Goal: Task Accomplishment & Management: Use online tool/utility

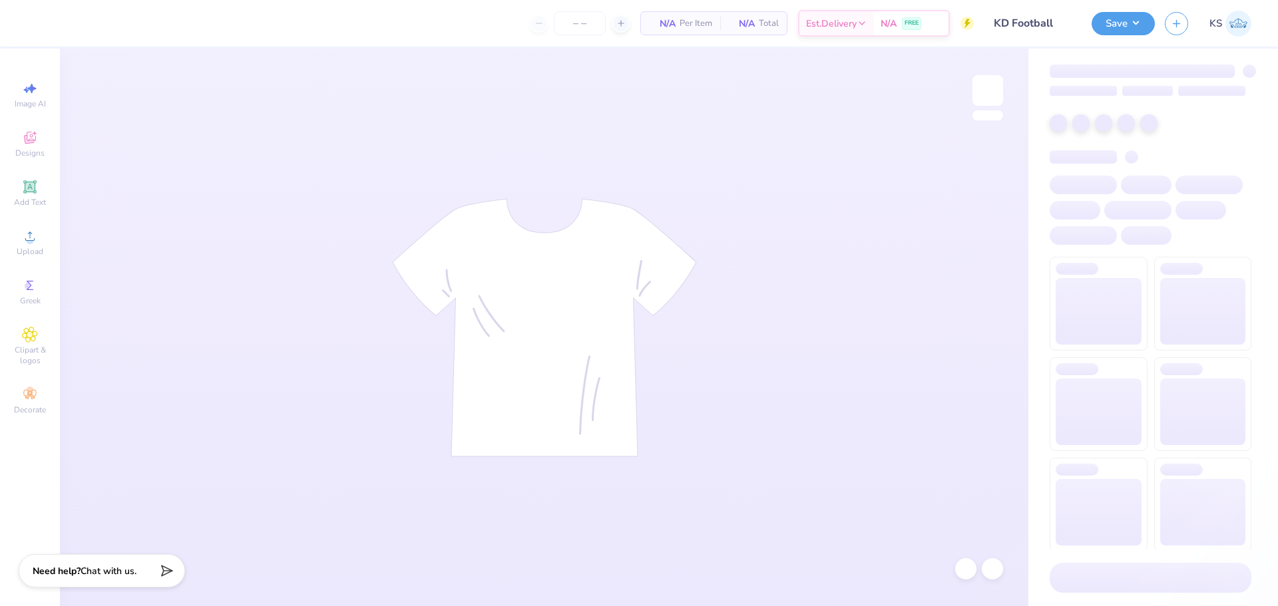
type input "24"
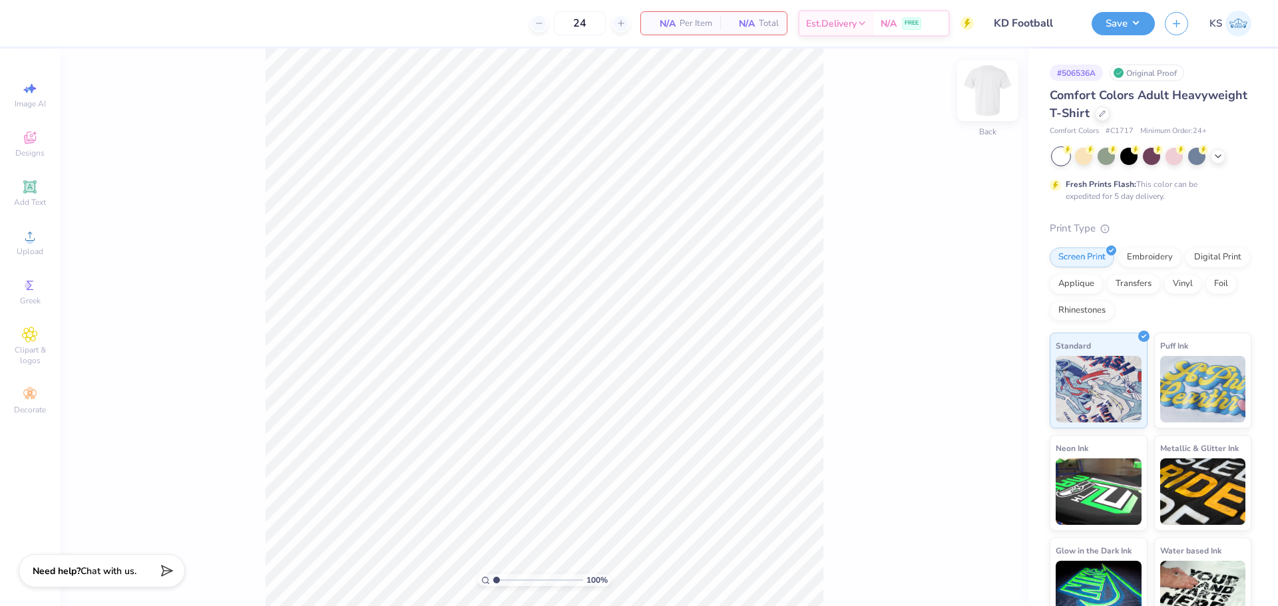
click at [984, 84] on img at bounding box center [987, 90] width 53 height 53
click at [23, 241] on icon at bounding box center [30, 236] width 16 height 16
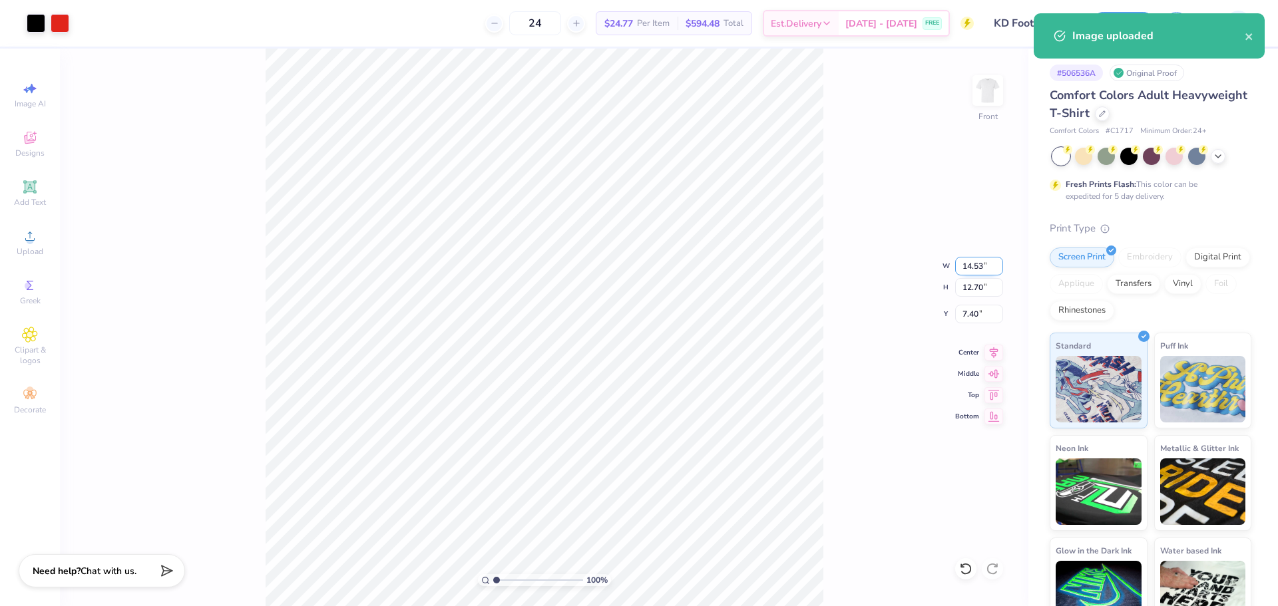
click at [977, 265] on input "14.53" at bounding box center [979, 266] width 48 height 19
type input "12.00"
type input "10.48"
type input "8.51"
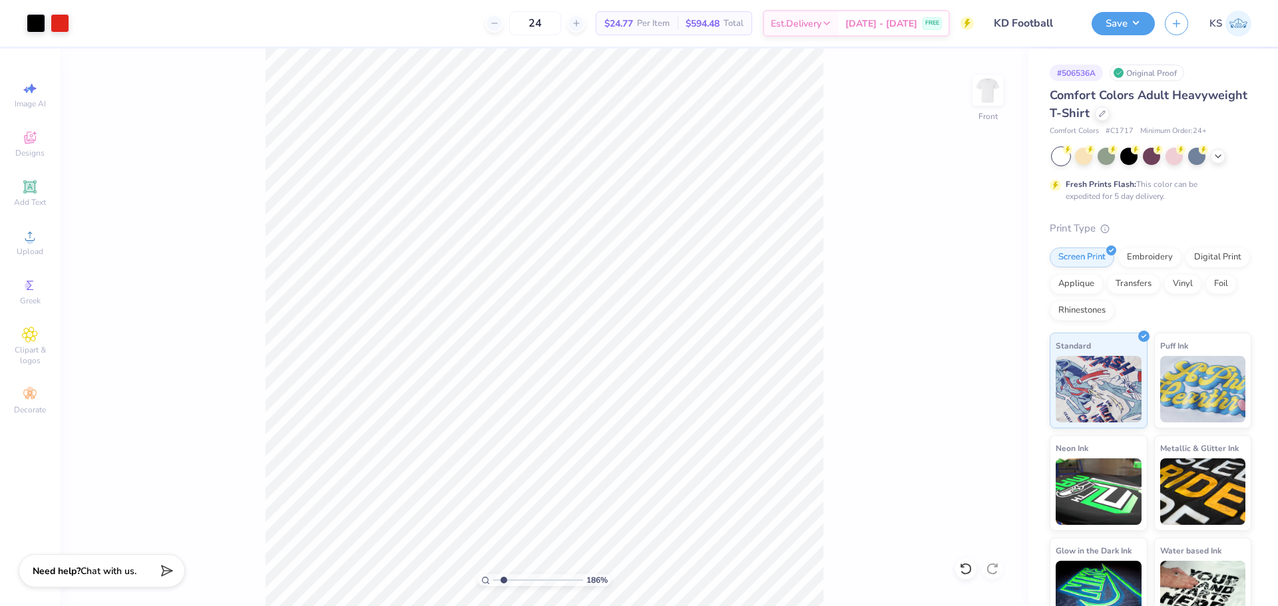
type input "1.86"
click at [504, 578] on input "range" at bounding box center [538, 580] width 90 height 12
click at [42, 21] on div at bounding box center [36, 22] width 19 height 19
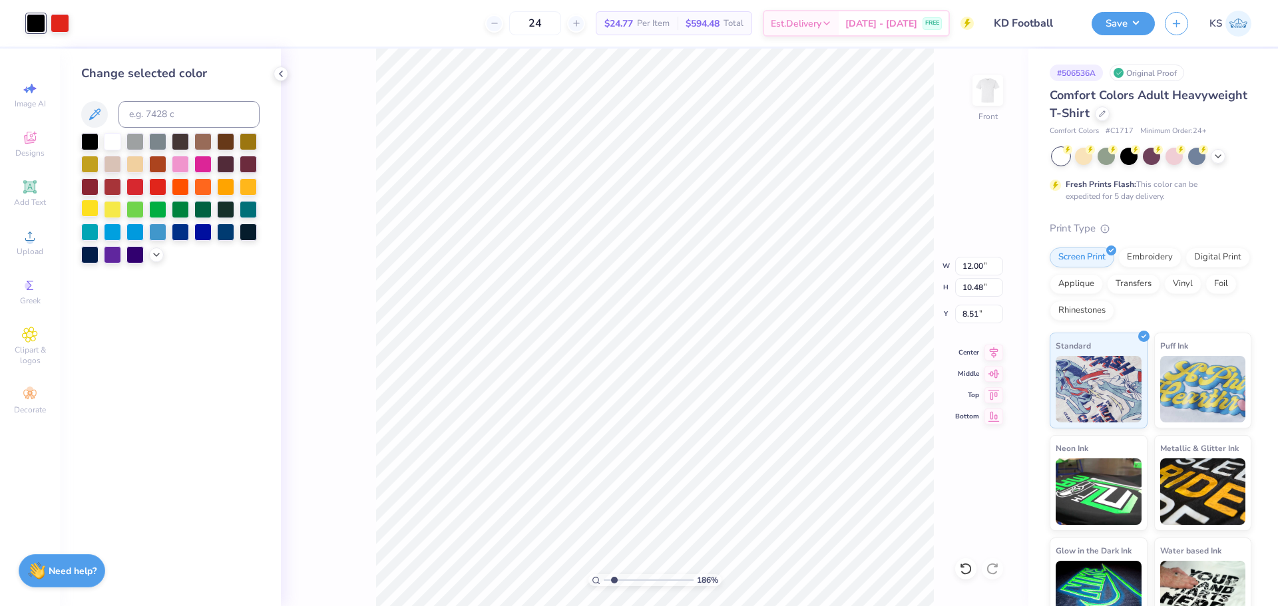
click at [92, 208] on div at bounding box center [89, 208] width 17 height 17
type input "11.43"
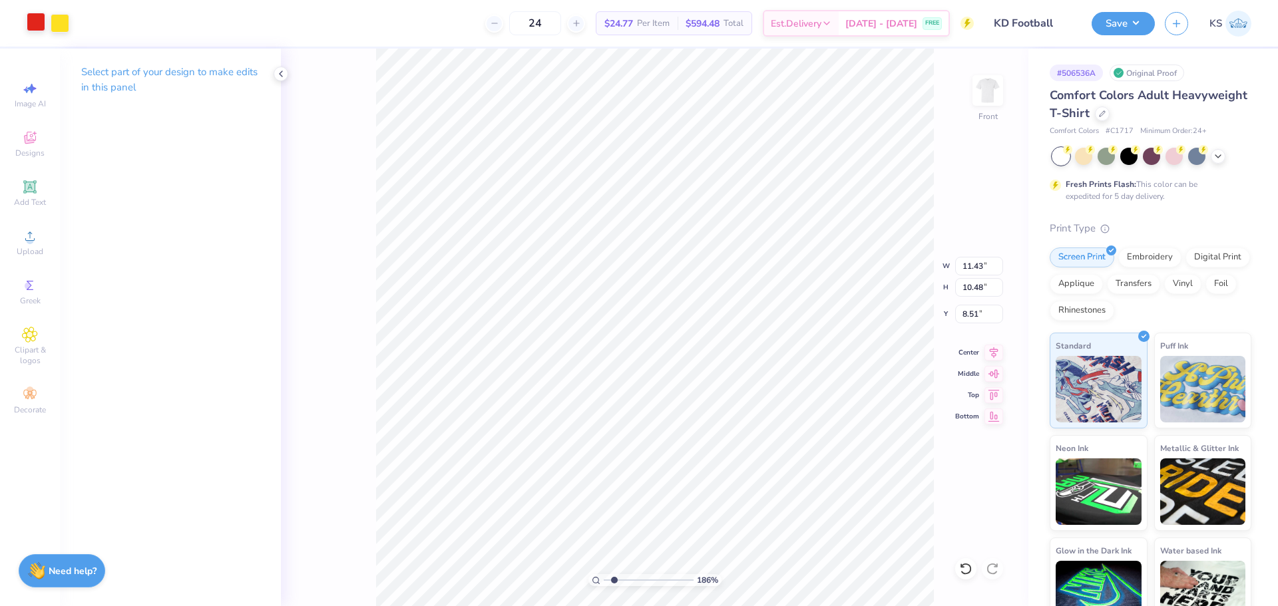
click at [30, 25] on div at bounding box center [36, 22] width 19 height 19
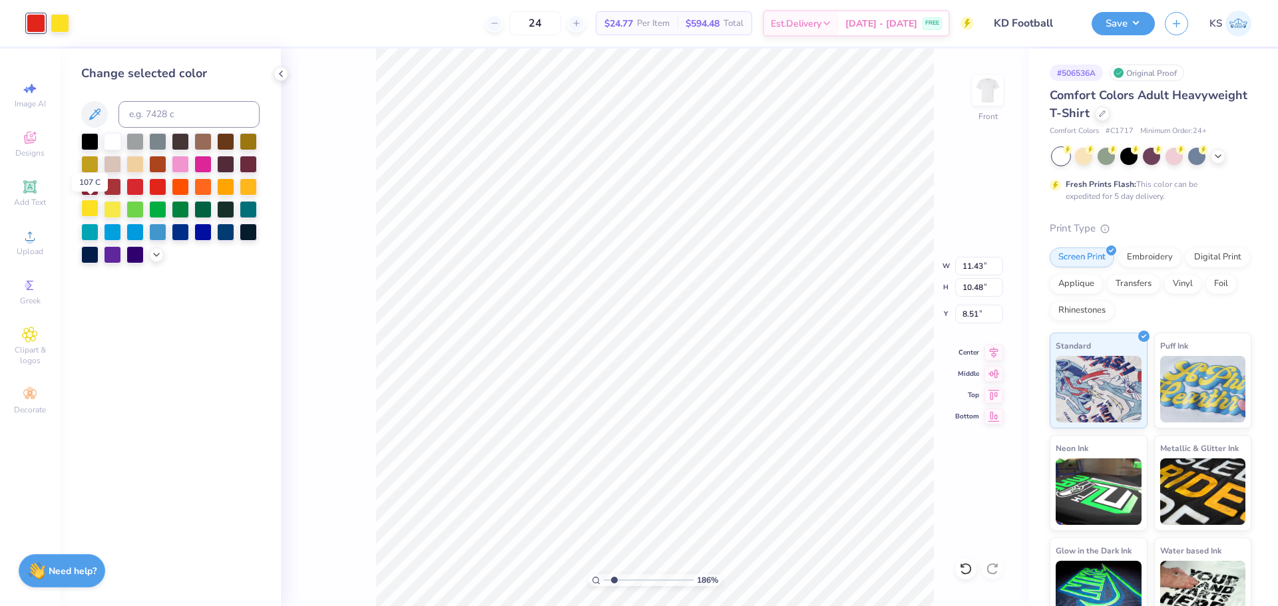
click at [92, 210] on div at bounding box center [89, 208] width 17 height 17
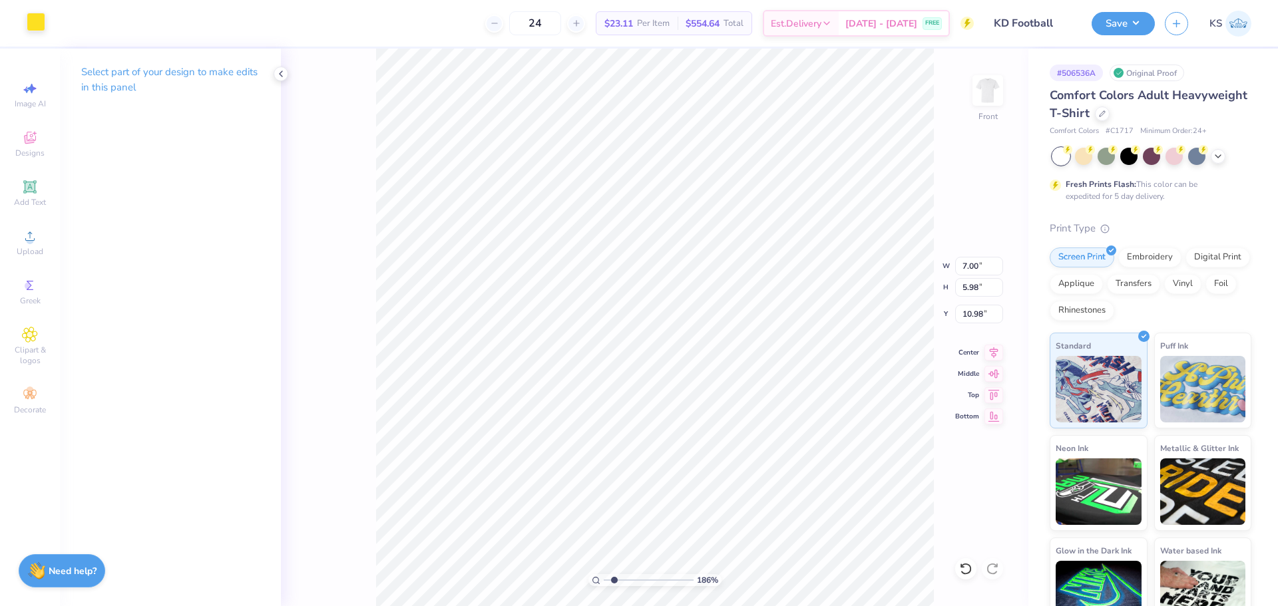
click at [33, 24] on div at bounding box center [36, 22] width 19 height 19
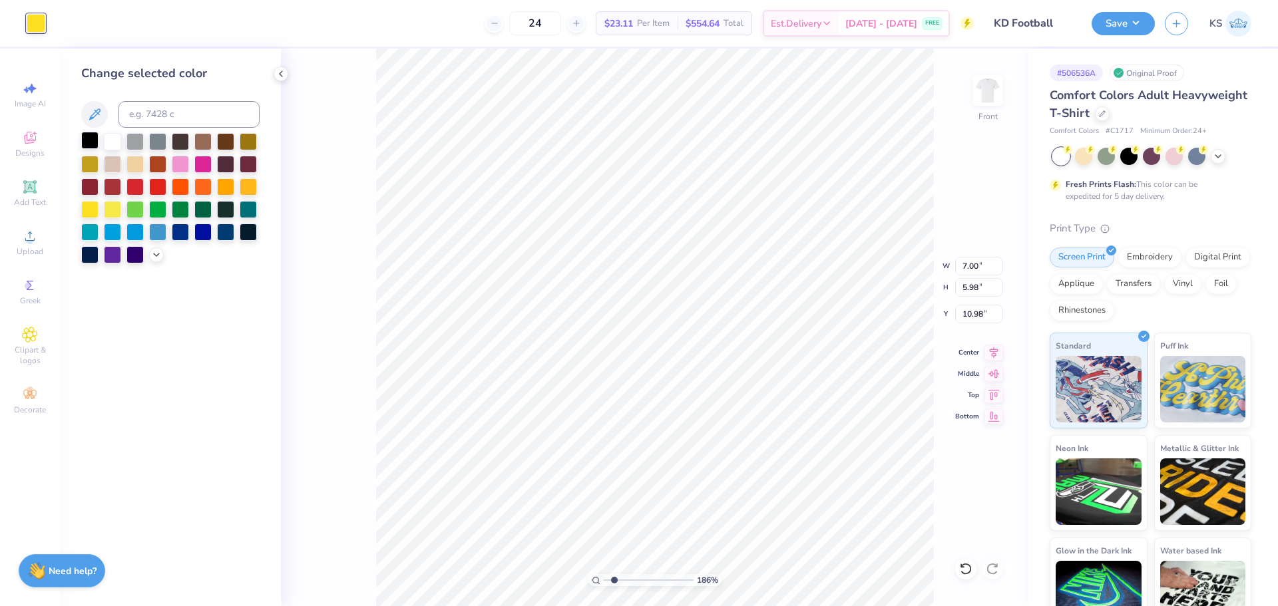
click at [93, 138] on div at bounding box center [89, 140] width 17 height 17
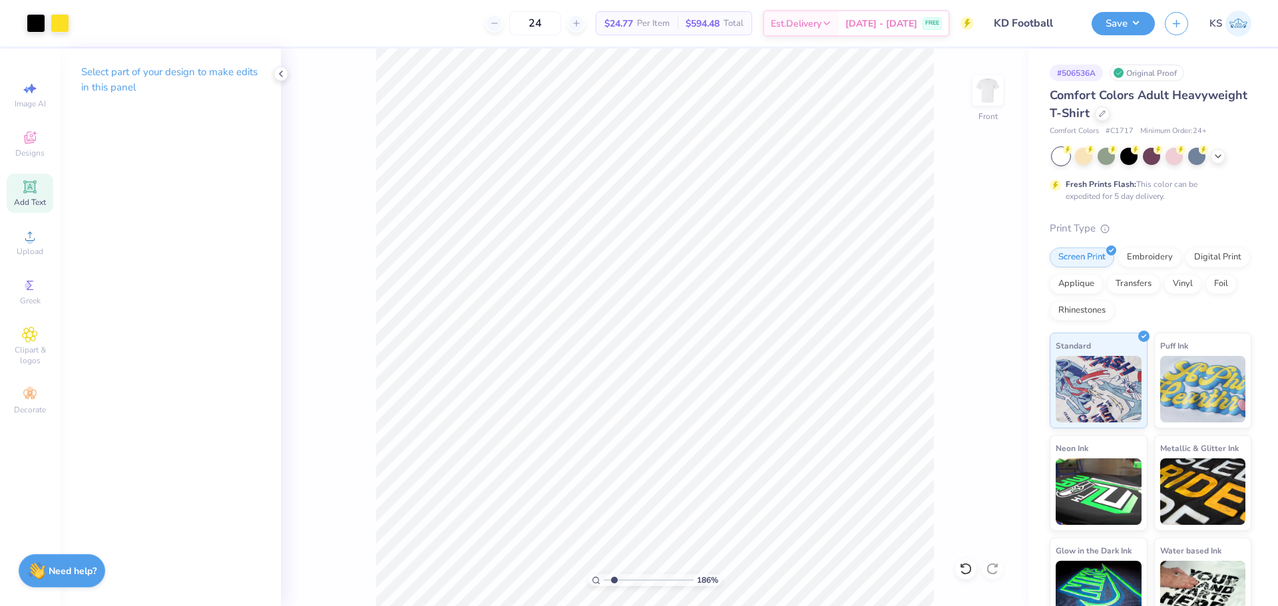
click at [28, 193] on icon at bounding box center [30, 187] width 16 height 16
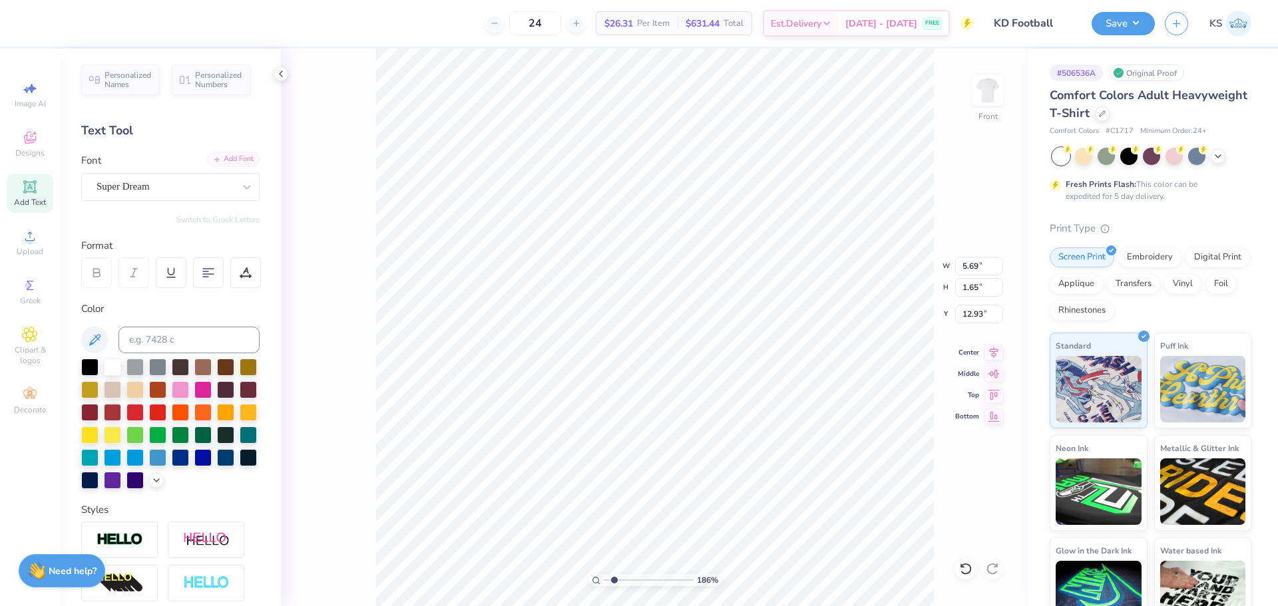
click at [219, 163] on div "Add Font" at bounding box center [233, 159] width 53 height 15
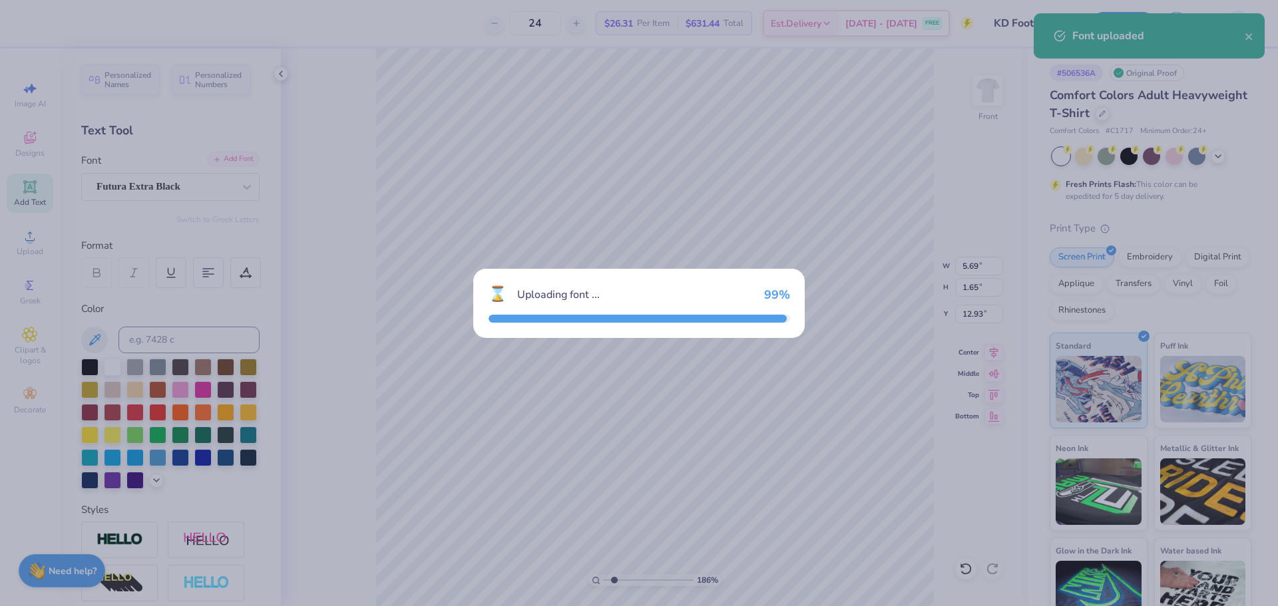
type input "1.68"
type input "12.91"
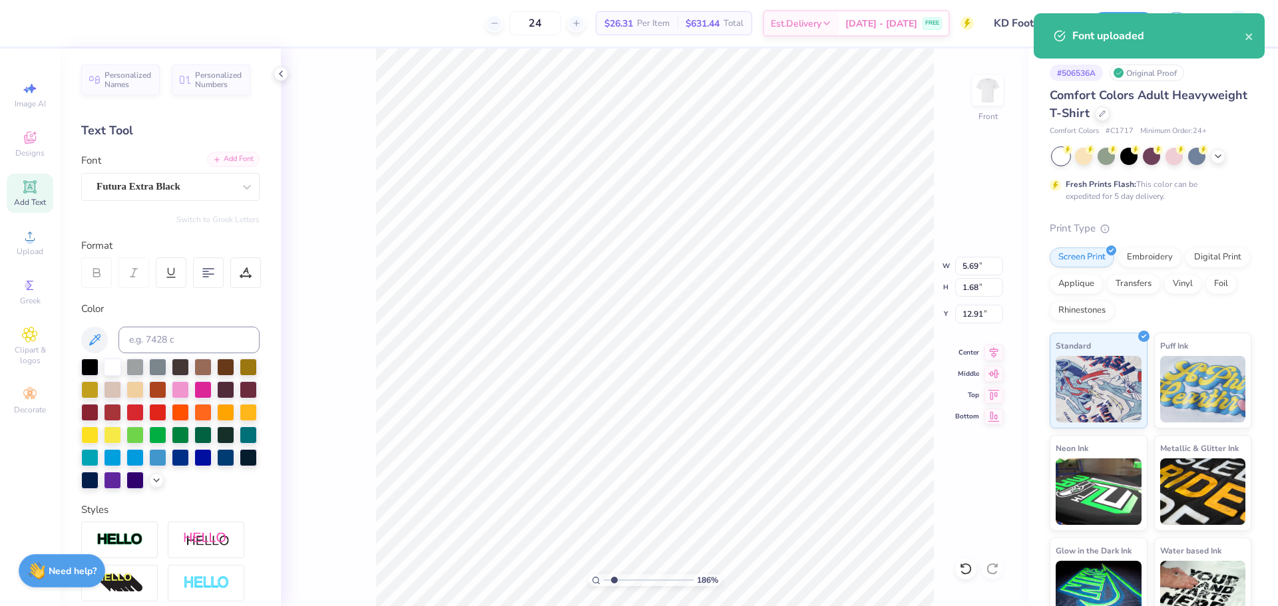
click at [215, 158] on div "Add Font" at bounding box center [233, 159] width 53 height 15
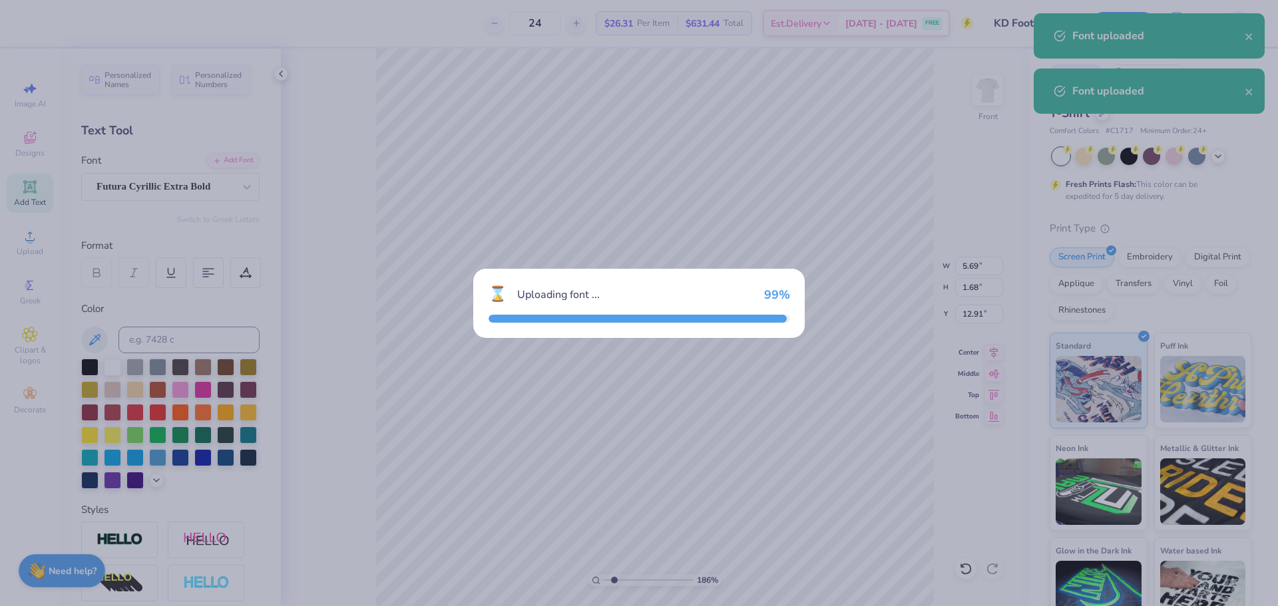
type input "5.49"
type input "1.57"
type input "12.97"
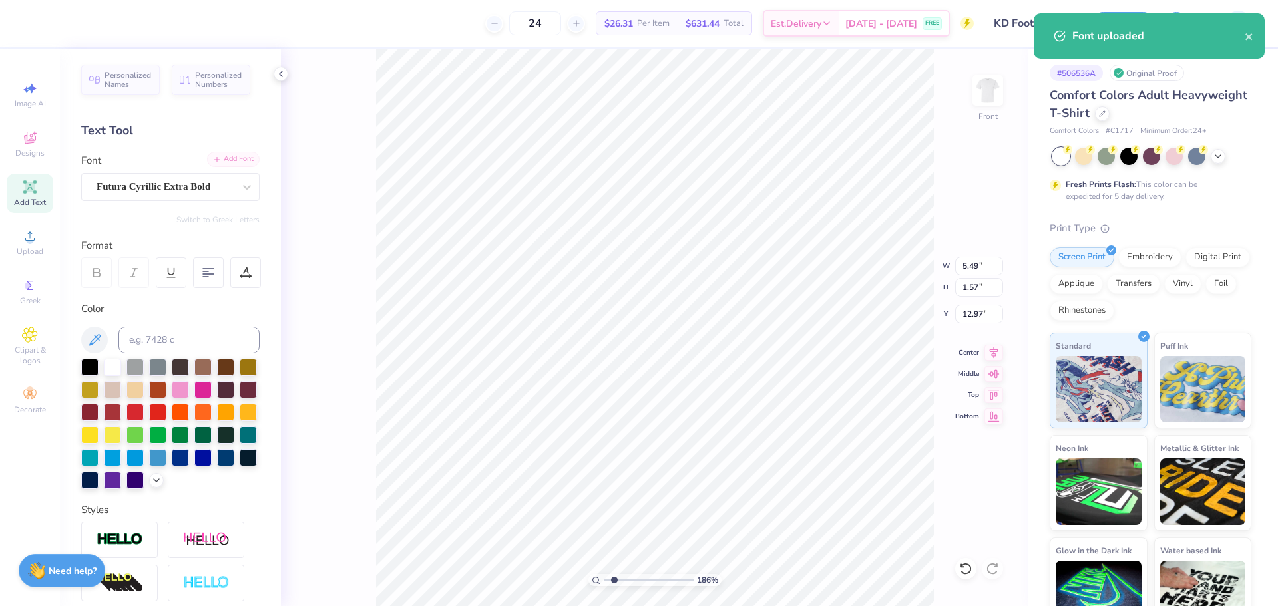
click at [228, 158] on div "Add Font" at bounding box center [233, 159] width 53 height 15
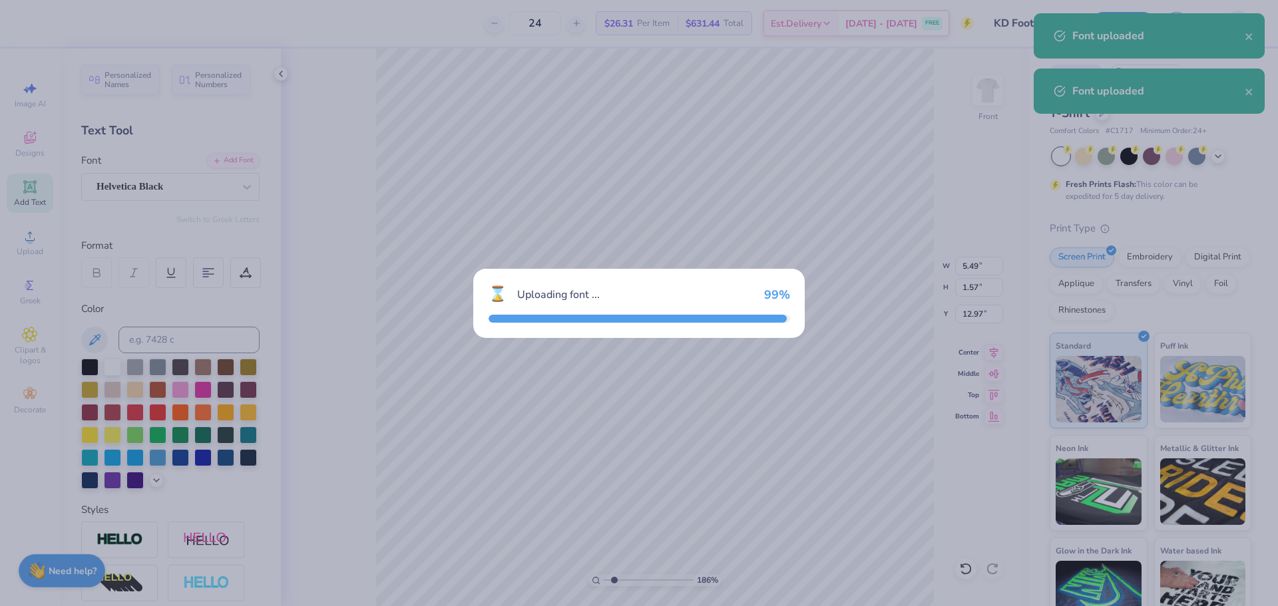
type input "6.77"
type input "1.69"
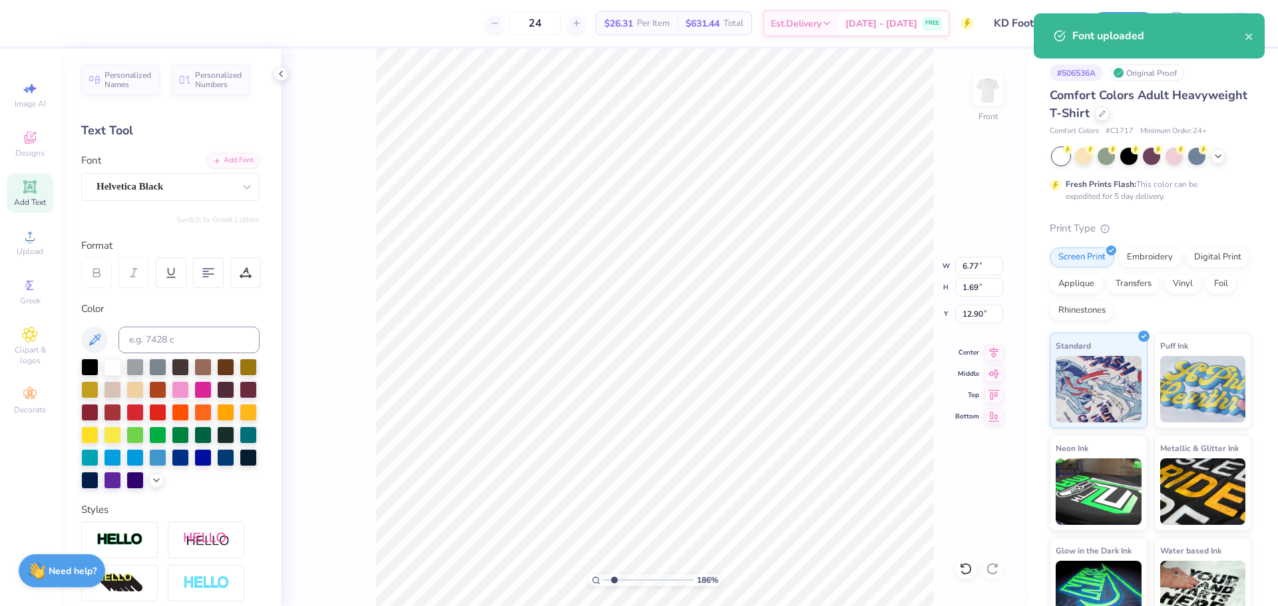
type input "15.62"
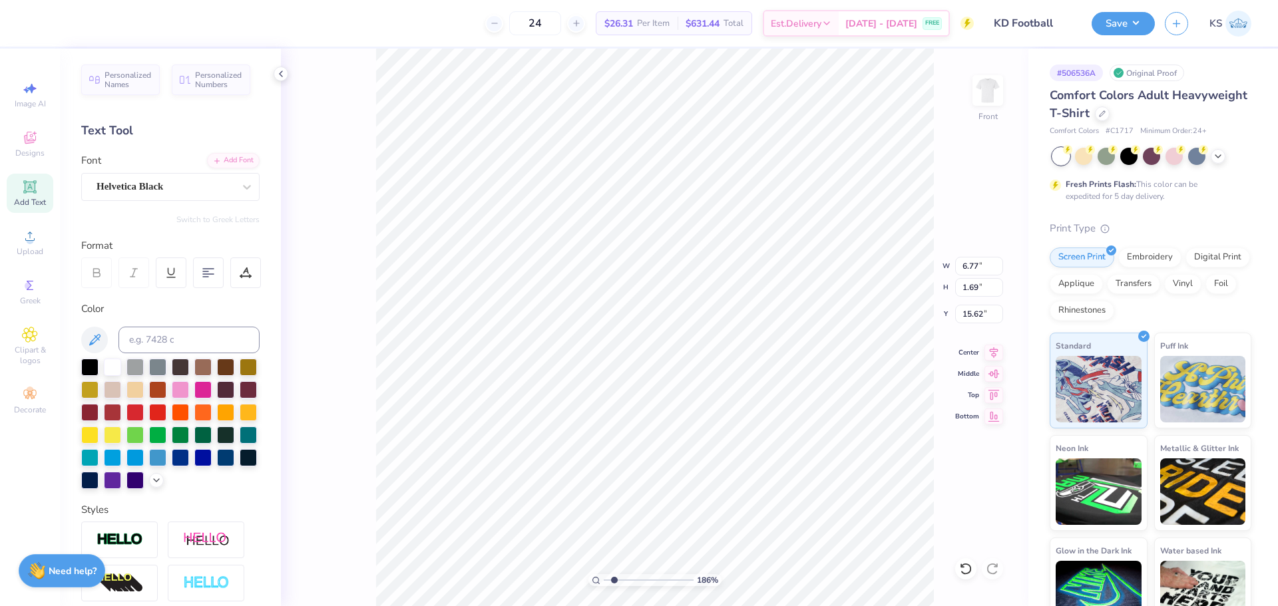
paste textarea "AS [GEOGRAPHIC_DATA]"
type textarea "[US_STATE][GEOGRAPHIC_DATA]"
type input "14.53"
type input "0.77"
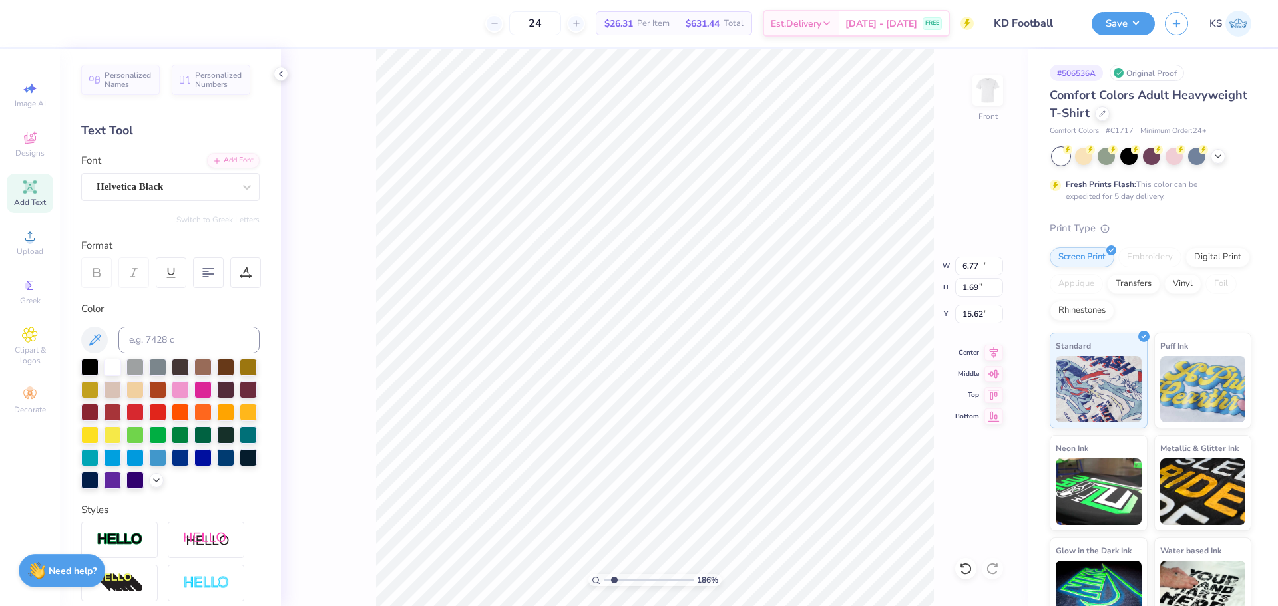
type input "16.08"
click at [166, 407] on div at bounding box center [157, 411] width 17 height 17
type input "7.98"
type input "0.41"
type input "18.03"
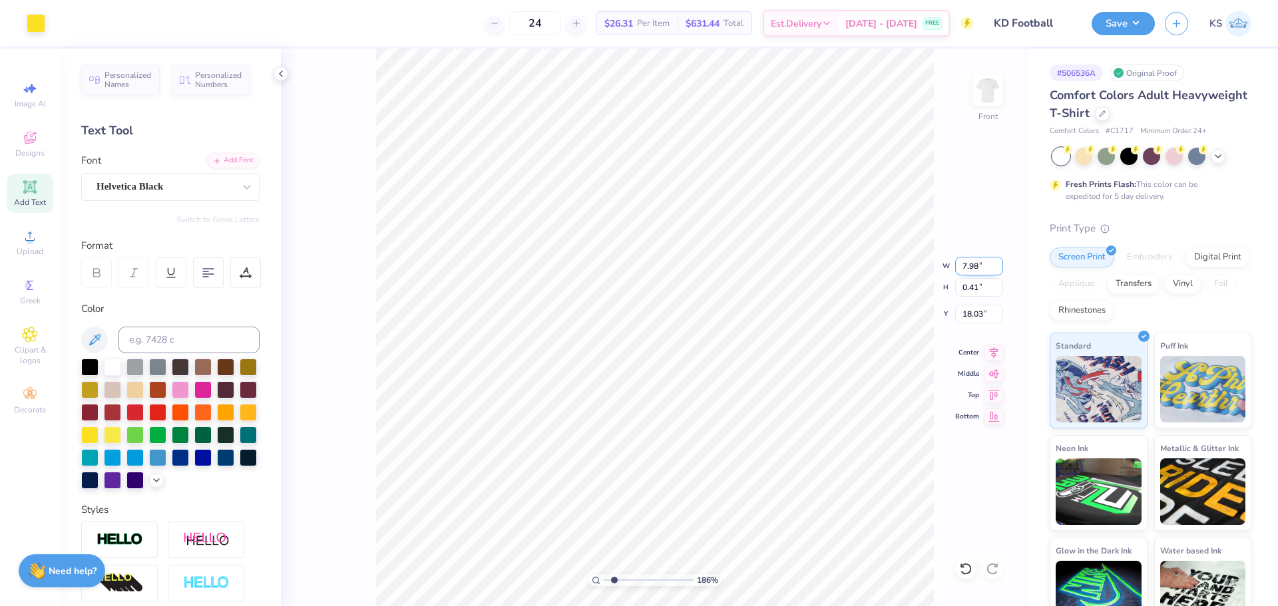
click at [978, 270] on input "7.98" at bounding box center [979, 266] width 48 height 19
click at [978, 305] on input "18.03" at bounding box center [979, 314] width 48 height 19
click at [977, 269] on input "7.98" at bounding box center [979, 266] width 48 height 19
click at [971, 317] on input "16.08" at bounding box center [979, 314] width 48 height 19
click at [976, 272] on input "14.53" at bounding box center [979, 266] width 48 height 19
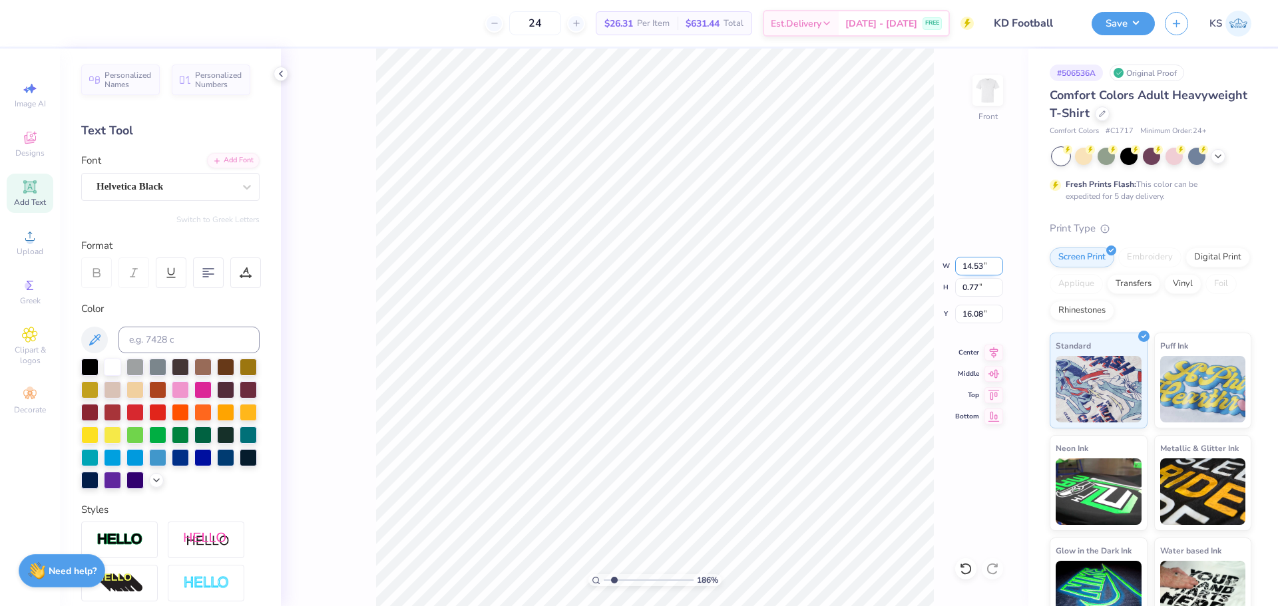
paste input "7.98"
type input "7.98"
type input "0.42"
click at [980, 313] on input "16.26" at bounding box center [979, 314] width 48 height 19
paste input "8.03"
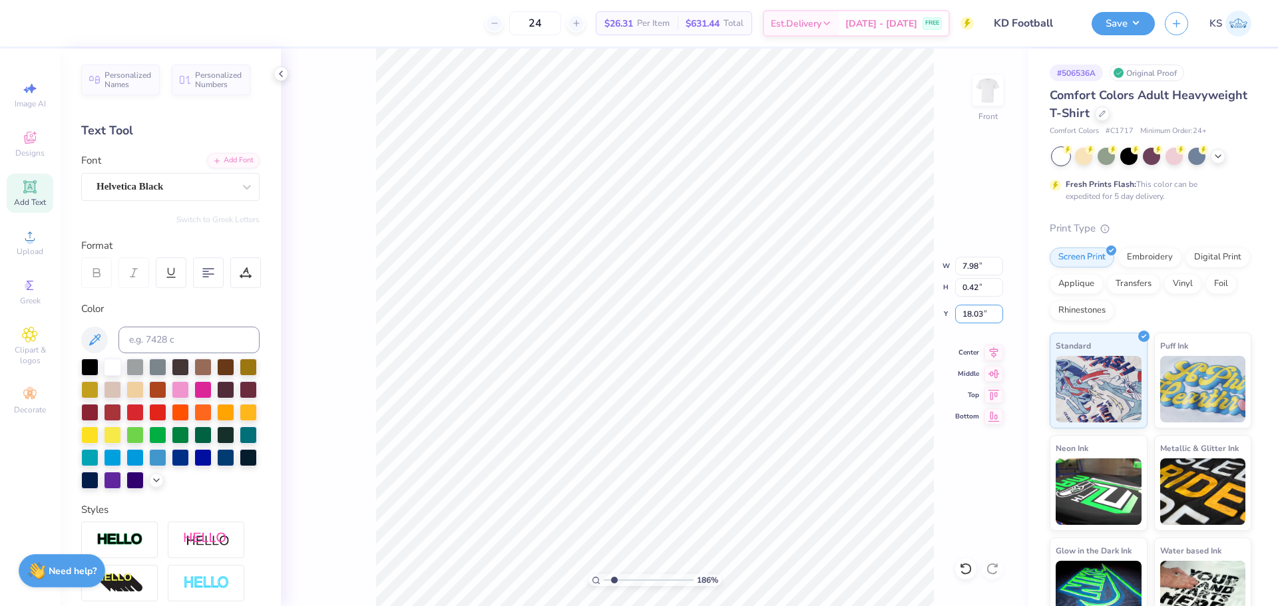
type input "18.04"
click at [998, 347] on icon at bounding box center [993, 351] width 19 height 16
drag, startPoint x: 620, startPoint y: 579, endPoint x: 632, endPoint y: 580, distance: 11.3
click at [632, 580] on input "range" at bounding box center [649, 580] width 90 height 12
drag, startPoint x: 634, startPoint y: 578, endPoint x: 643, endPoint y: 578, distance: 9.3
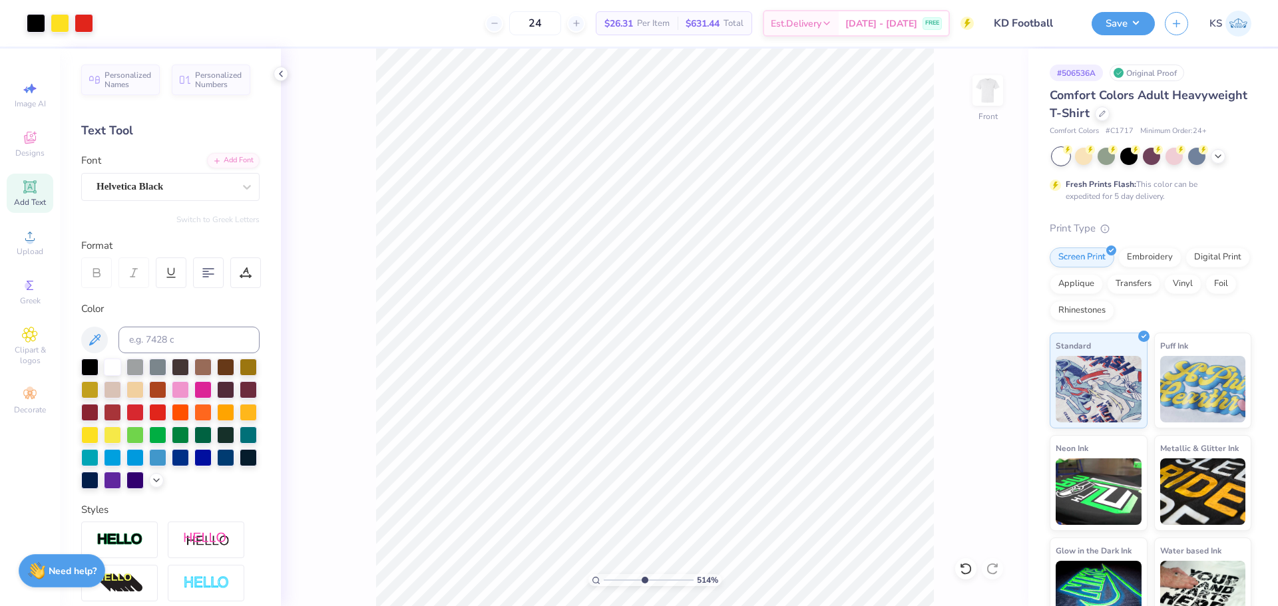
type input "5.14"
click at [643, 578] on input "range" at bounding box center [649, 580] width 90 height 12
type input "19.97"
paste textarea "®"
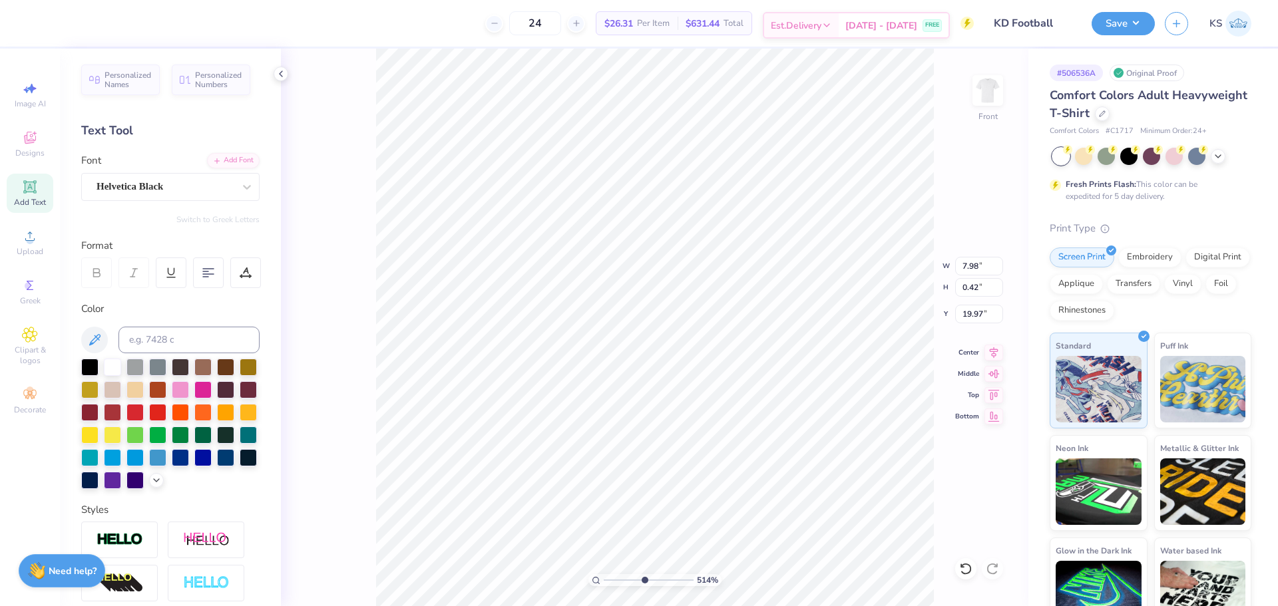
type textarea "®"
type input "0.14"
type input "18.05"
type input "18.04"
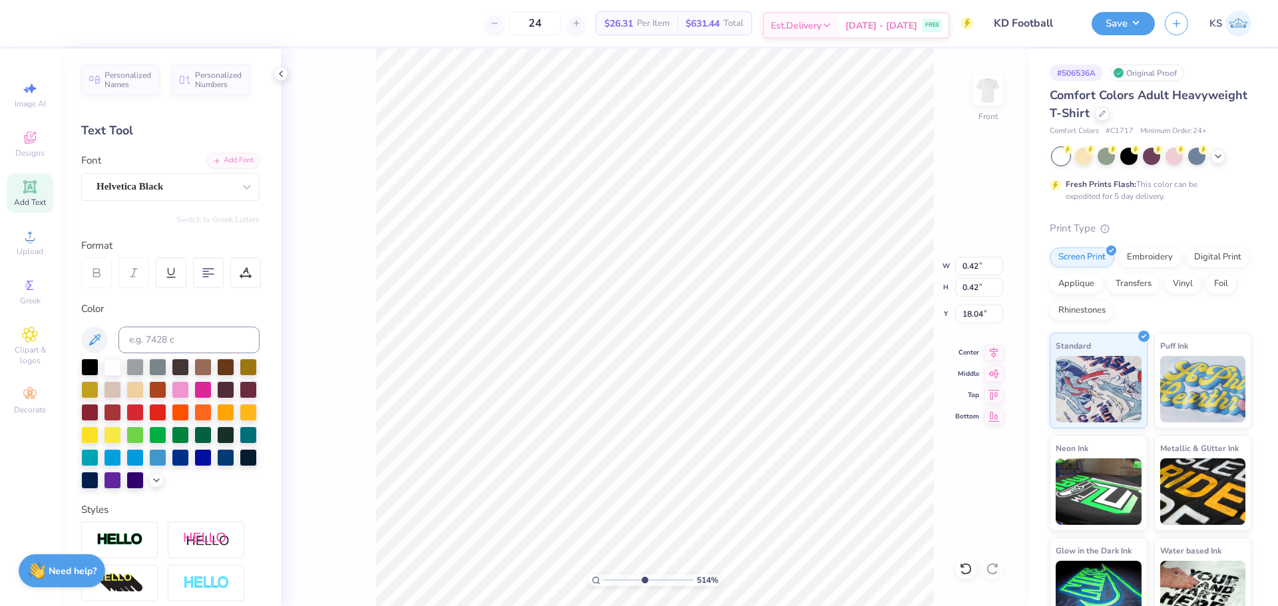
type input "0.14"
type input "0.18"
drag, startPoint x: 638, startPoint y: 579, endPoint x: 615, endPoint y: 574, distance: 23.8
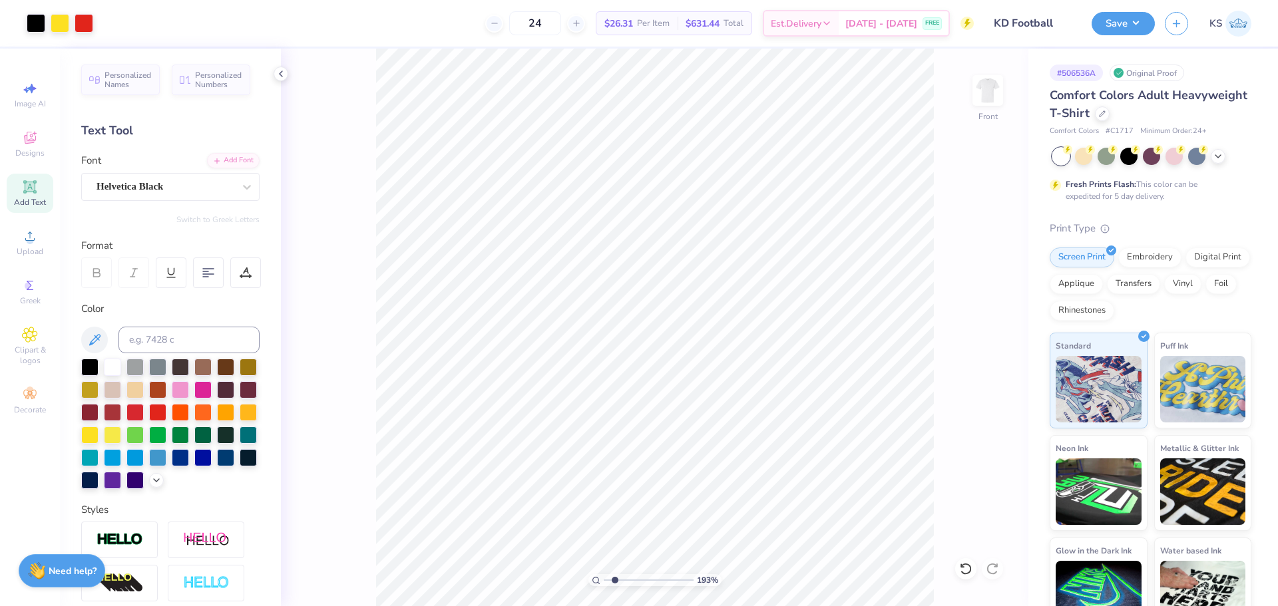
click at [615, 578] on input "range" at bounding box center [649, 580] width 90 height 12
type input "1.93"
type input "21.00"
paste textarea "AT THE [PERSON_NAME][GEOGRAPHIC_DATA]"
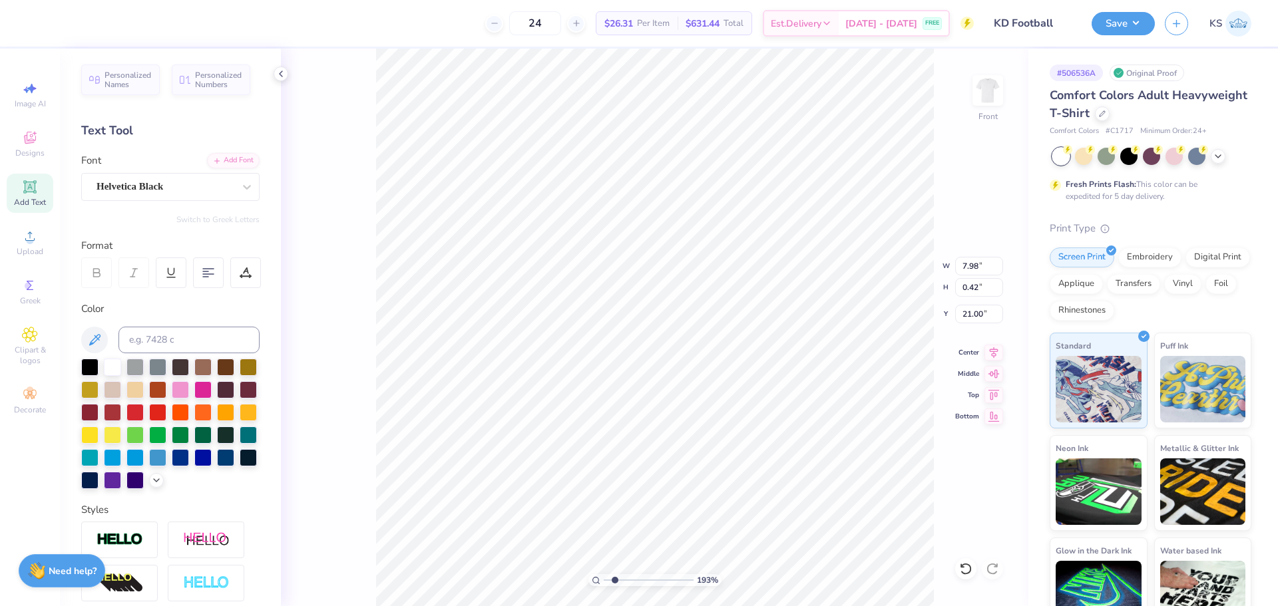
type textarea "AT THE [PERSON_NAME][GEOGRAPHIC_DATA]"
click at [91, 362] on div at bounding box center [89, 365] width 17 height 17
type input "6.47"
type input "0.32"
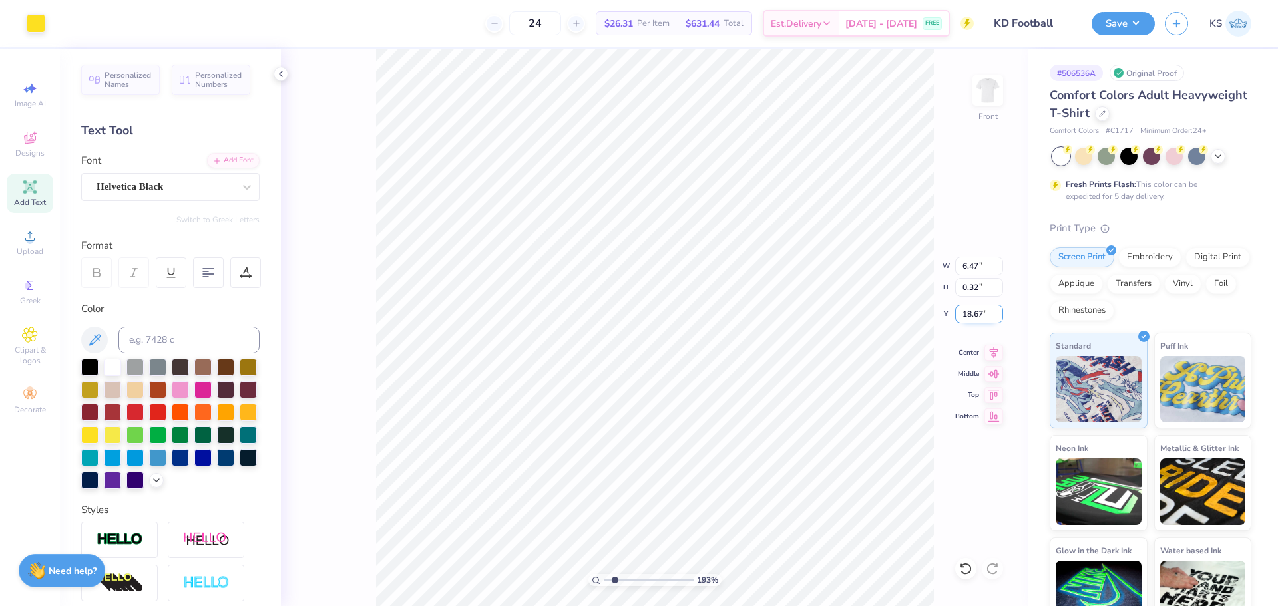
click at [980, 312] on input "18.67" at bounding box center [979, 314] width 48 height 19
click at [974, 265] on input "6.47" at bounding box center [979, 266] width 48 height 19
type input "18.97"
click at [964, 266] on input "7.50" at bounding box center [979, 266] width 48 height 19
paste input "6.47"
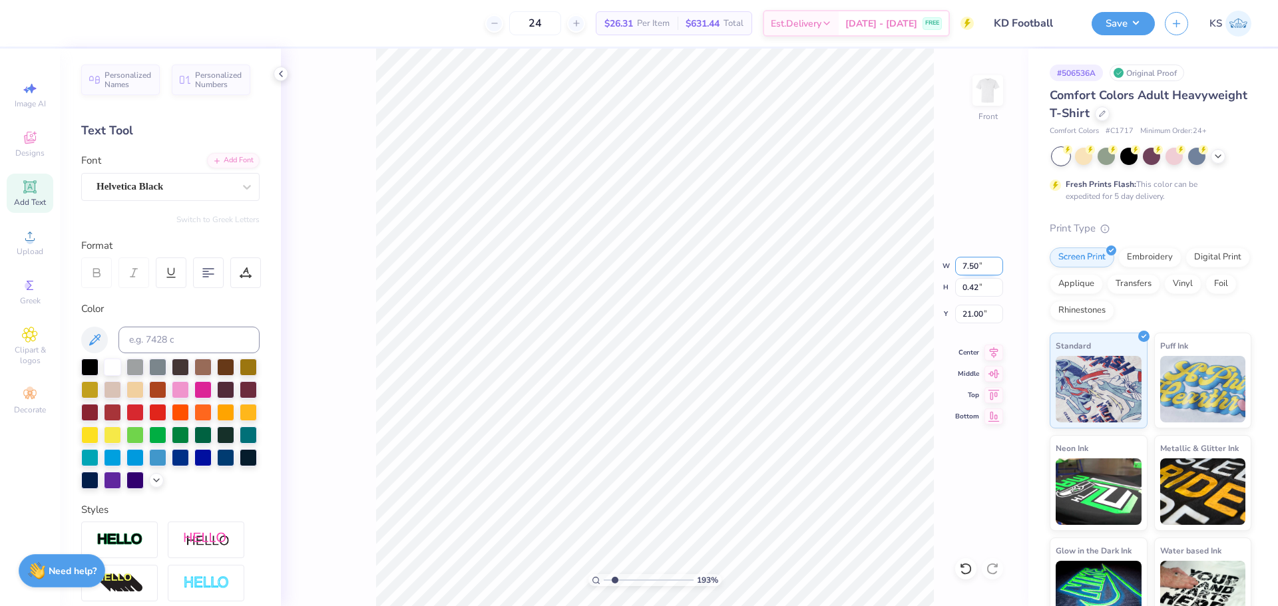
type input "6.47"
type input "0.36"
type input "21.03"
type input "6.47"
drag, startPoint x: 981, startPoint y: 312, endPoint x: 1001, endPoint y: 315, distance: 20.1
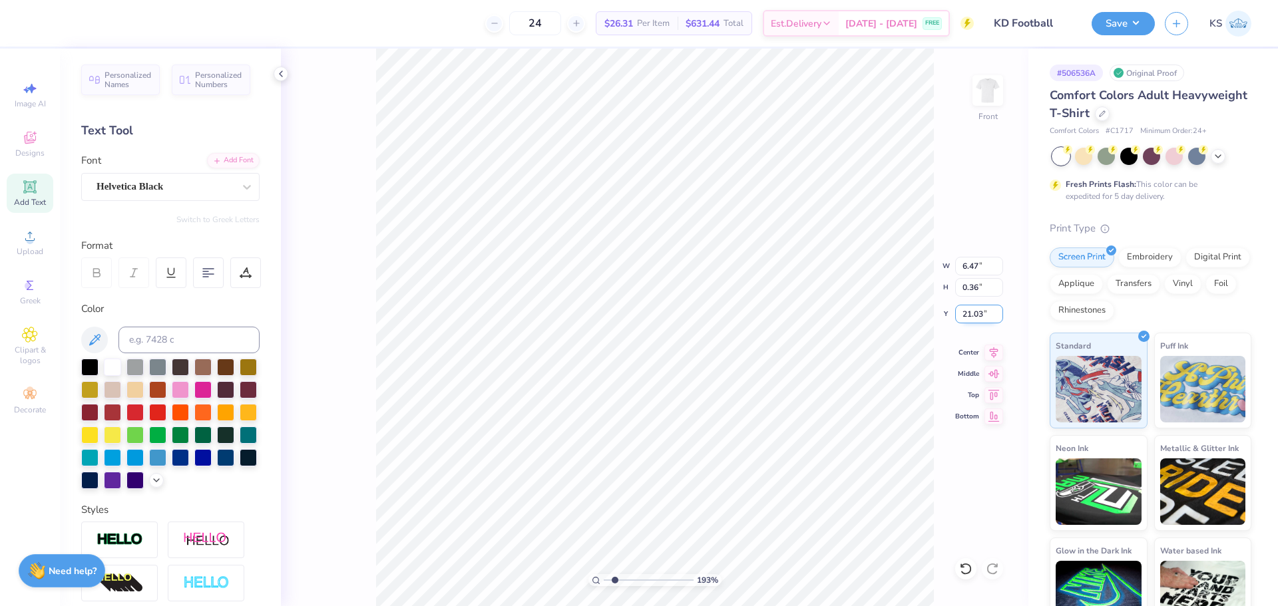
click at [980, 312] on input "21.03" at bounding box center [979, 314] width 48 height 19
paste input "18.67"
type input "18.67"
click at [256, 273] on div at bounding box center [245, 273] width 31 height 31
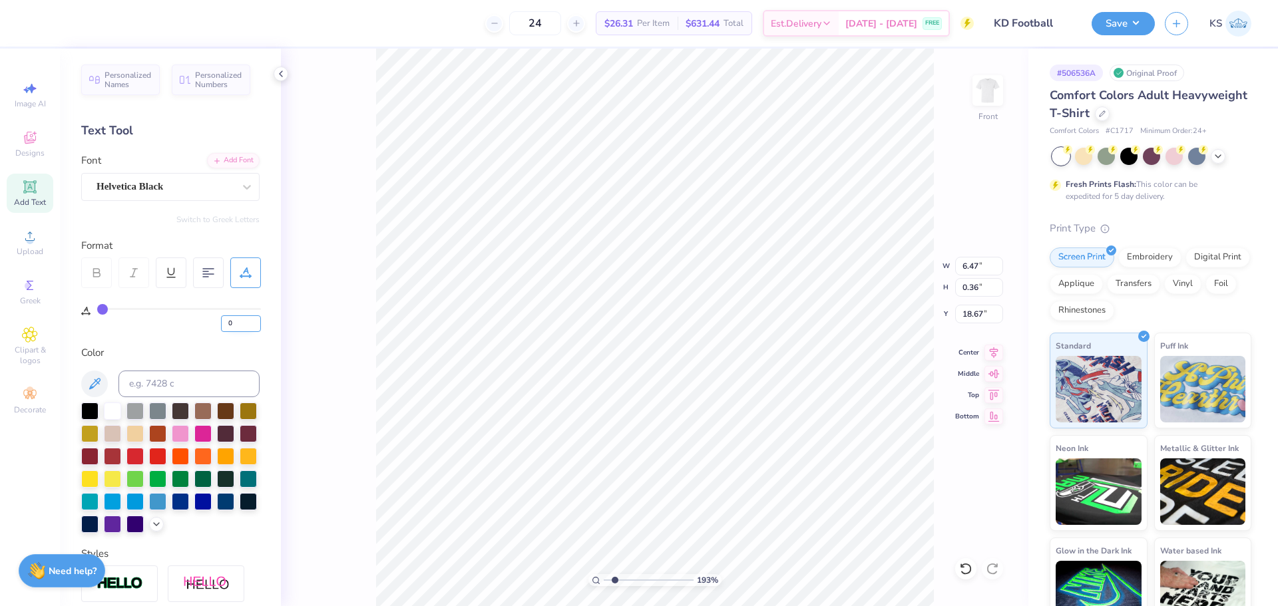
click at [242, 319] on input "0" at bounding box center [241, 323] width 40 height 17
type input "3"
click at [972, 319] on input "18.67" at bounding box center [979, 314] width 48 height 19
click at [976, 260] on input "6.74" at bounding box center [979, 266] width 48 height 19
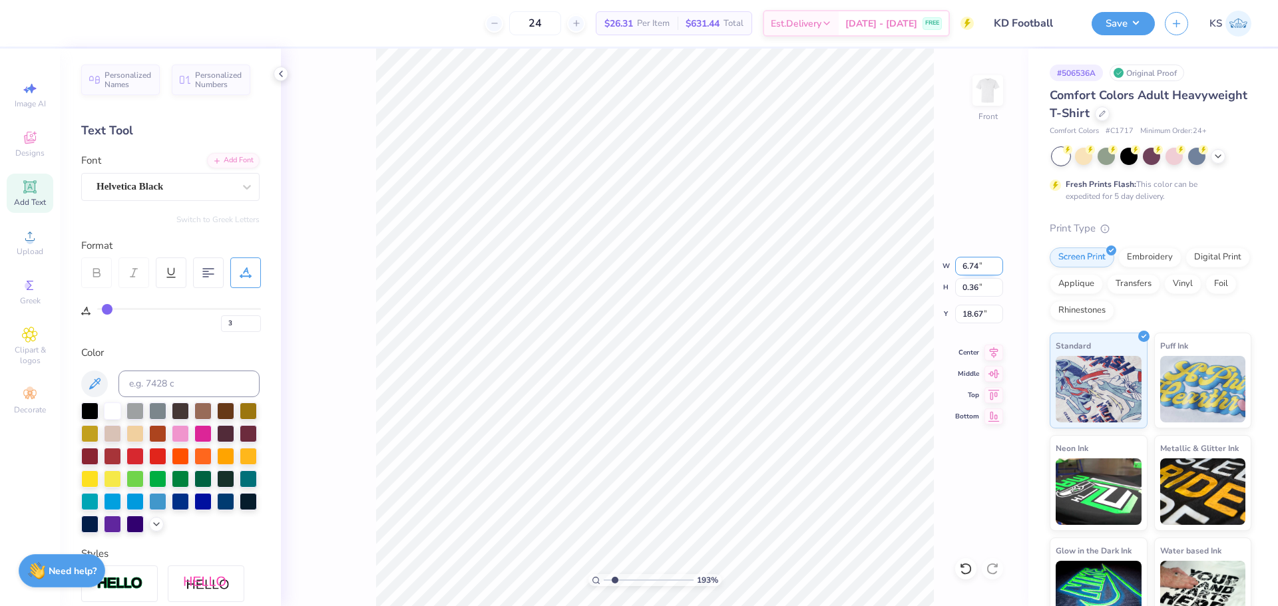
paste input "47"
type input "6.47"
type input "0.35"
click at [975, 319] on input "18.68" at bounding box center [979, 314] width 48 height 19
paste input "7"
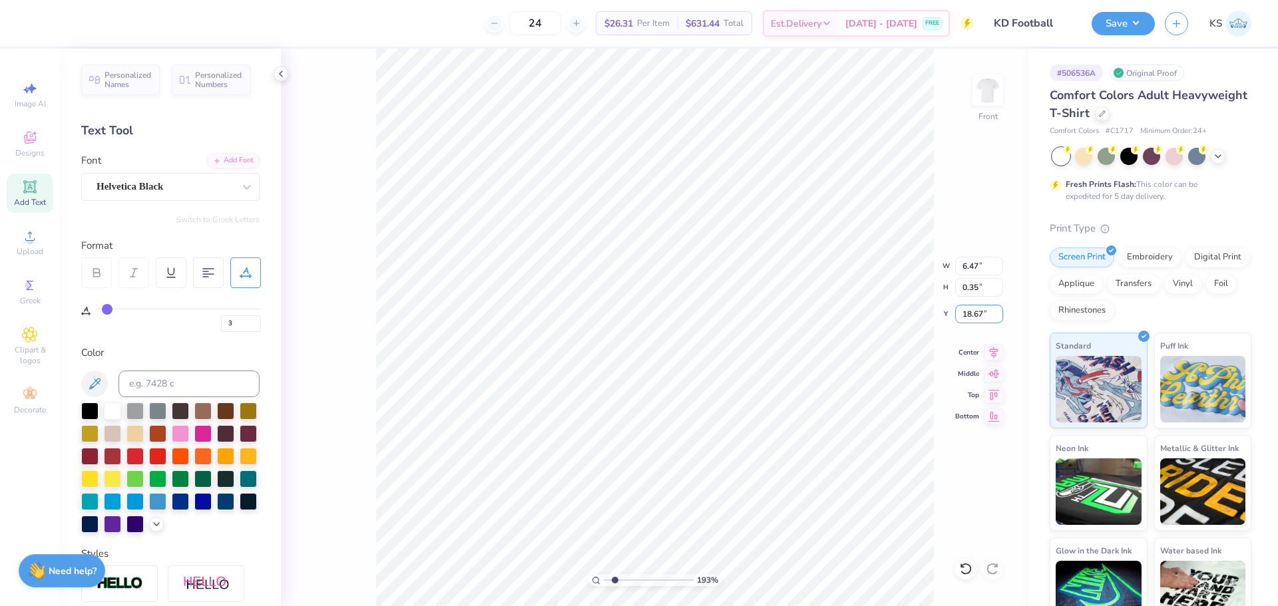
type input "18.67"
type input "12.60"
type textarea "- GAMEDAY -"
type input "3.27"
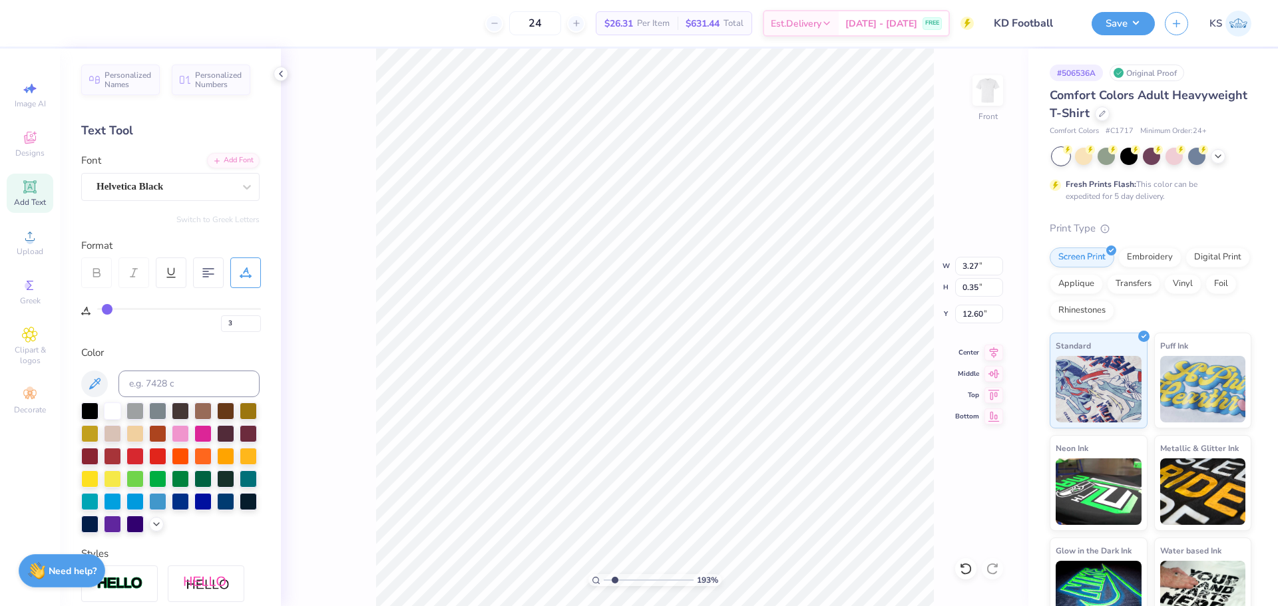
type input "11.35"
type input "5.58"
click at [647, 578] on input "range" at bounding box center [649, 580] width 90 height 12
click at [701, 606] on html "Art colors 24 $26.31 Per Item $631.44 Total Est. Delivery [DATE] - [DATE] FREE …" at bounding box center [639, 303] width 1278 height 606
click at [972, 287] on input "0.28" at bounding box center [979, 287] width 48 height 19
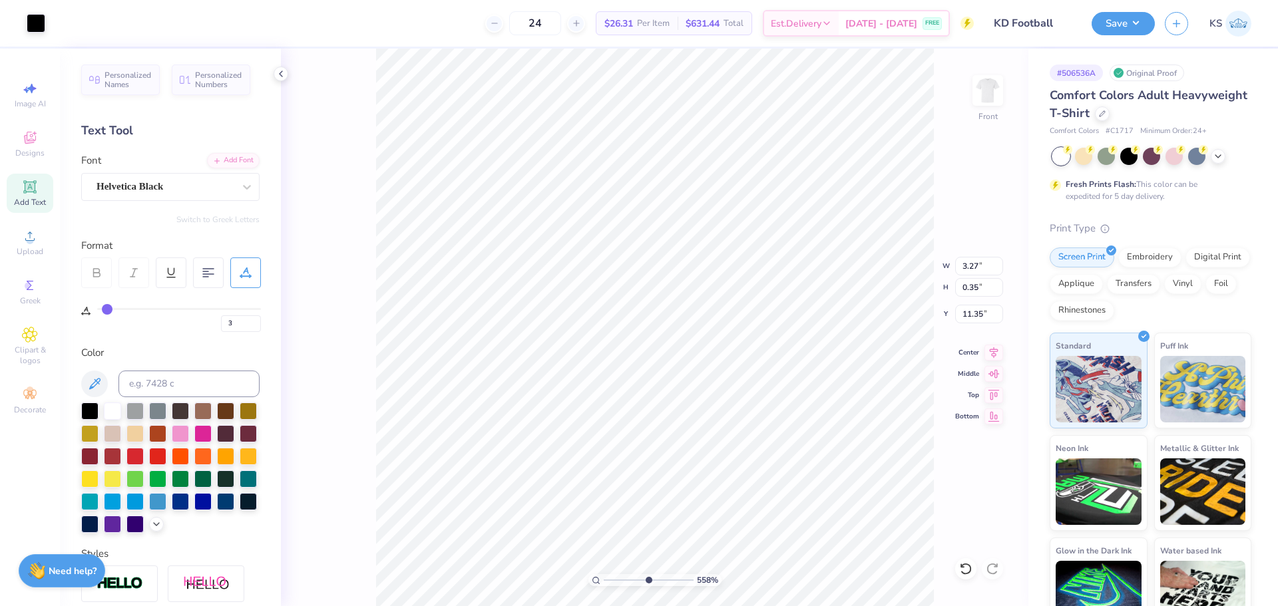
type input "3.27"
type input "0.35"
type input "11.35"
click at [982, 287] on input "0.35" at bounding box center [979, 287] width 48 height 19
paste input "28"
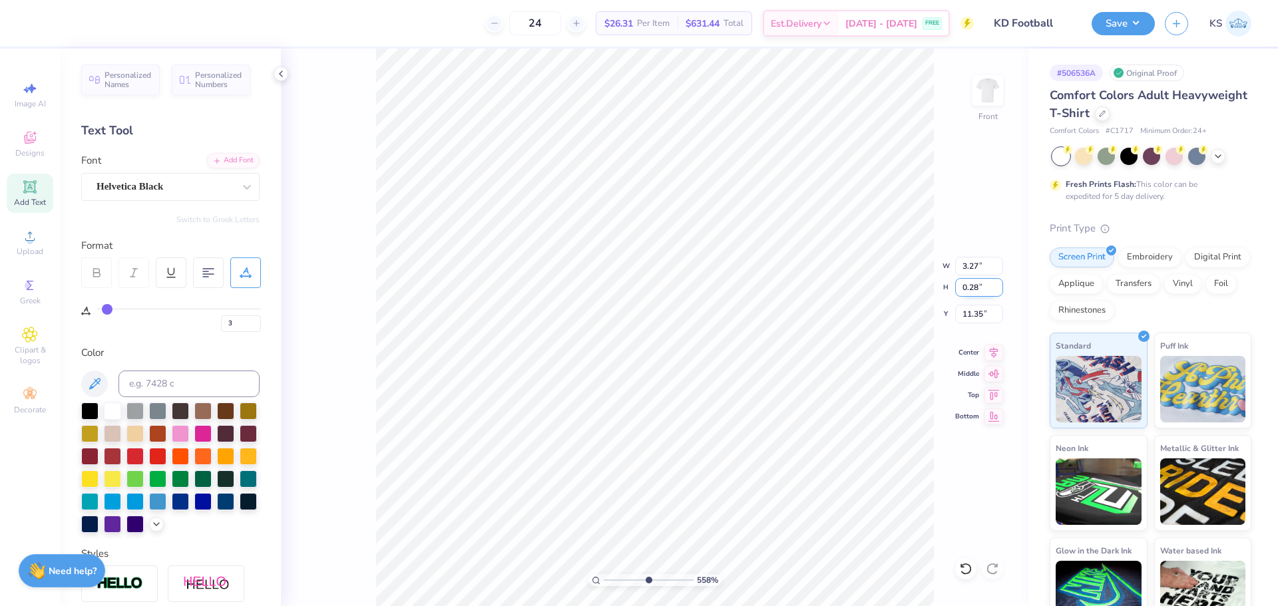
type input "0.28"
type input "2.62"
type input "11.21"
drag, startPoint x: 246, startPoint y: 321, endPoint x: 210, endPoint y: 323, distance: 35.3
click at [210, 323] on div "3" at bounding box center [179, 320] width 164 height 24
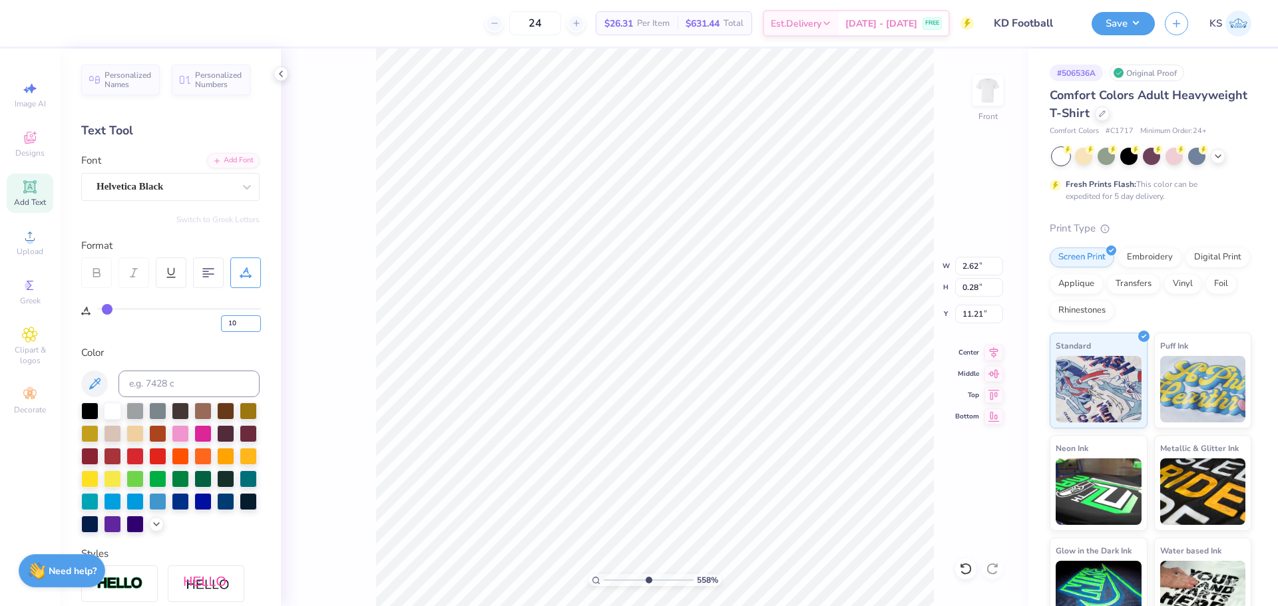
type input "10"
type input "2.88"
type input "2.85"
type input "0.28"
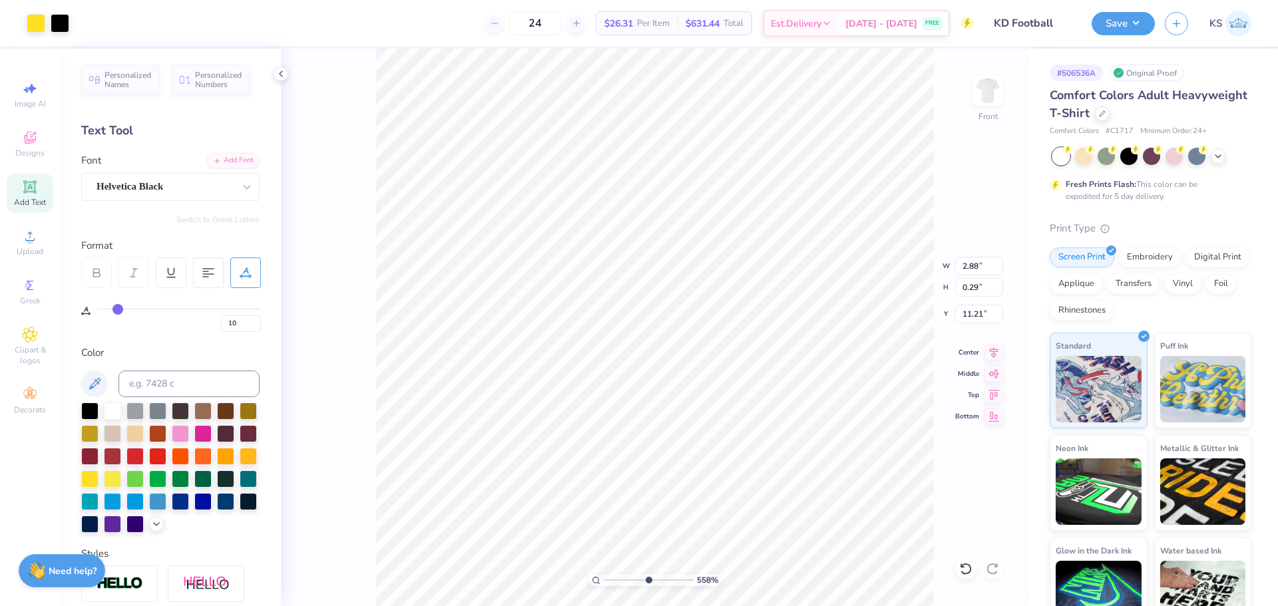
type input "11.22"
drag, startPoint x: 642, startPoint y: 579, endPoint x: 631, endPoint y: 580, distance: 11.4
click at [631, 580] on input "range" at bounding box center [649, 580] width 90 height 12
type input "2.38"
click at [619, 577] on input "range" at bounding box center [649, 580] width 90 height 12
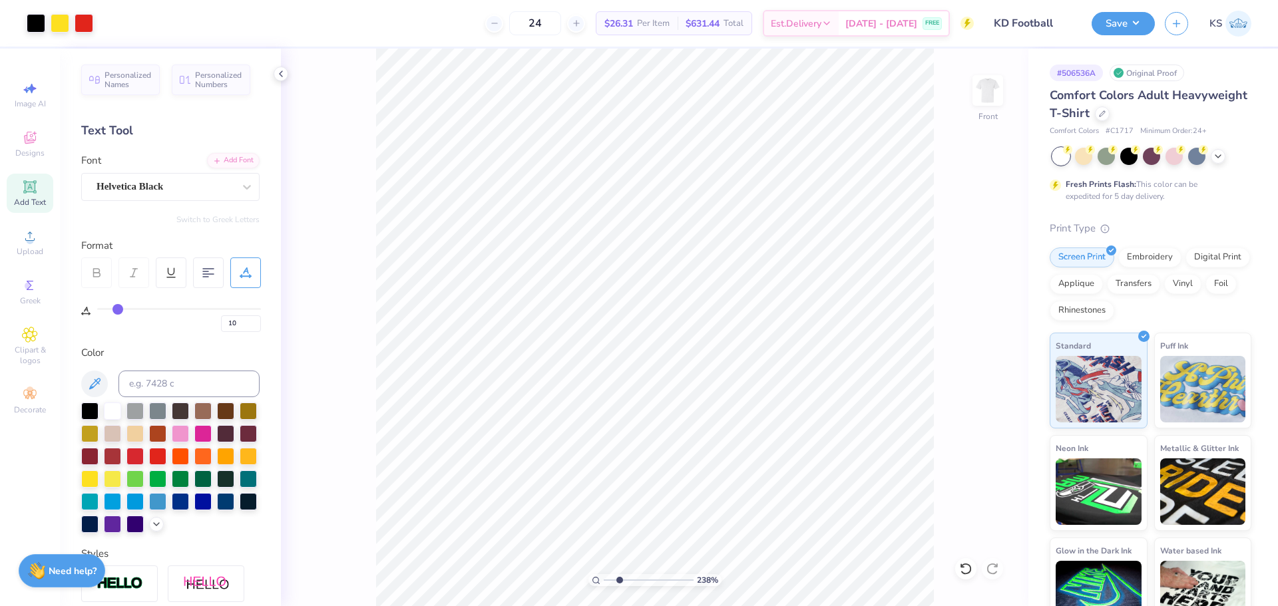
type input "0"
type input "10.79"
type textarea "kappa"
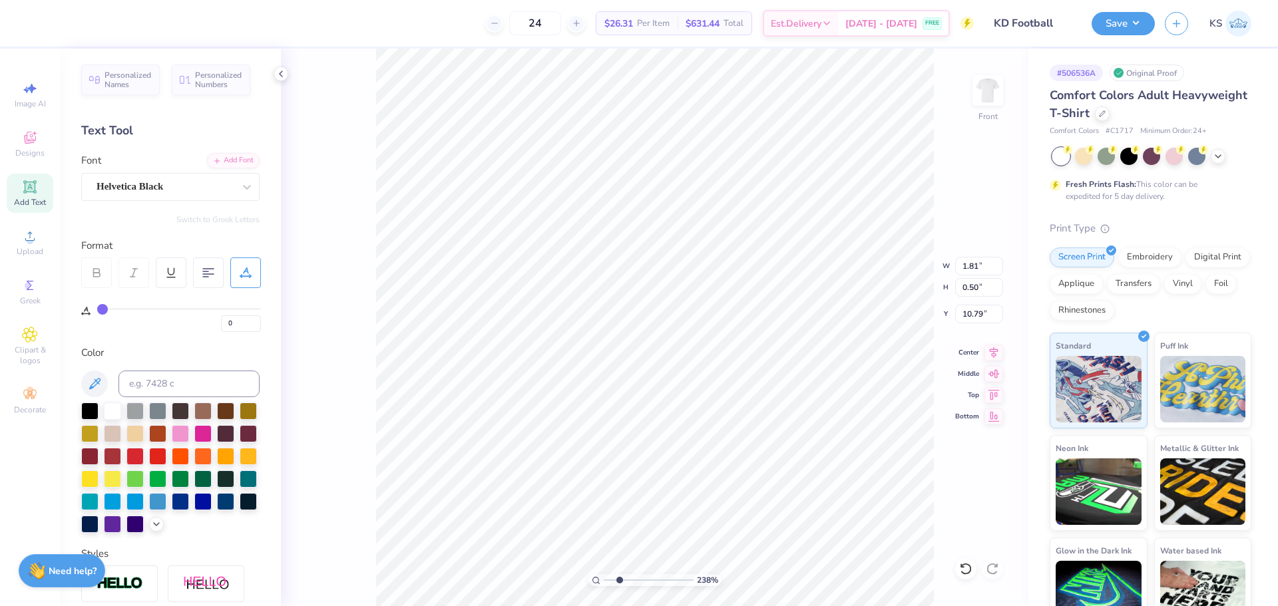
type input "1.81"
type input "0.50"
type input "10.75"
click at [222, 157] on div "Add Font" at bounding box center [233, 159] width 53 height 15
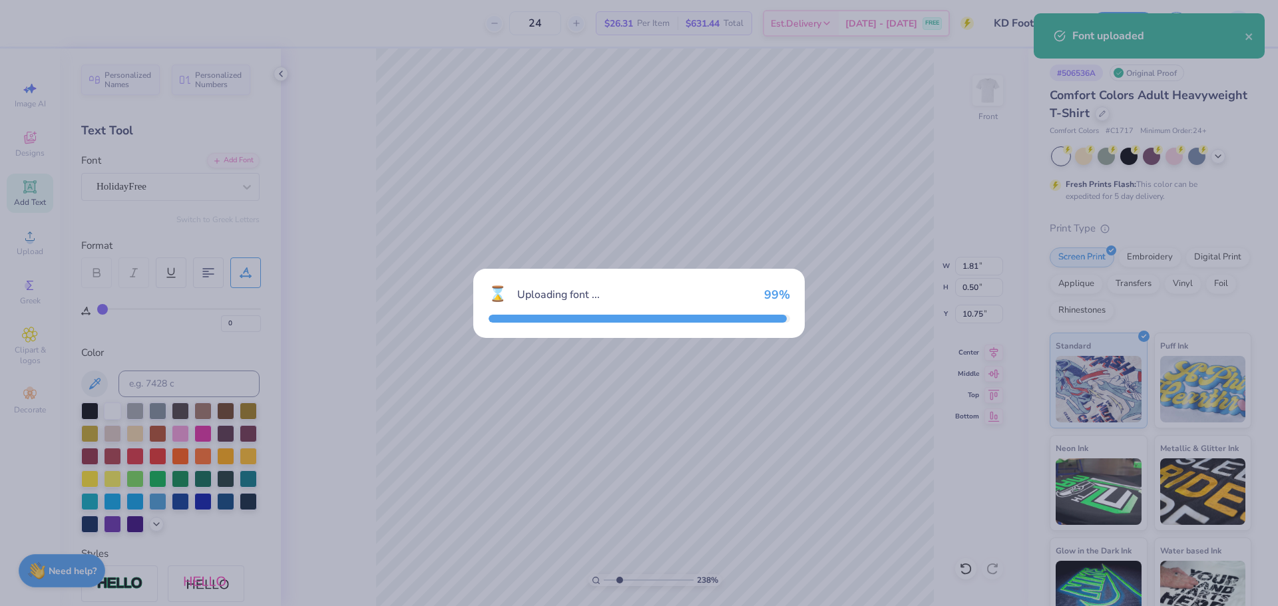
type input "1.66"
type input "0.83"
type input "10.58"
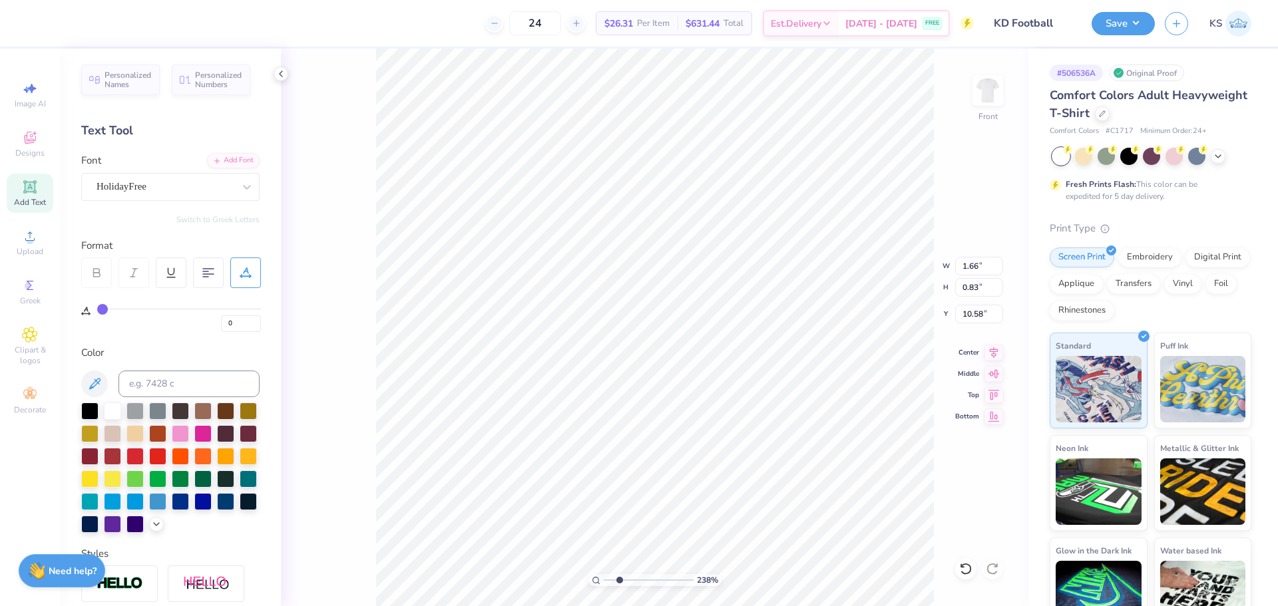
type input "4.27"
type input "2.13"
type input "10.61"
type input "5.97"
type input "2.80"
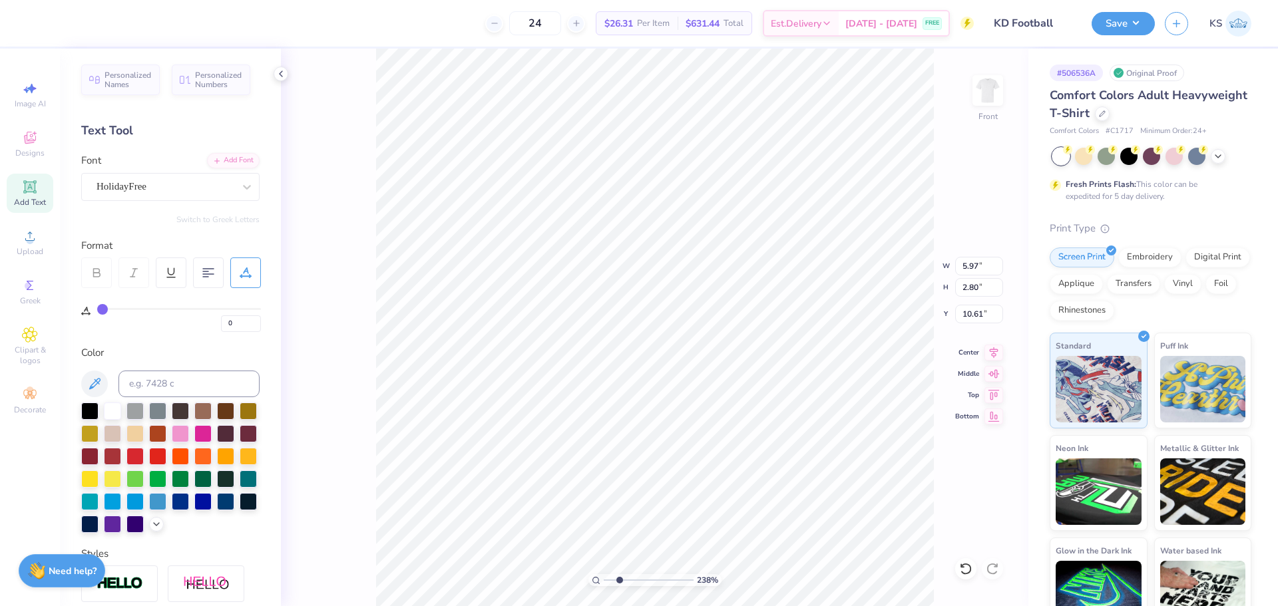
type input "8.51"
click at [974, 264] on input "5.97" at bounding box center [979, 266] width 48 height 19
type input "4.27"
type input "2.13"
type input "10.61"
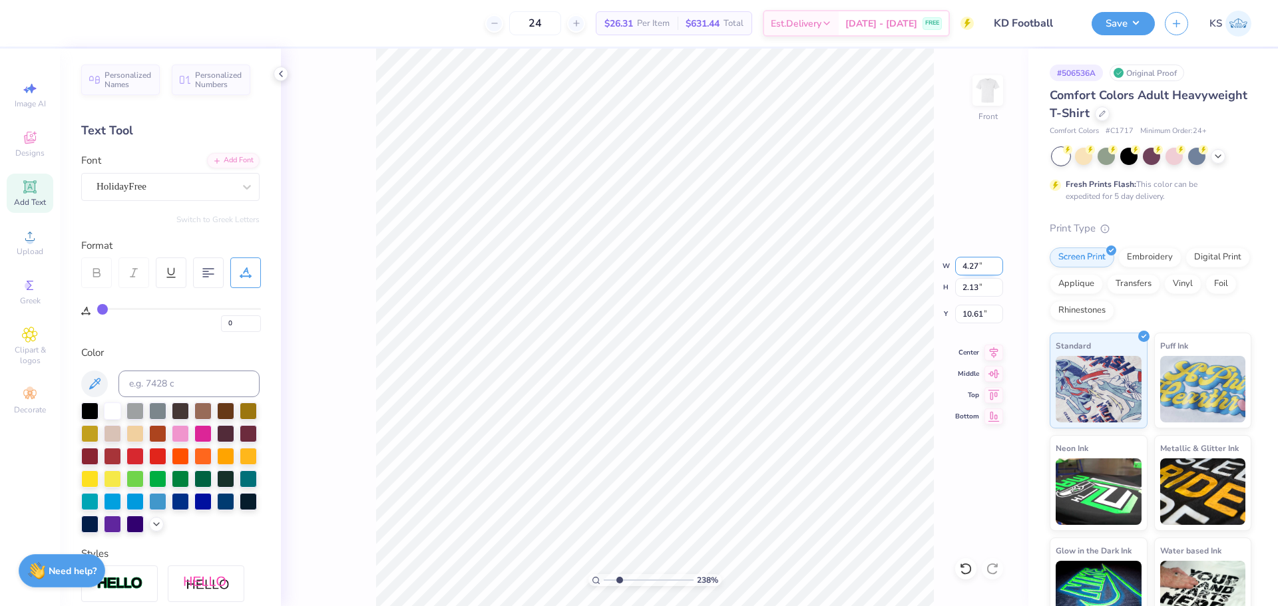
drag, startPoint x: 965, startPoint y: 267, endPoint x: 960, endPoint y: 259, distance: 9.2
click at [966, 266] on input "4.27" at bounding box center [979, 266] width 48 height 19
paste input "5.9"
type input "5.97"
type input "2.99"
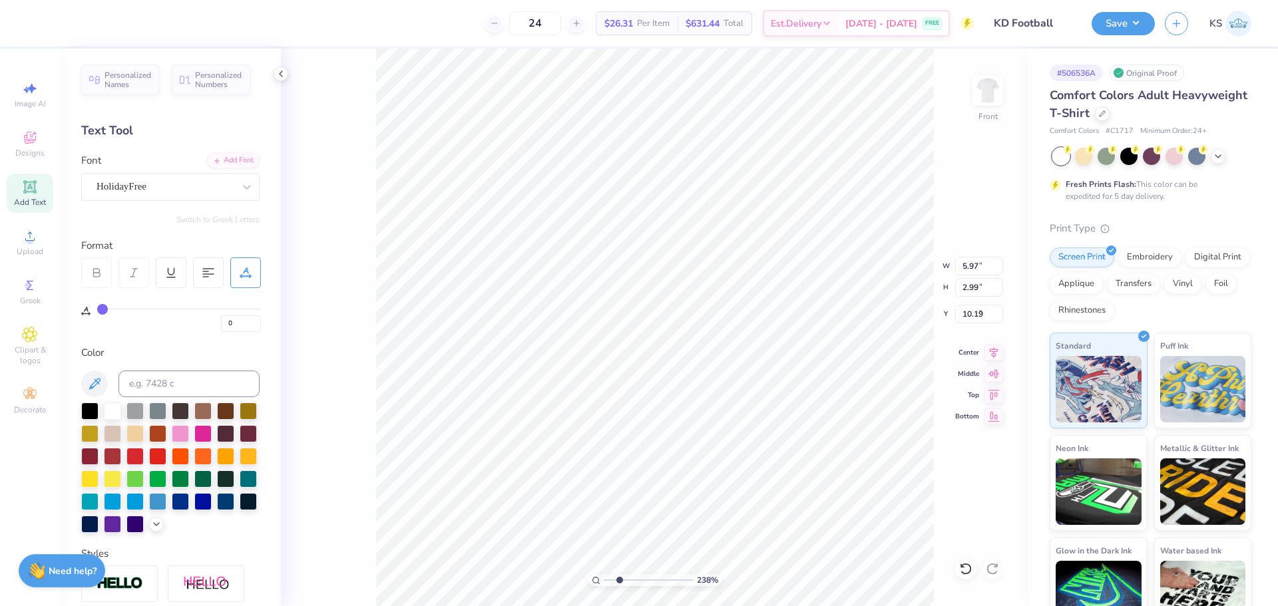
type input "8.50"
type input "5.76"
type input "2.68"
type input "8.53"
type input "5.80"
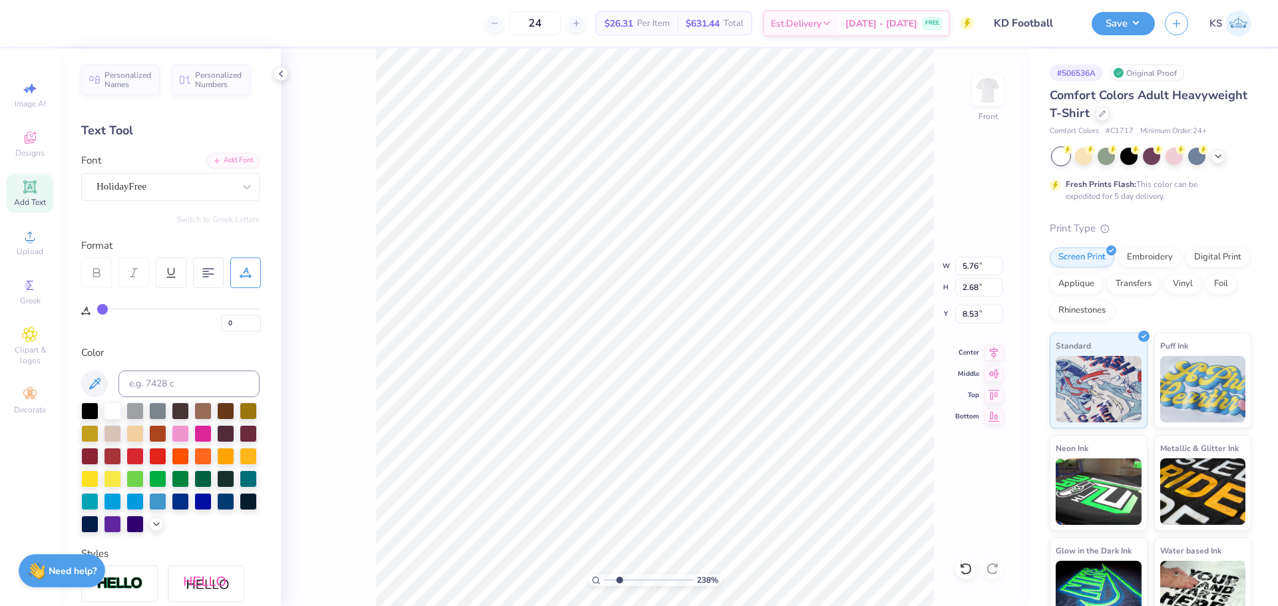
type input "2.70"
type input "8.54"
type input "5.86"
type input "2.73"
type input "12.39"
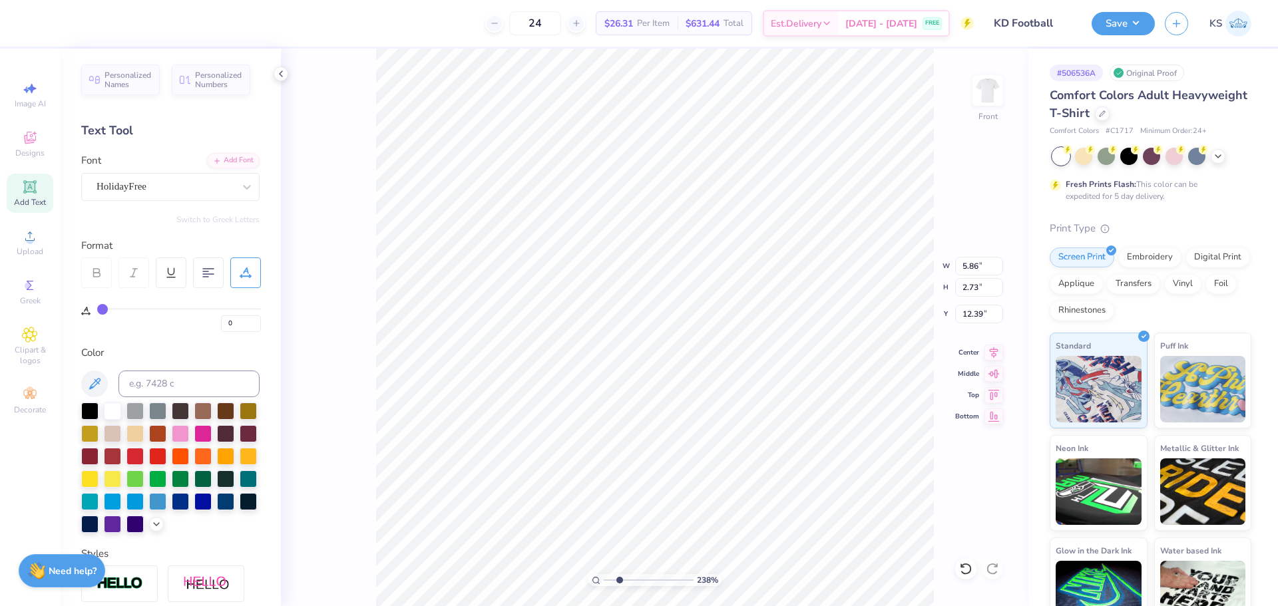
type textarea "delta"
type input "4.87"
type input "3.10"
type input "9.43"
type input "5.04"
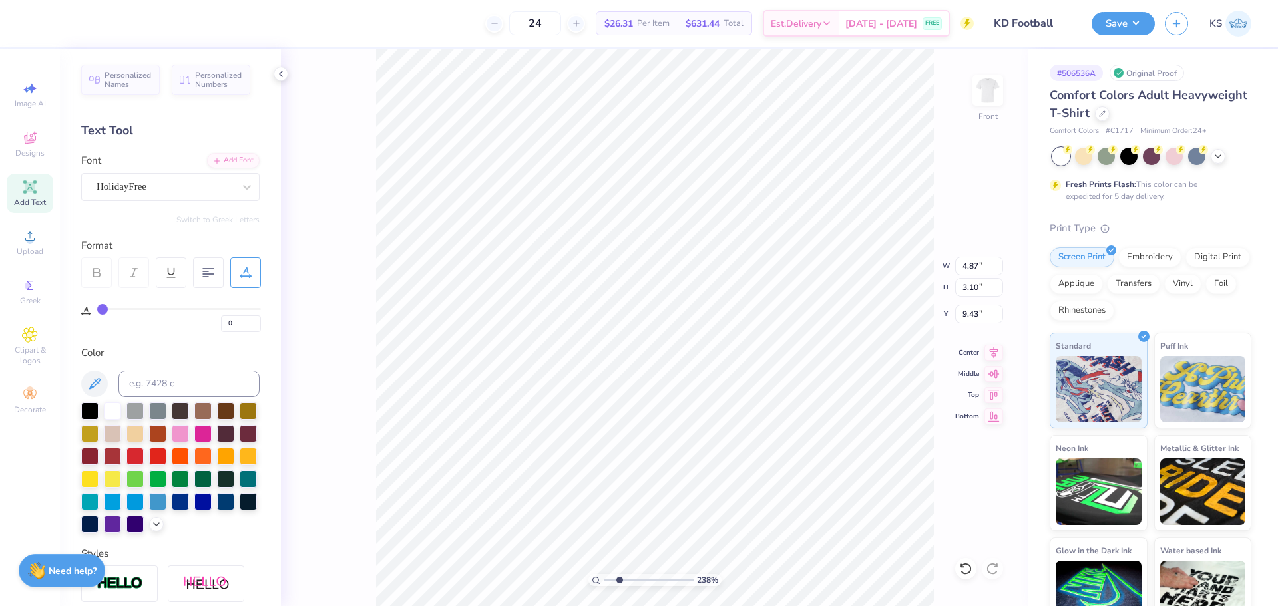
type input "3.17"
type input "9.77"
type input "7.98"
type input "0.42"
type input "15.31"
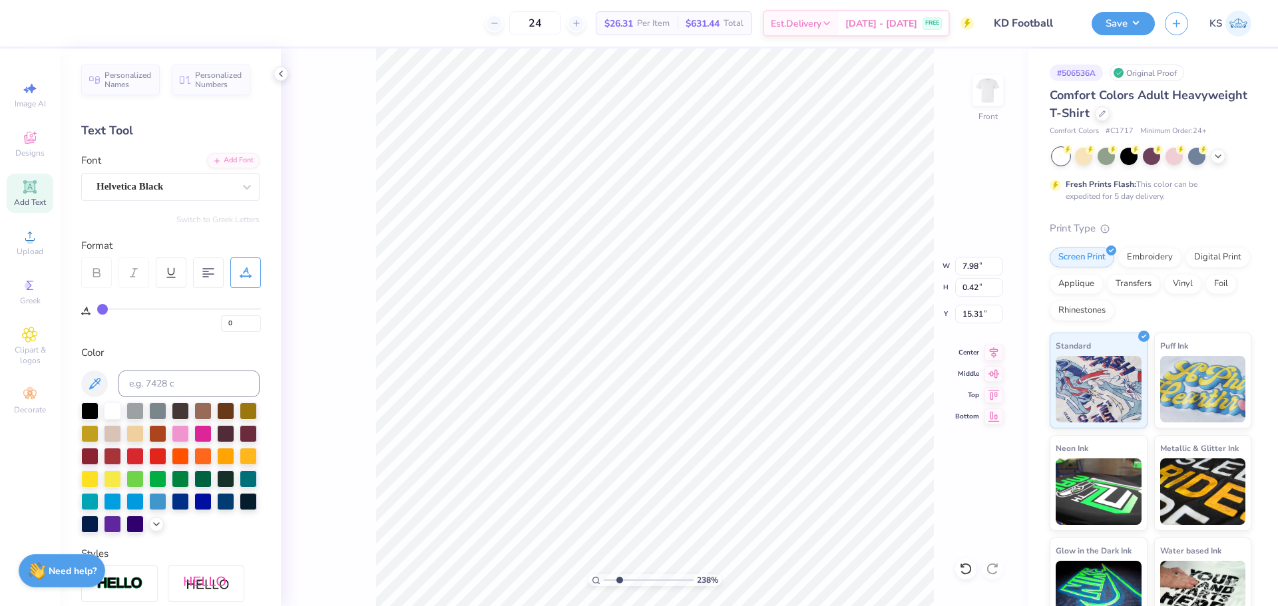
type textarea "25"
type input "0.69"
type input "0.41"
type input "15.32"
click at [228, 164] on div "Add Font" at bounding box center [233, 159] width 53 height 15
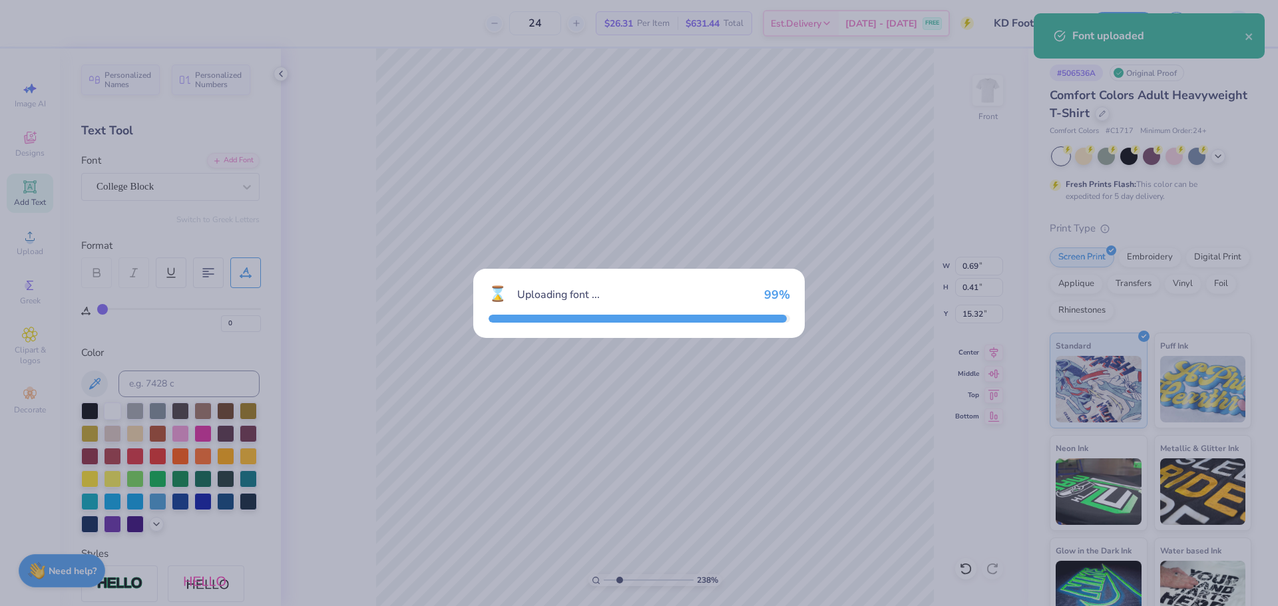
type input "0.51"
type input "0.43"
type input "15.30"
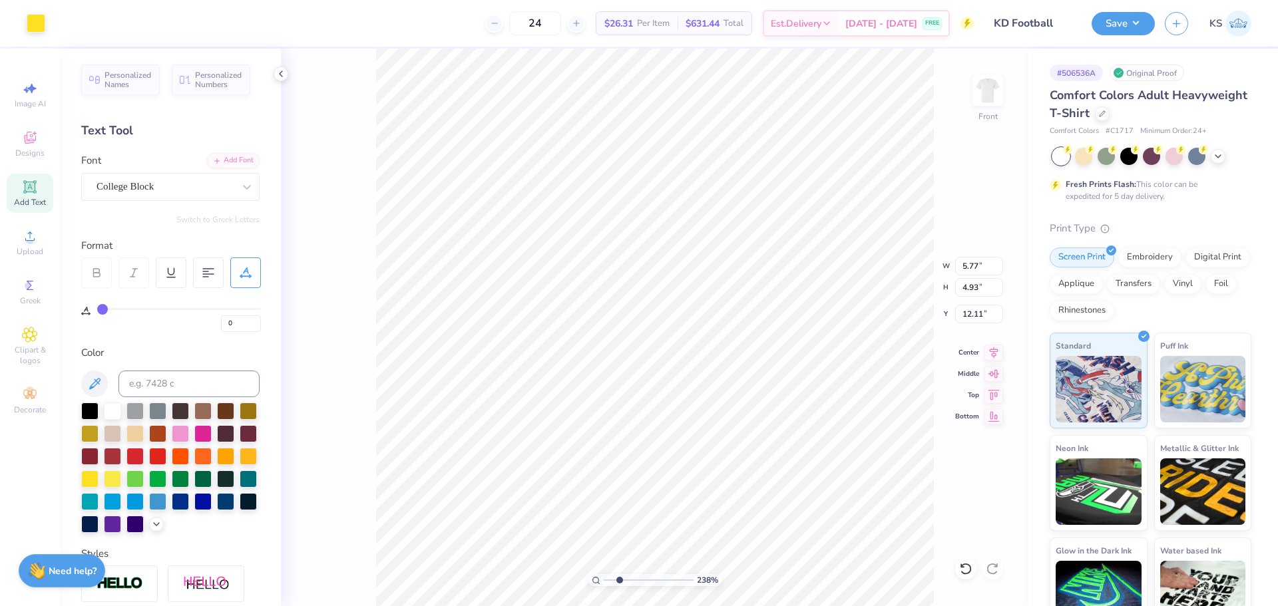
type input "11.89"
type input "6.06"
type input "10.98"
click at [604, 460] on li "Group" at bounding box center [593, 460] width 104 height 26
type input "1.78"
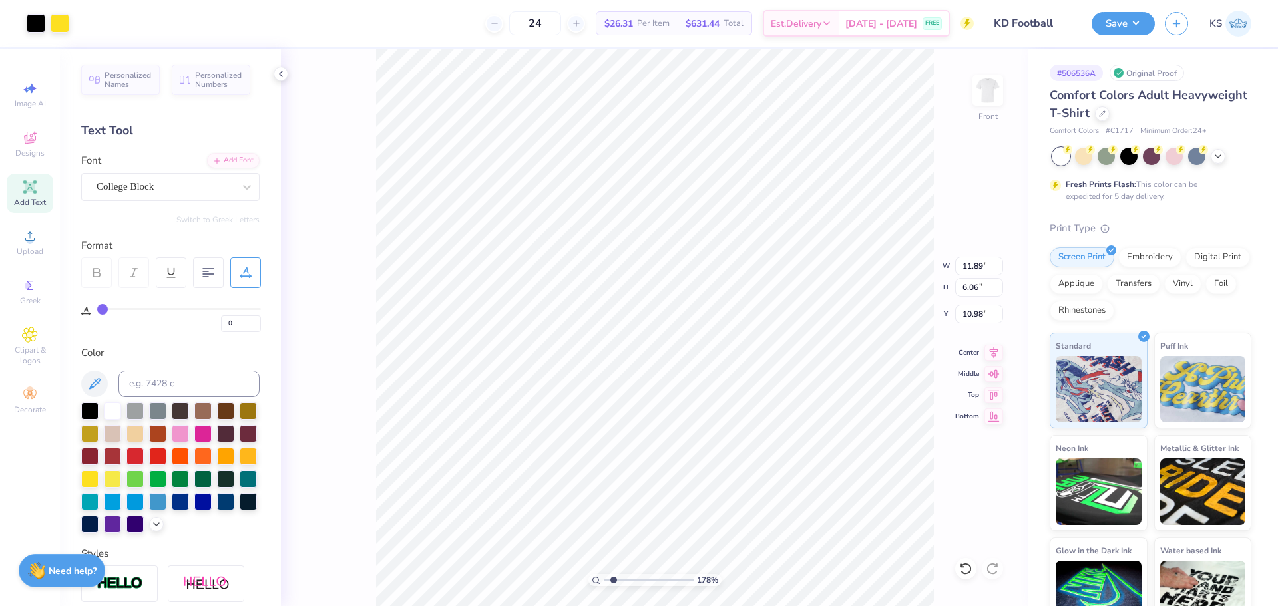
click at [614, 582] on input "range" at bounding box center [649, 580] width 90 height 12
type input "5.86"
type input "2.73"
click at [971, 565] on icon at bounding box center [965, 568] width 13 height 13
type input "8.62"
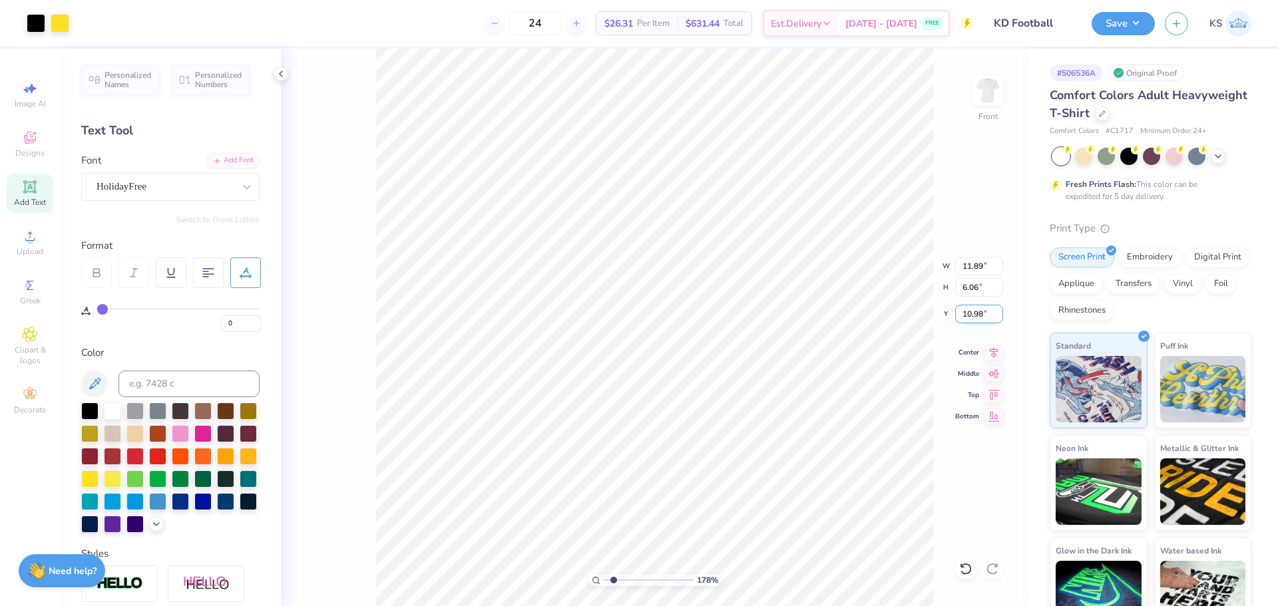
click at [979, 317] on input "10.98" at bounding box center [979, 314] width 48 height 19
click at [980, 264] on input "11.89" at bounding box center [979, 266] width 48 height 19
click at [993, 349] on icon at bounding box center [993, 351] width 19 height 16
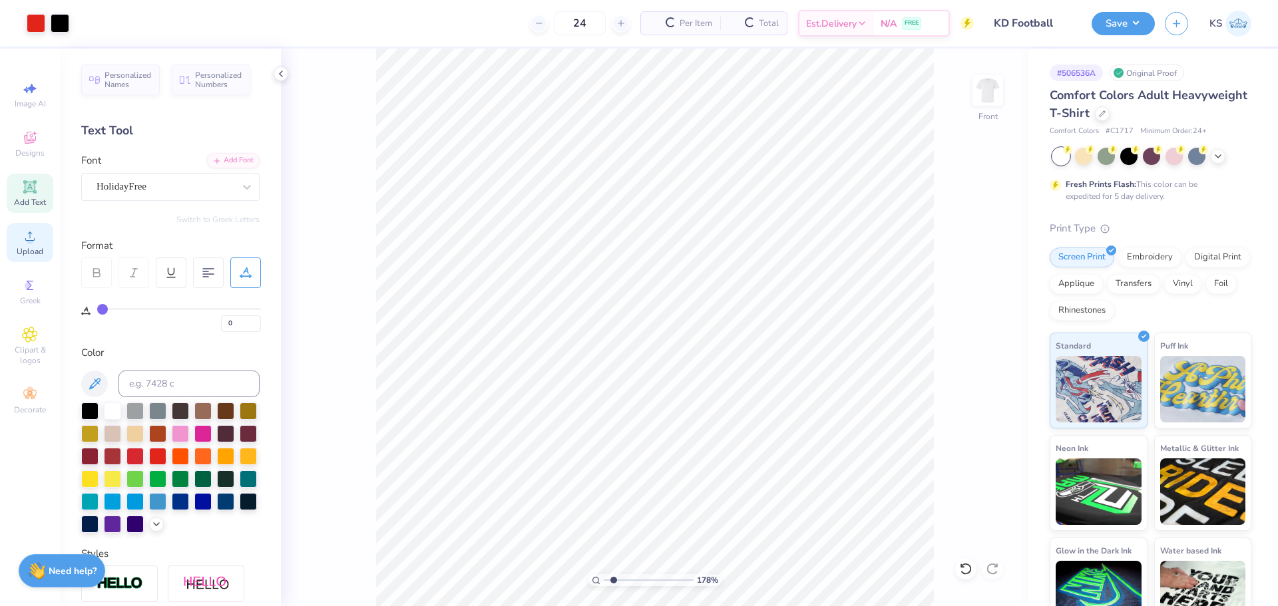
click at [39, 234] on div "Upload" at bounding box center [30, 242] width 47 height 39
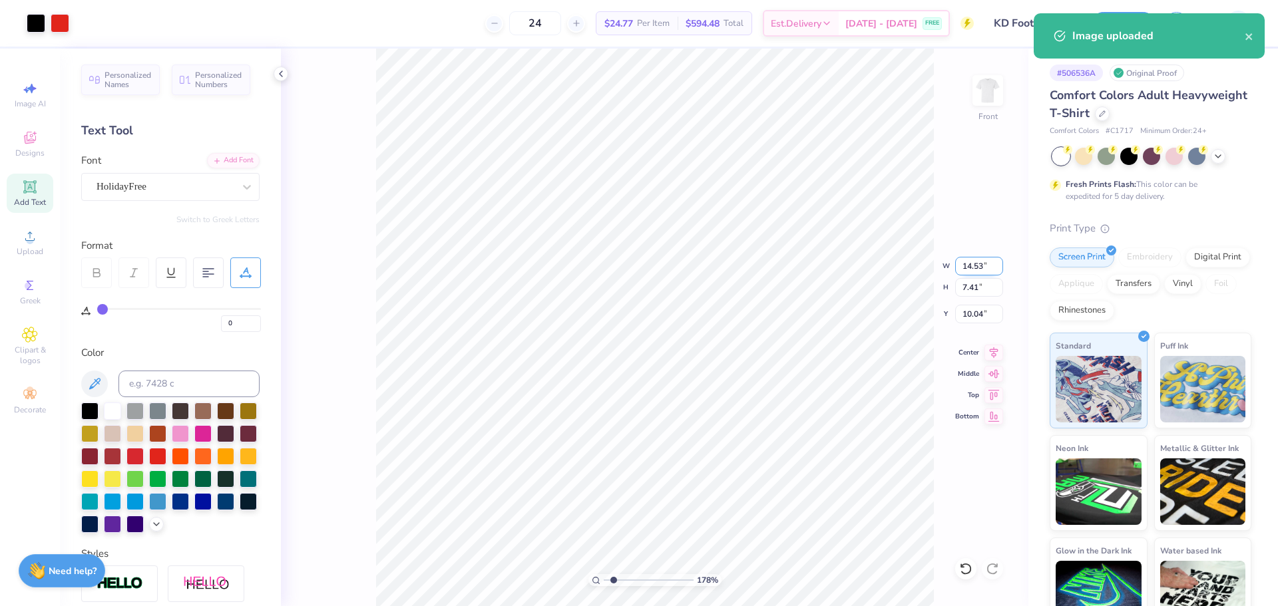
drag, startPoint x: 982, startPoint y: 269, endPoint x: 982, endPoint y: 254, distance: 15.3
click at [982, 268] on input "14.53" at bounding box center [979, 266] width 48 height 19
paste input "1.89"
type input "11.89"
type input "6.06"
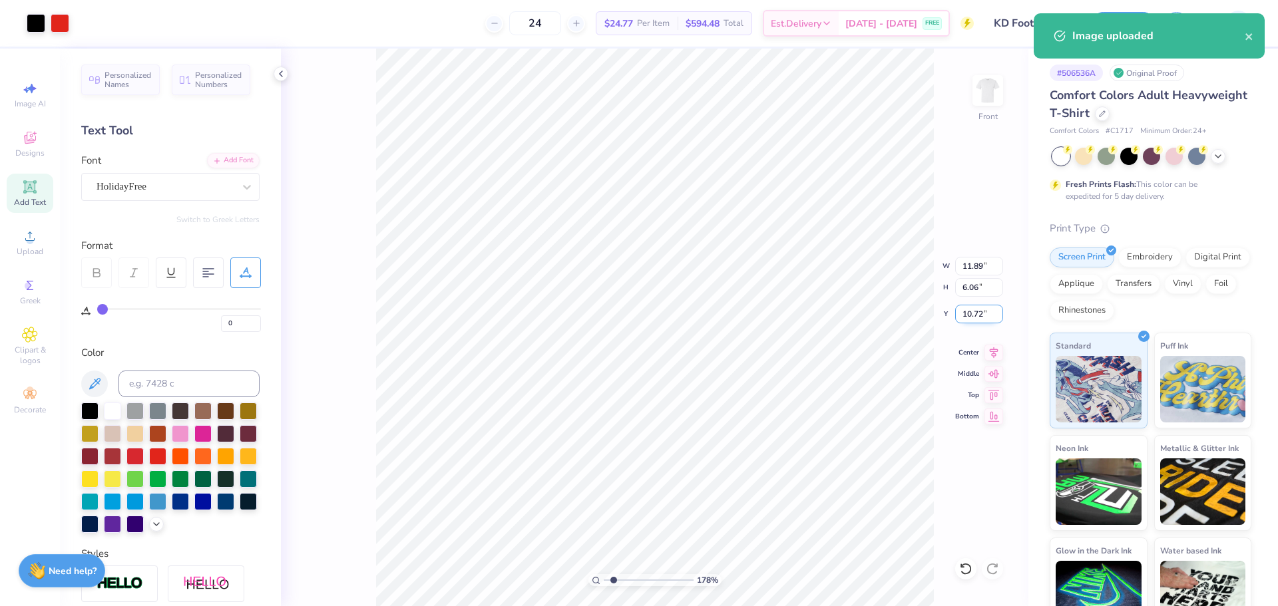
click at [982, 317] on input "10.72" at bounding box center [979, 314] width 48 height 19
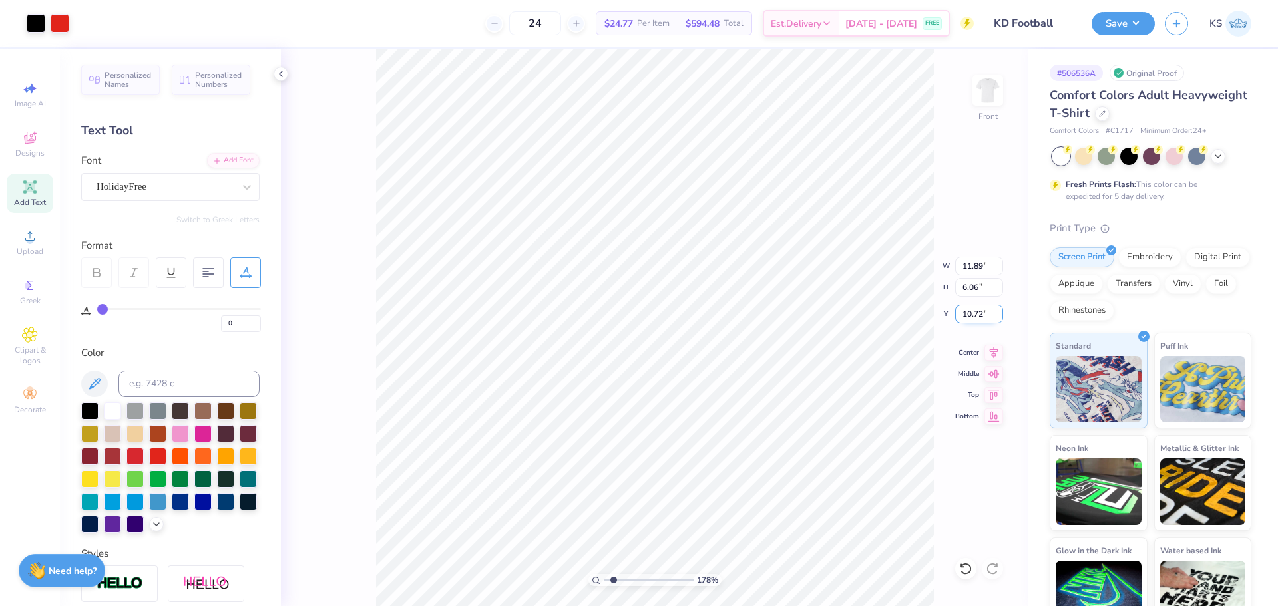
paste input "98"
type input "10.98"
click at [646, 582] on li "Send to Back" at bounding box center [624, 590] width 104 height 26
drag, startPoint x: 572, startPoint y: 586, endPoint x: 559, endPoint y: 585, distance: 13.4
type input "1"
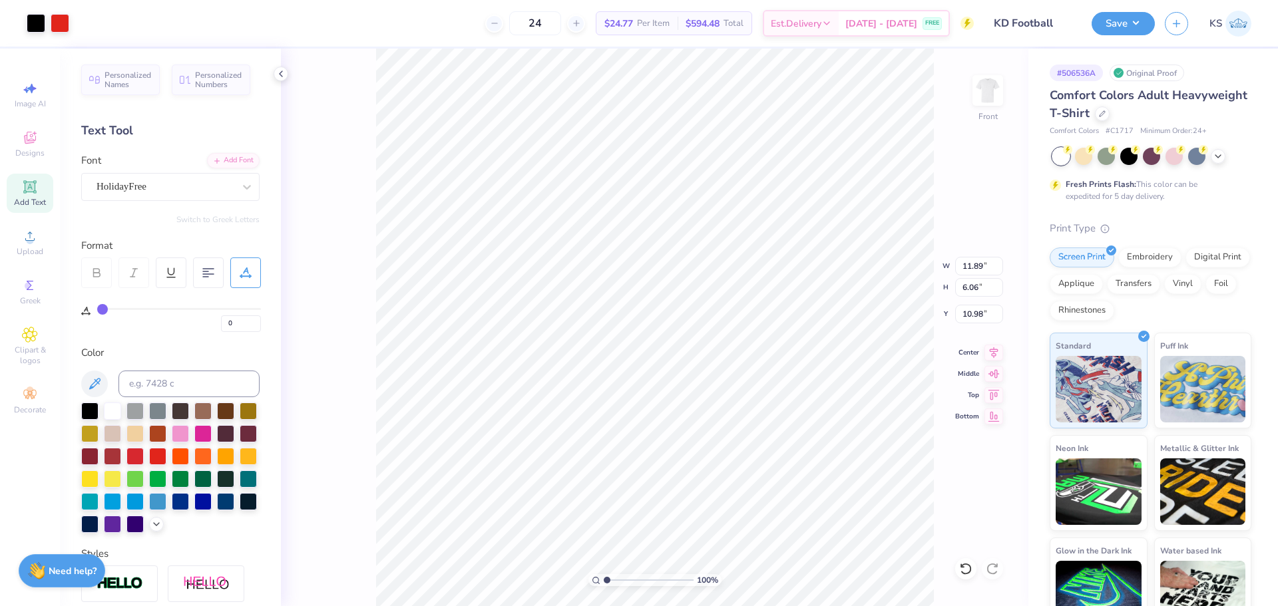
click at [604, 585] on input "range" at bounding box center [649, 580] width 90 height 12
click at [976, 265] on input "11.96" at bounding box center [979, 266] width 48 height 19
type input "12.00"
type input "10.43"
type input "8.61"
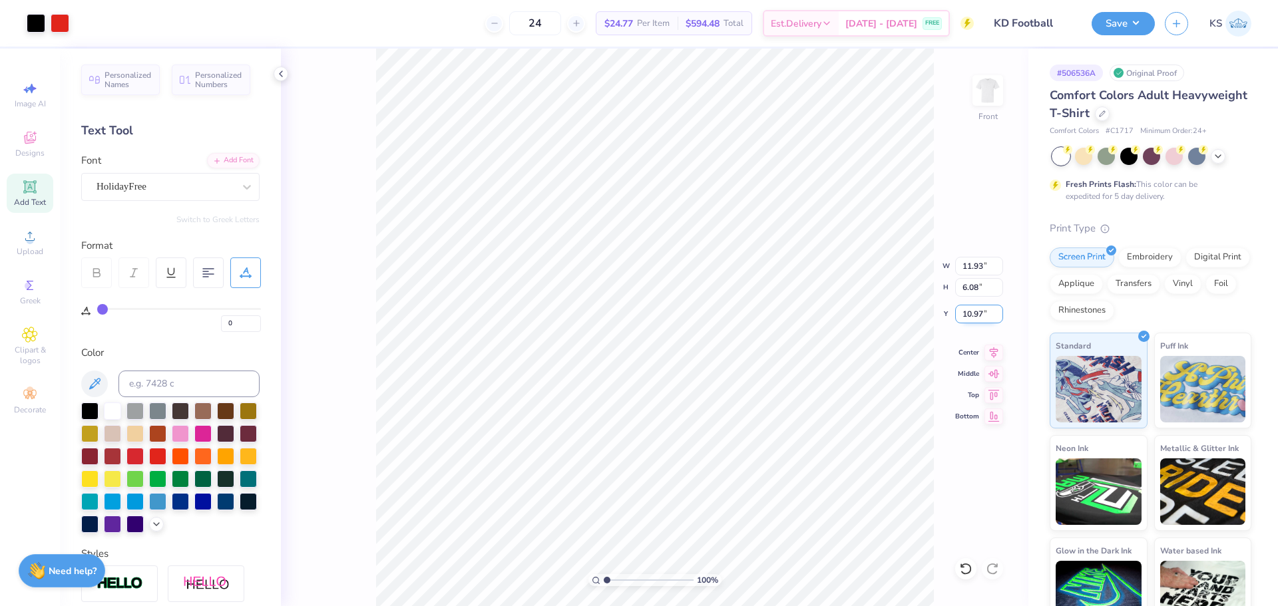
click at [974, 312] on input "10.97" at bounding box center [979, 314] width 48 height 19
click at [985, 260] on input "11.93" at bounding box center [979, 266] width 48 height 19
click at [320, 387] on div "100 % Front W 11.93 11.93 " H 6.08 6.08 " Y 10.97 10.97 " Center Middle Top Bot…" at bounding box center [654, 328] width 747 height 558
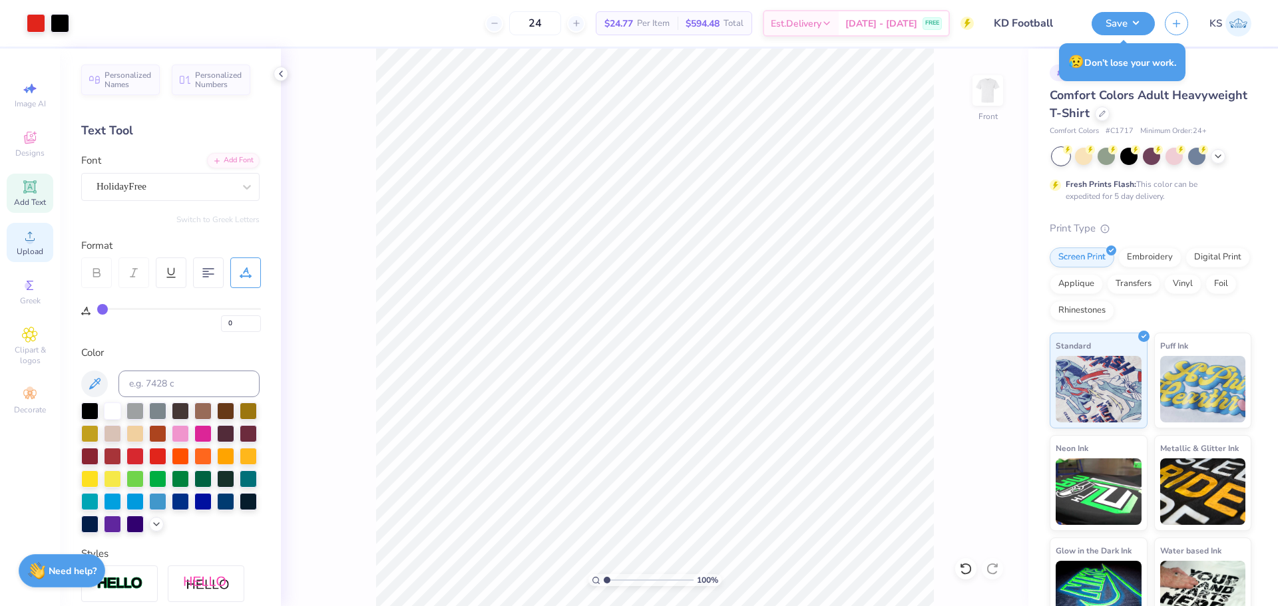
click at [33, 260] on div "Upload" at bounding box center [30, 242] width 47 height 39
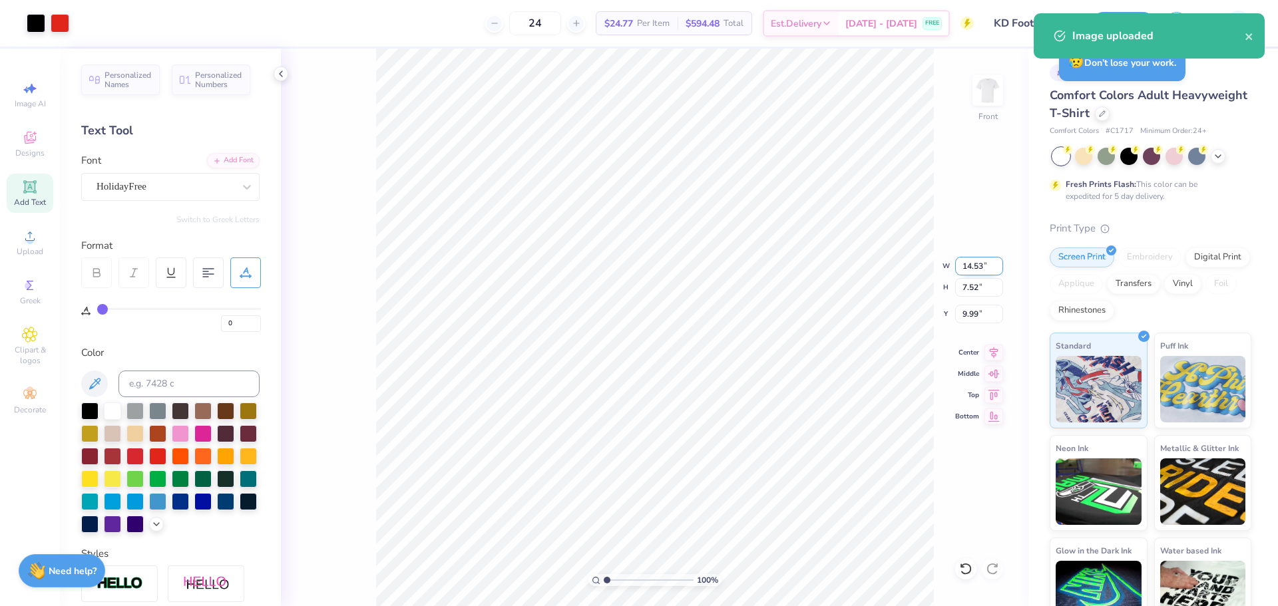
click at [966, 270] on input "14.53" at bounding box center [979, 266] width 48 height 19
paste input "1.9"
type input "11.93"
type input "6.17"
click at [973, 309] on input "10.66" at bounding box center [979, 314] width 48 height 19
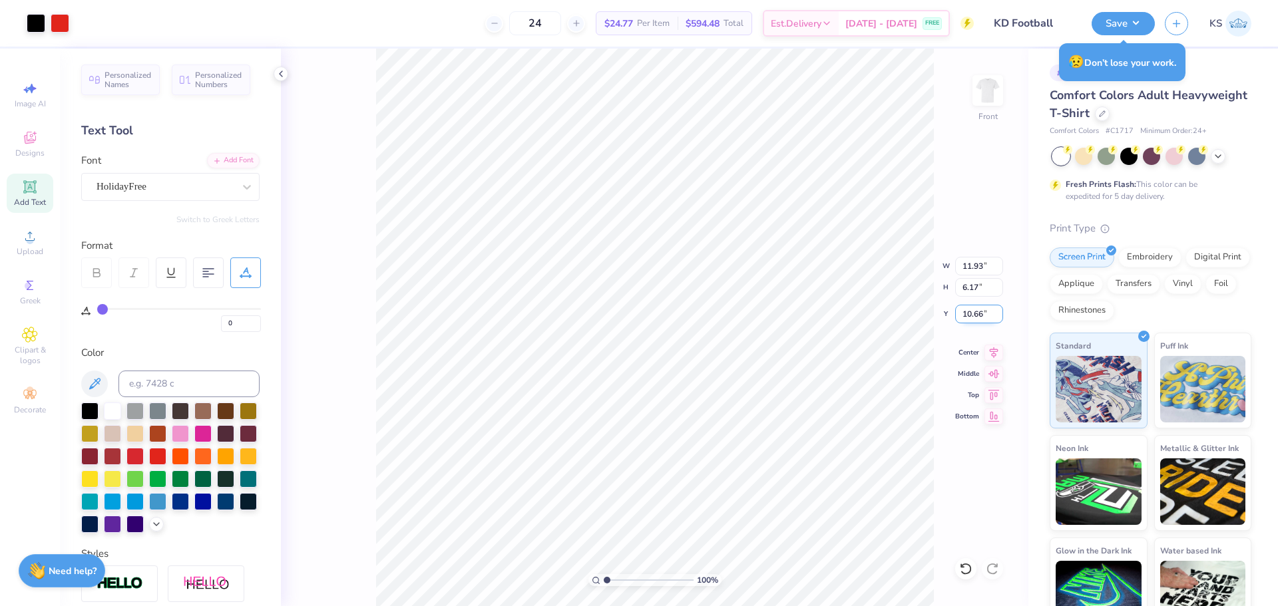
paste input "97"
type input "10.97"
click at [668, 596] on li "Send to Back" at bounding box center [650, 590] width 104 height 26
type input "1"
drag, startPoint x: 616, startPoint y: 578, endPoint x: 560, endPoint y: 583, distance: 56.8
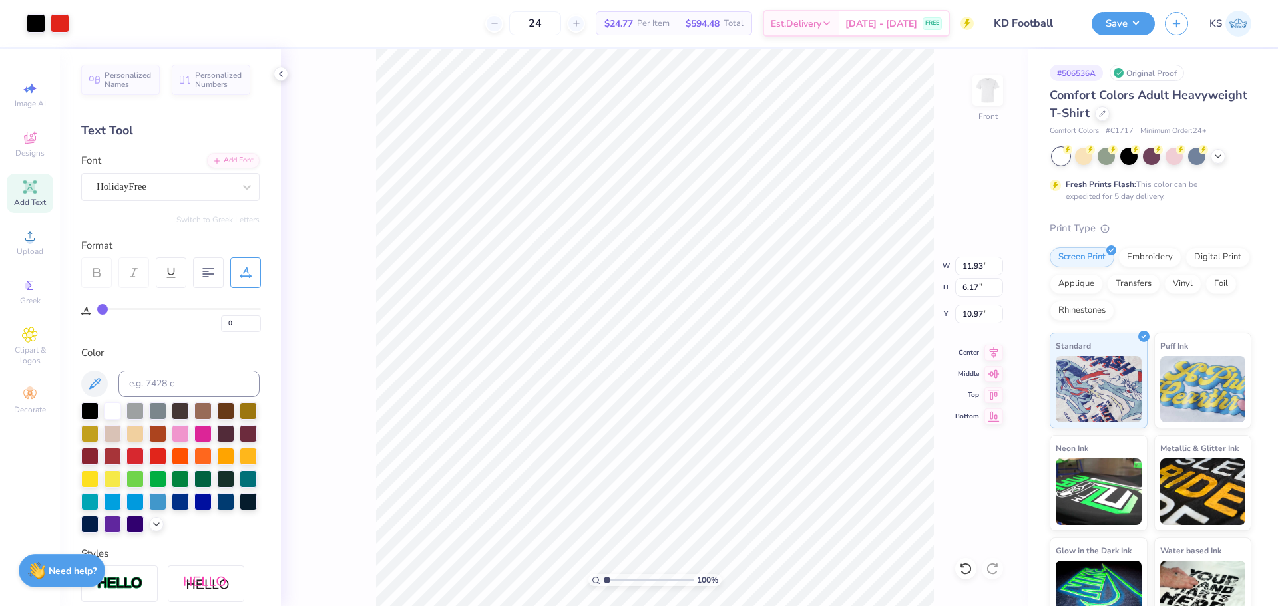
click at [604, 583] on input "range" at bounding box center [649, 580] width 90 height 12
click at [977, 307] on input "8.61" at bounding box center [979, 314] width 48 height 19
type input "3.00"
click at [990, 95] on img at bounding box center [987, 90] width 53 height 53
click at [216, 156] on div "Add Font" at bounding box center [233, 159] width 53 height 15
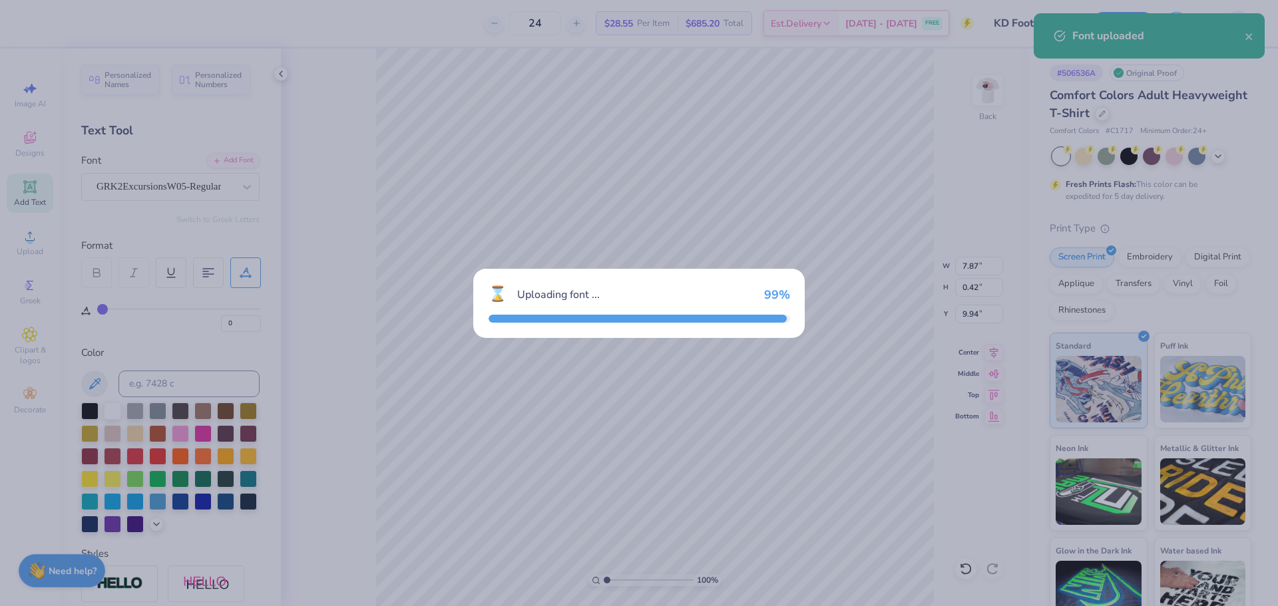
type input "3.84"
type input "0.40"
type input "9.95"
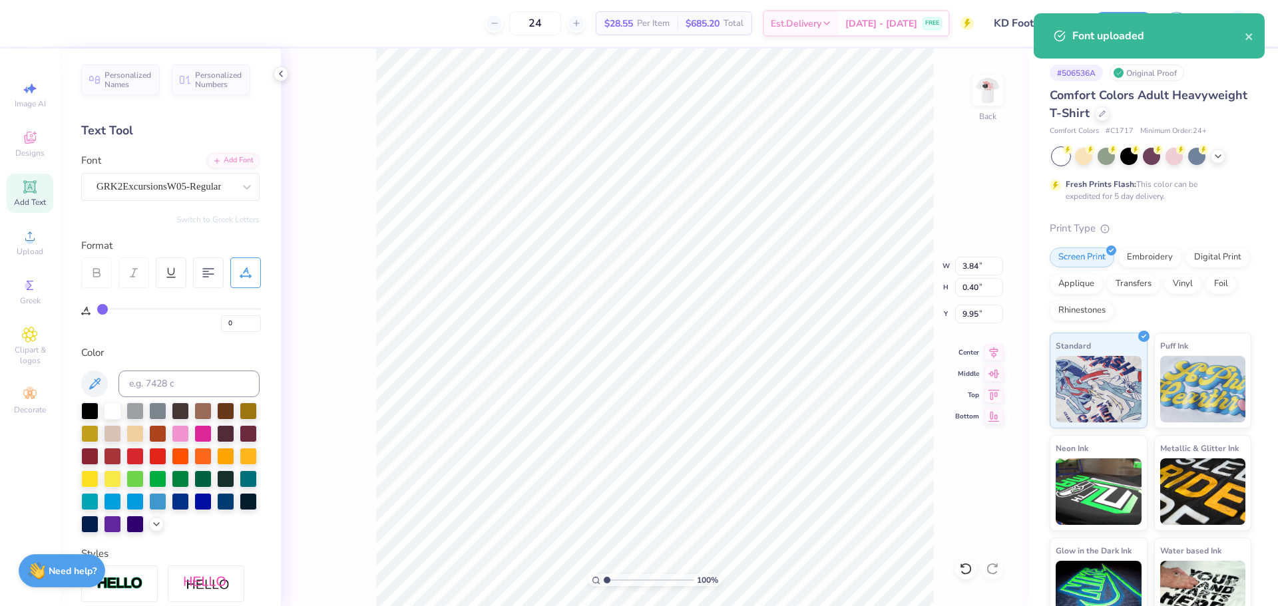
type textarea "KD"
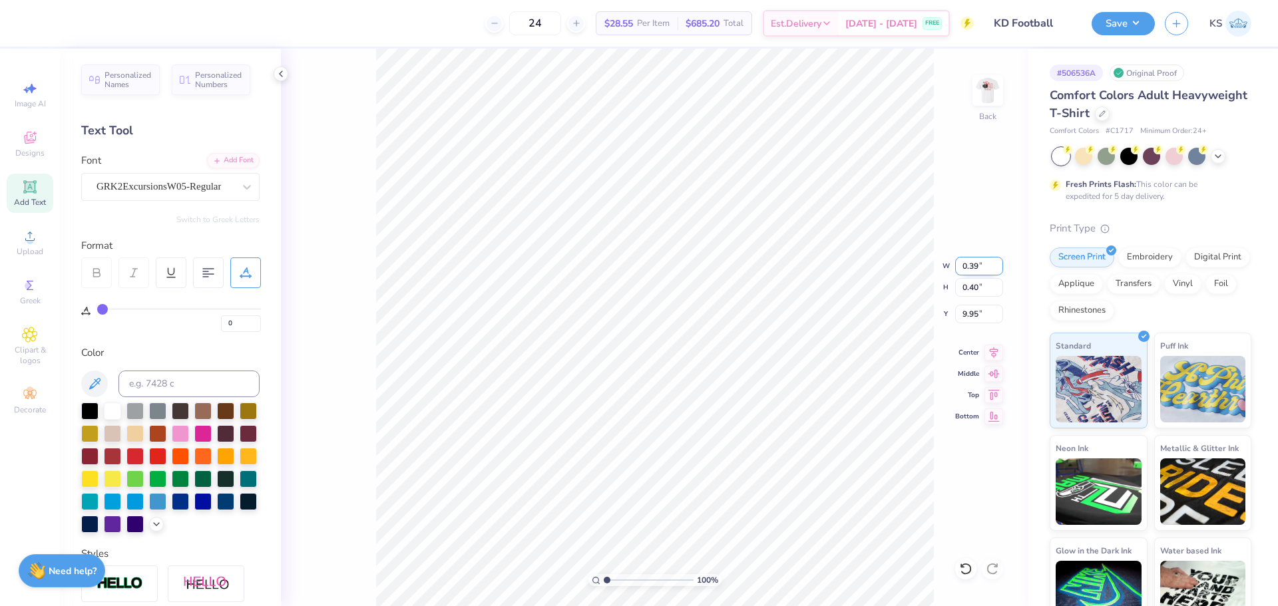
click at [982, 261] on input "0.39" at bounding box center [979, 266] width 48 height 19
type input "3.00"
type input "3.06"
type input "8.62"
type input "2.08"
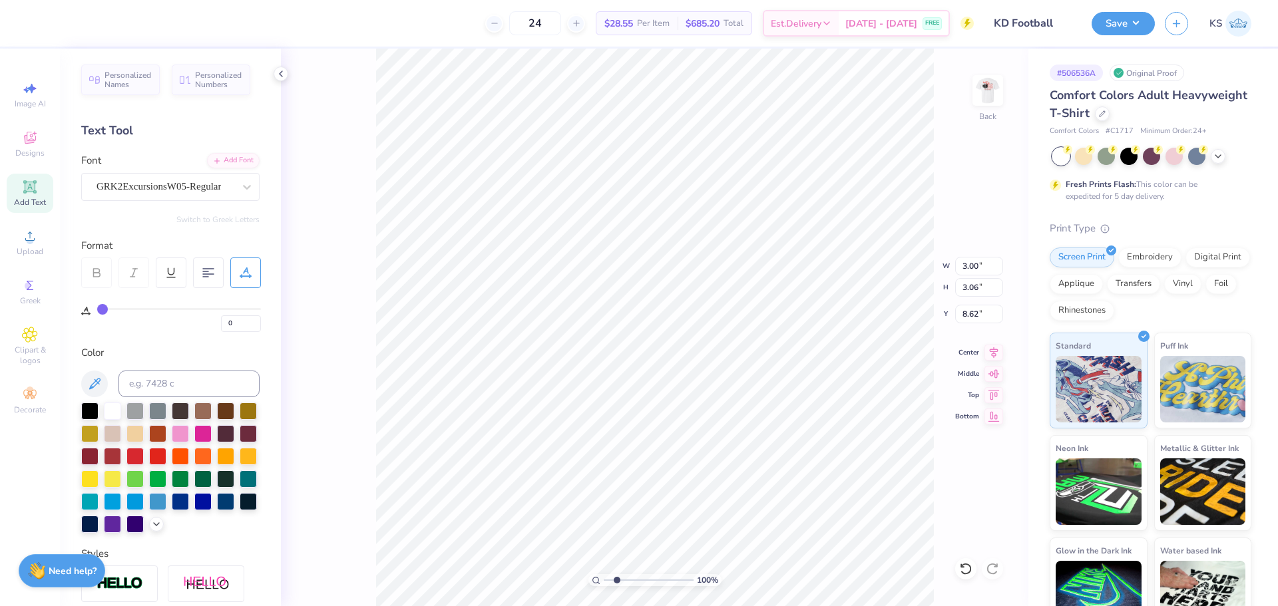
click at [616, 582] on input "range" at bounding box center [649, 580] width 90 height 12
type input "13.08"
drag, startPoint x: 89, startPoint y: 408, endPoint x: 107, endPoint y: 344, distance: 66.5
click at [89, 408] on div at bounding box center [89, 411] width 17 height 17
click at [210, 186] on div "GRK2ExcursionsW05-Regular" at bounding box center [165, 186] width 140 height 21
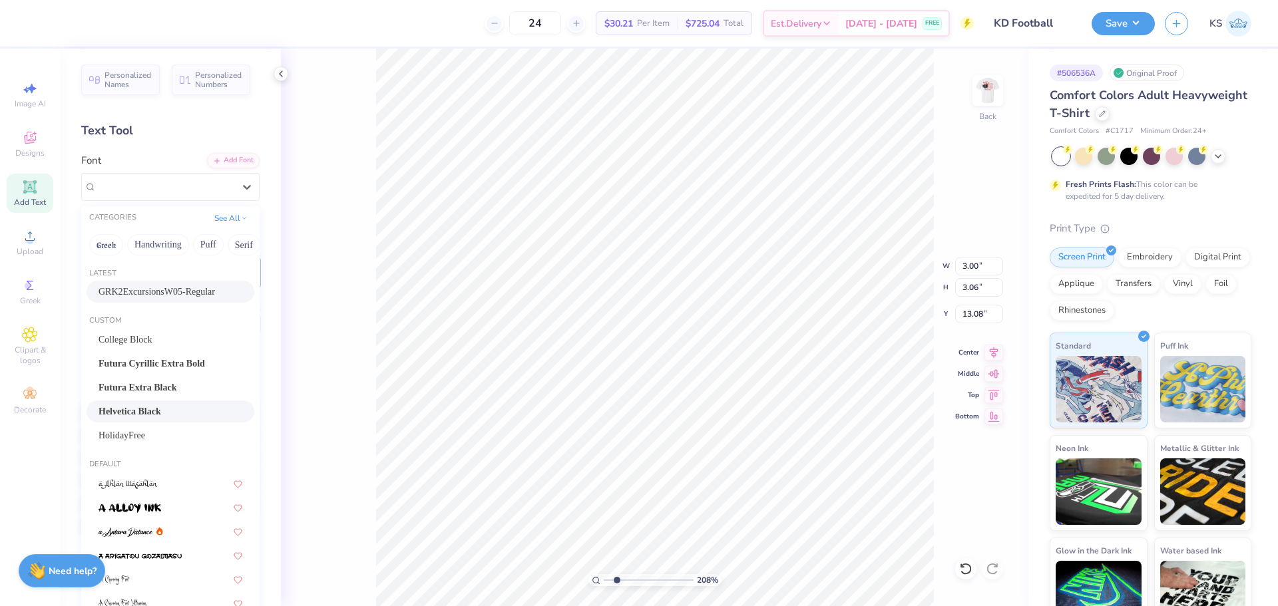
click at [194, 407] on div "Helvetica Black" at bounding box center [170, 412] width 144 height 14
type input "6.42"
type input "3.05"
type input "13.09"
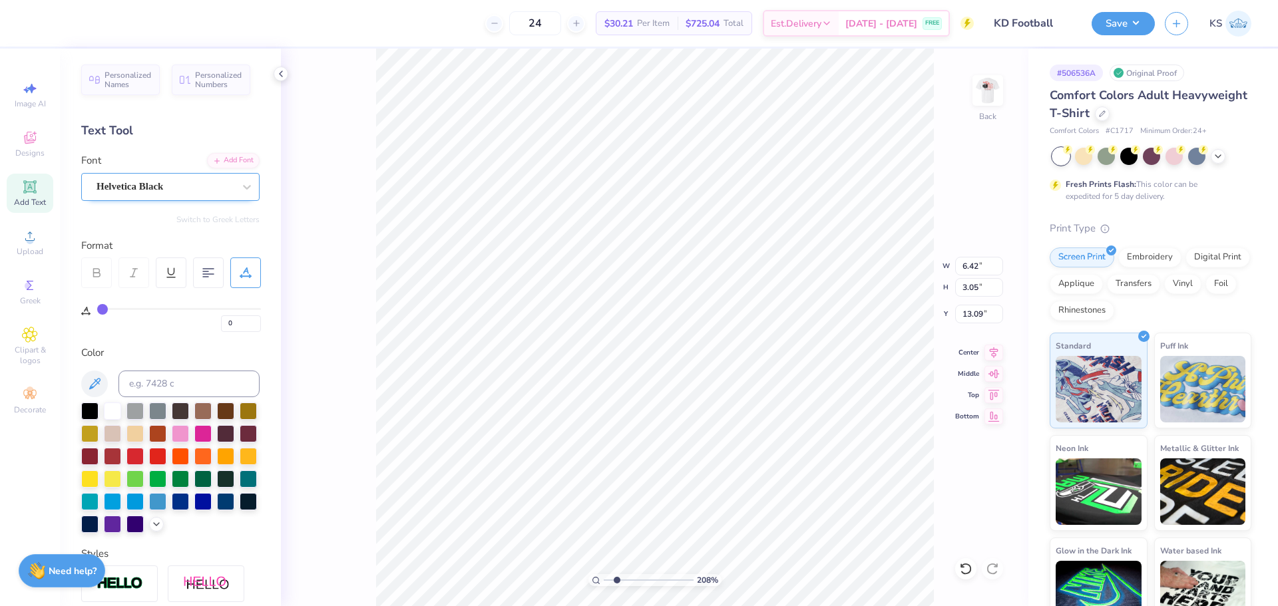
click at [202, 188] on div "Helvetica Black" at bounding box center [165, 186] width 140 height 21
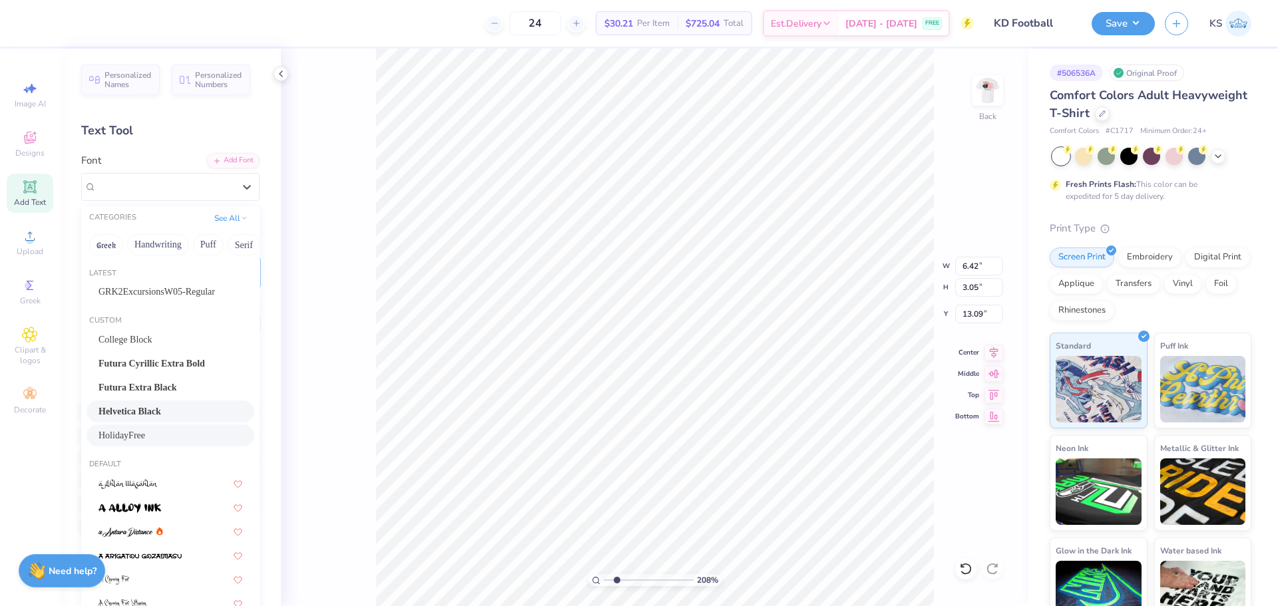
click at [163, 437] on div "HolidayFree" at bounding box center [170, 436] width 144 height 14
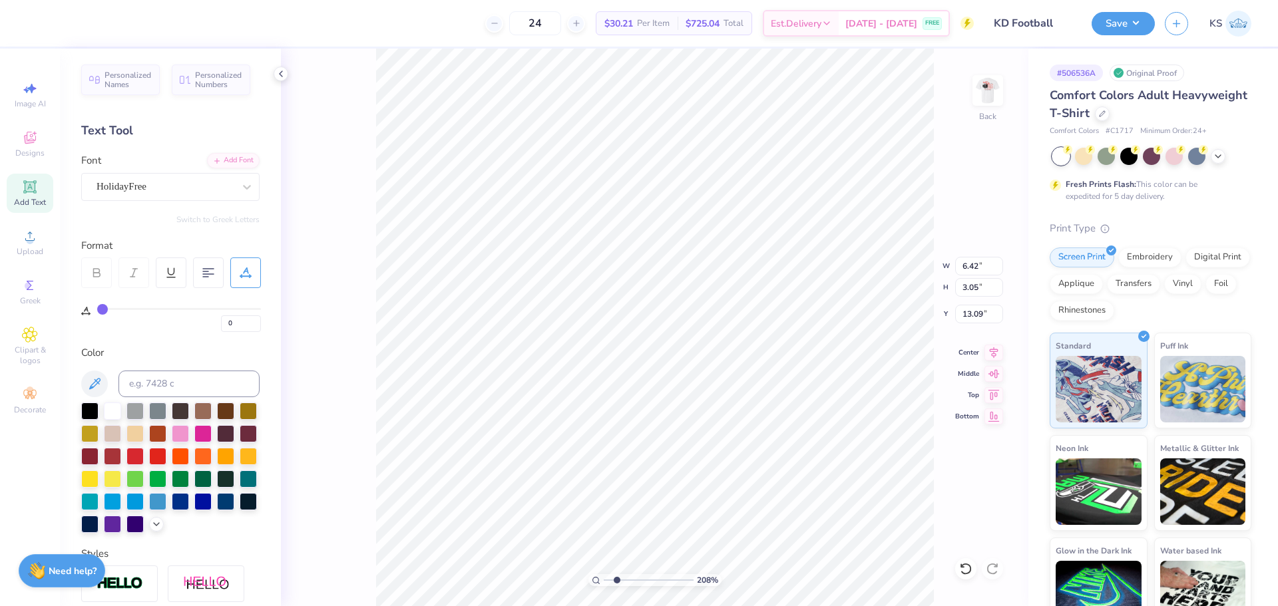
type input "9.46"
type input "5.90"
type input "11.67"
type textarea "[US_STATE] Tech"
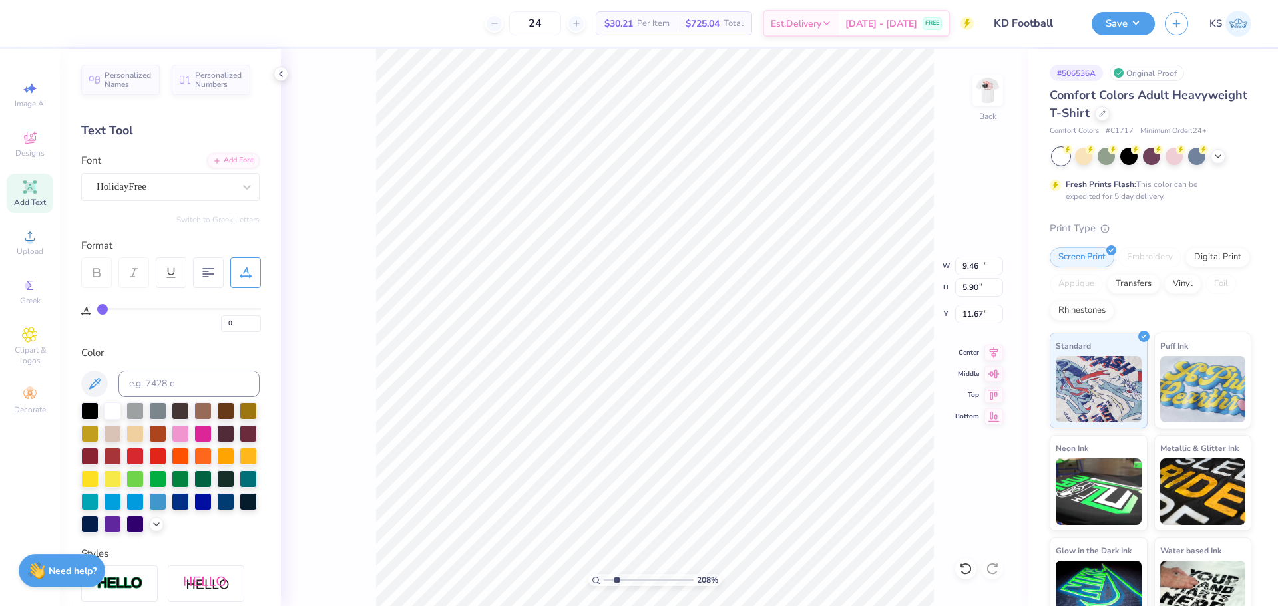
type input "14.17"
type input "3.27"
type input "12.98"
click at [977, 265] on input "14.17" at bounding box center [979, 266] width 48 height 19
type input "3.50"
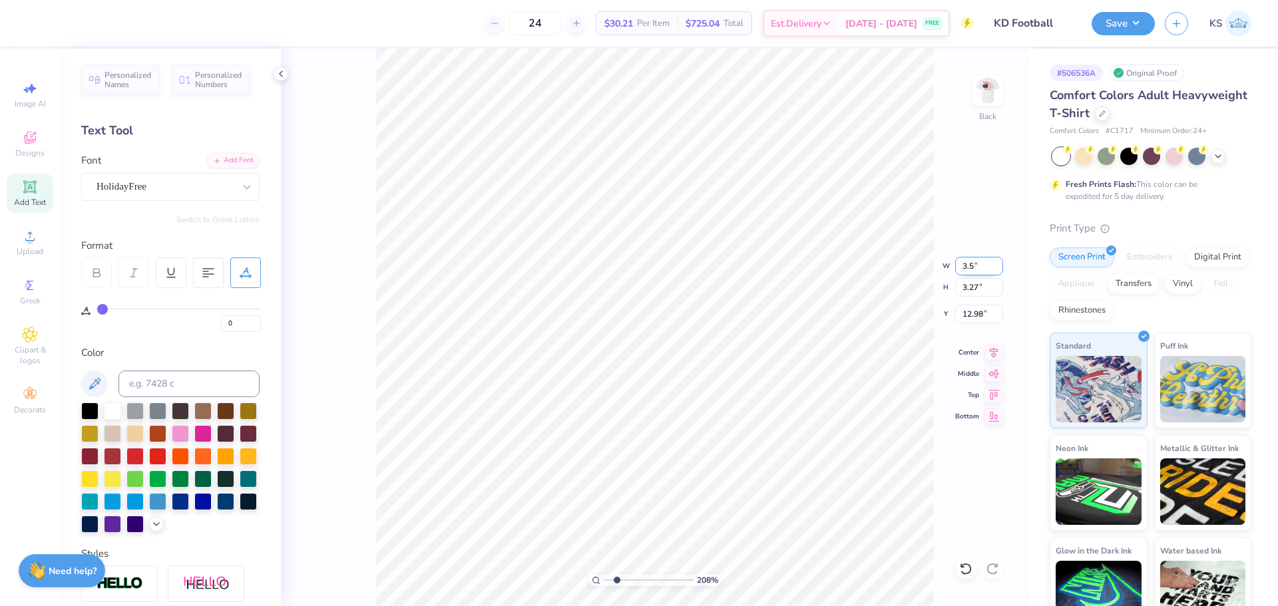
type input "0.81"
click at [995, 349] on icon at bounding box center [994, 350] width 9 height 11
type input "11.41"
click at [997, 352] on icon at bounding box center [993, 351] width 19 height 16
type input "3.5"
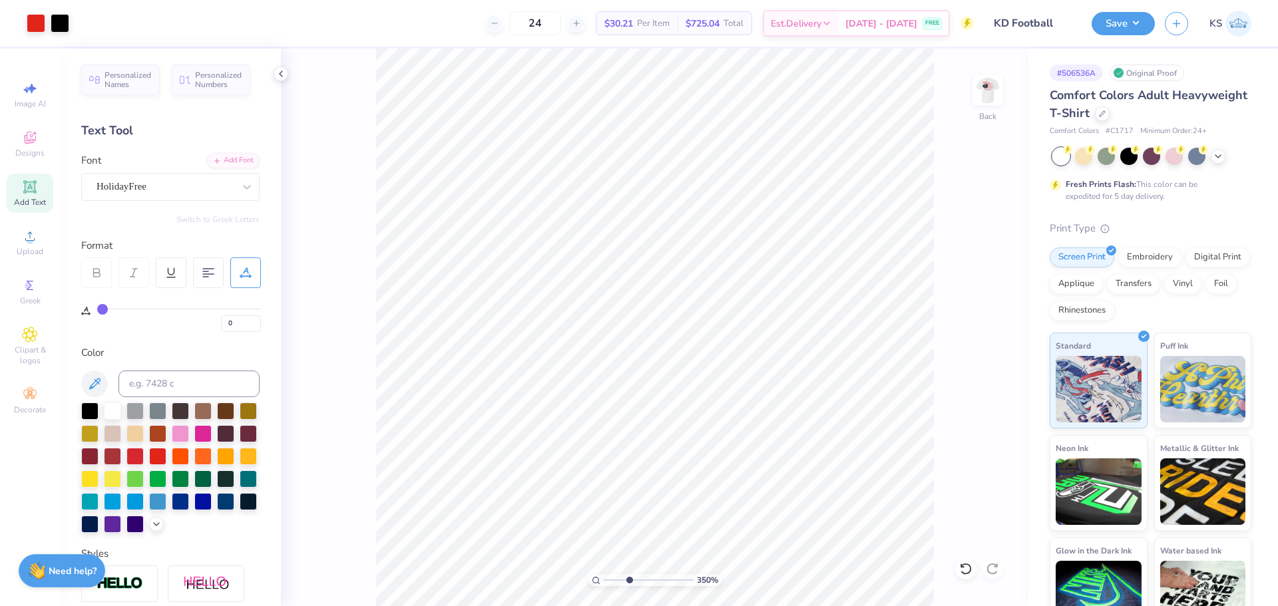
click at [629, 583] on input "range" at bounding box center [649, 580] width 90 height 12
type input "12.83"
paste textarea
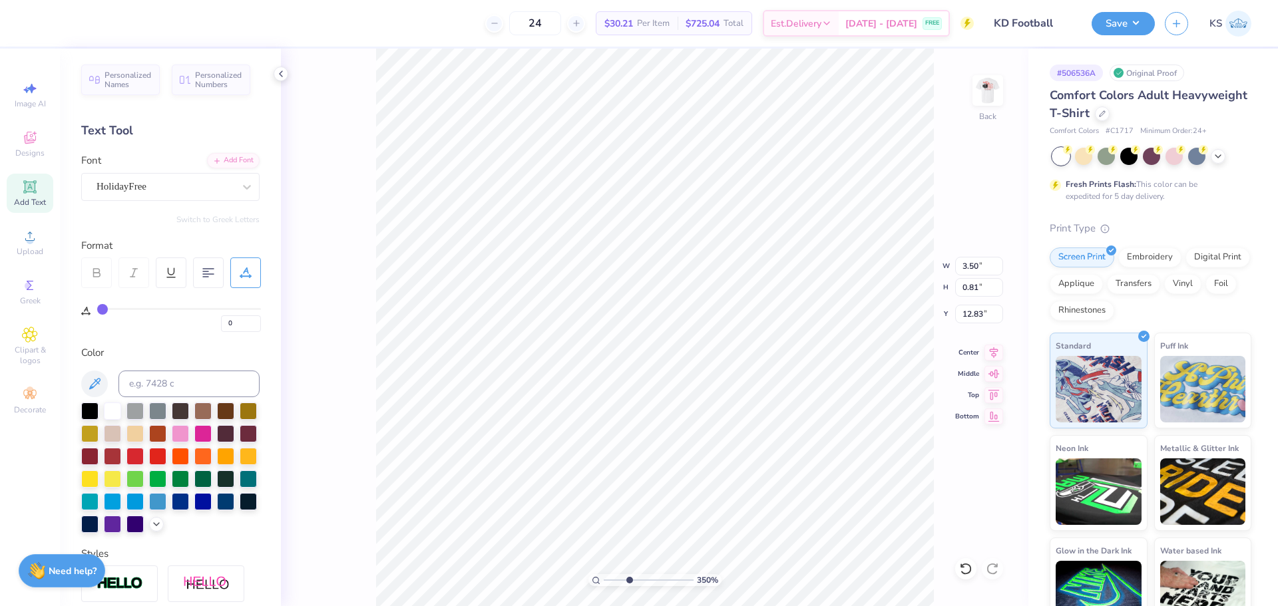
type textarea "zdrh"
type input "1.56"
type input "1.01"
type input "12.73"
click at [196, 188] on div "HolidayFree" at bounding box center [165, 186] width 140 height 21
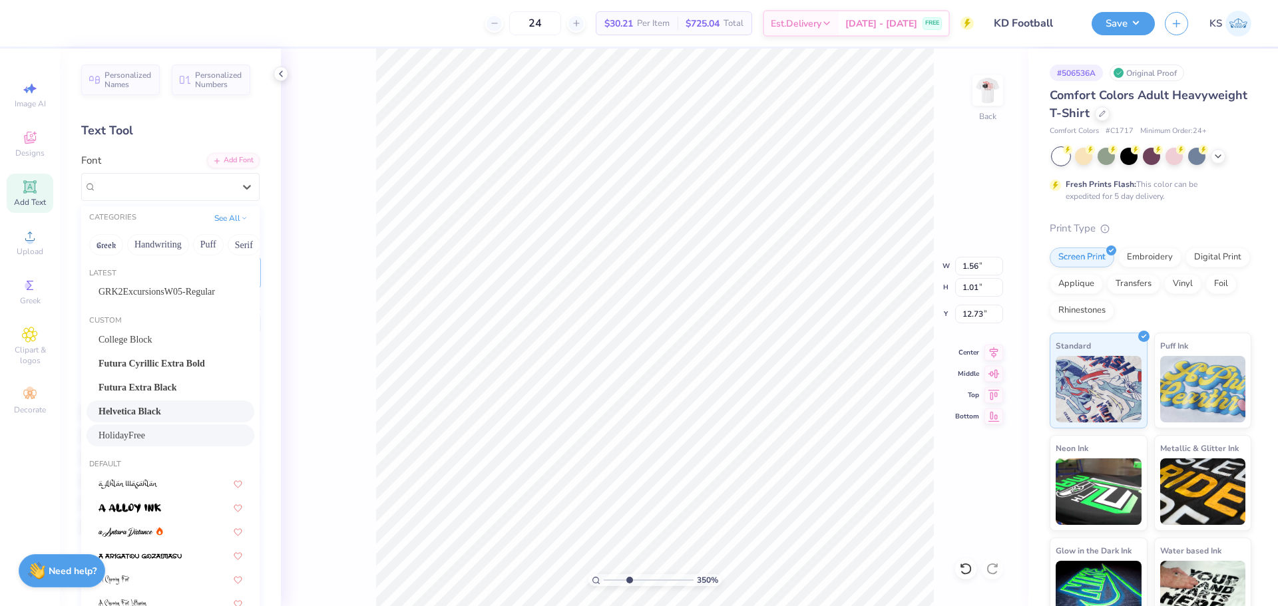
click at [156, 418] on span "Helvetica Black" at bounding box center [129, 412] width 63 height 14
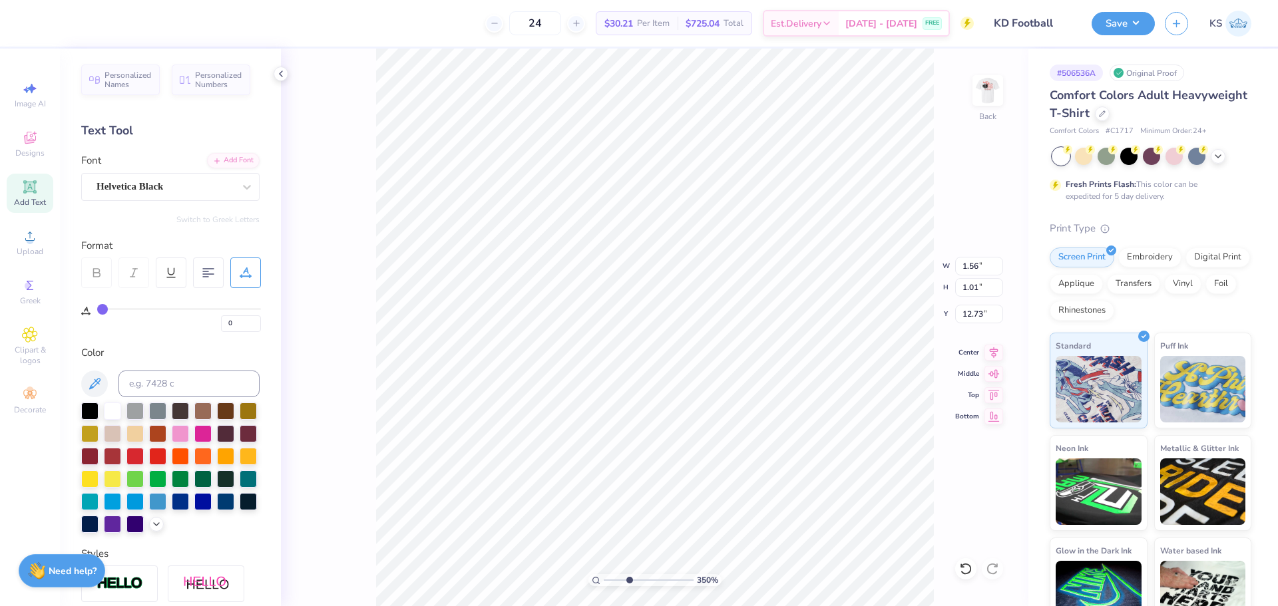
type input "1.42"
type input "0.46"
type input "13.00"
paste textarea "™"
type textarea "™"
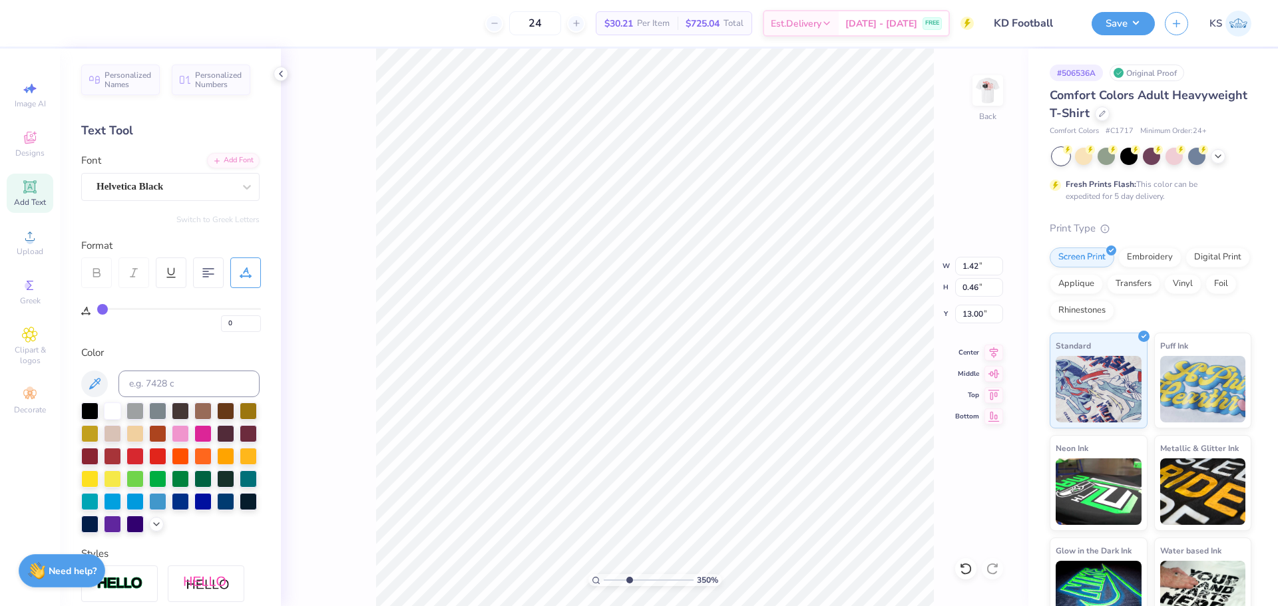
type input "0.54"
type input "0.25"
type input "13.11"
type input "0.31"
type input "0.15"
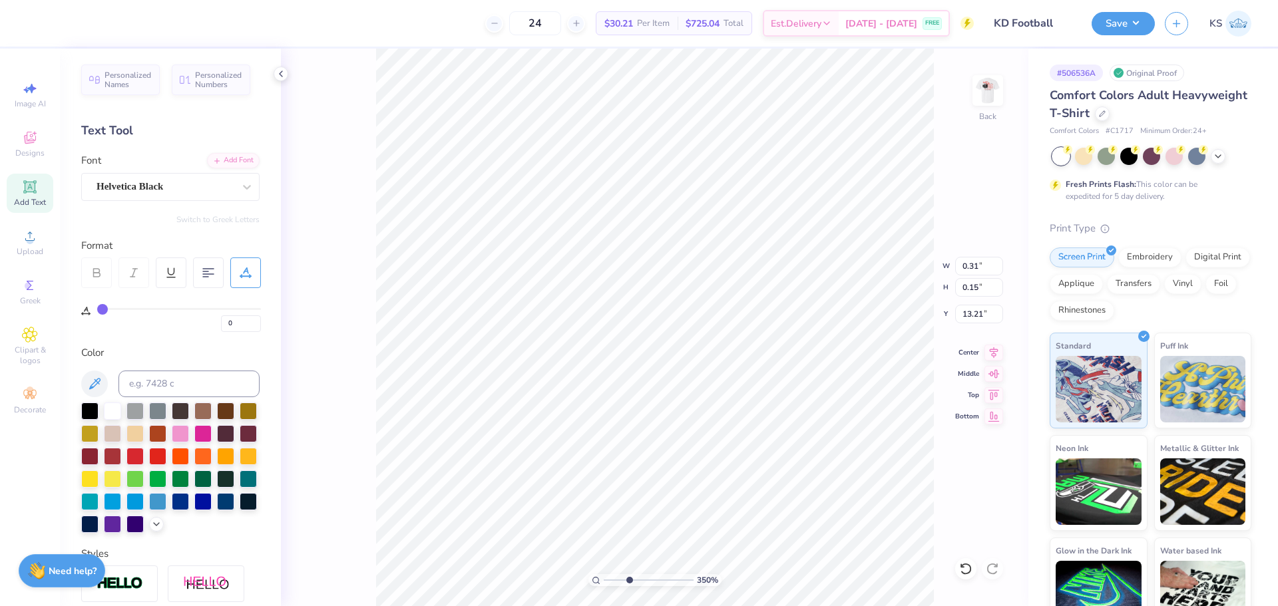
type input "11.47"
drag, startPoint x: 624, startPoint y: 577, endPoint x: 597, endPoint y: 577, distance: 27.3
type input "1"
click at [604, 577] on input "range" at bounding box center [649, 580] width 90 height 12
type input "3.00"
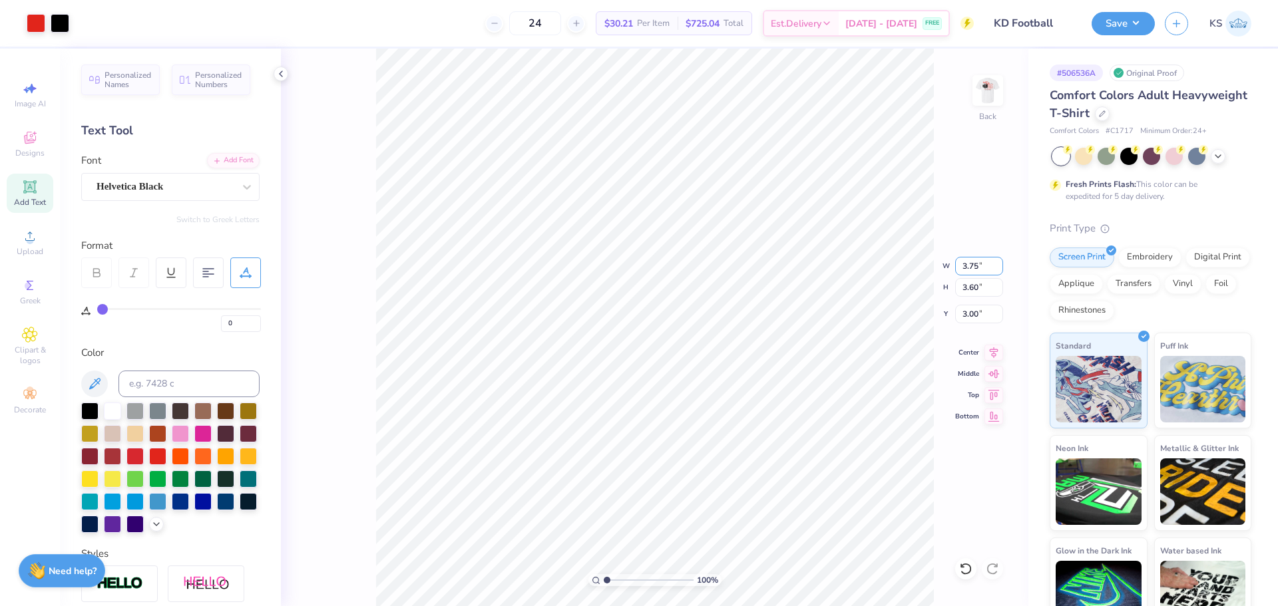
drag, startPoint x: 971, startPoint y: 267, endPoint x: 1004, endPoint y: 264, distance: 33.4
click at [1004, 264] on div "100 % Back W 3.75 3.75 " H 3.60 3.60 " Y 3.00 3.00 " Center Middle Top Bottom" at bounding box center [654, 328] width 747 height 558
drag, startPoint x: 612, startPoint y: 582, endPoint x: 632, endPoint y: 576, distance: 21.0
type input "3.87"
click at [632, 576] on input "range" at bounding box center [649, 580] width 90 height 12
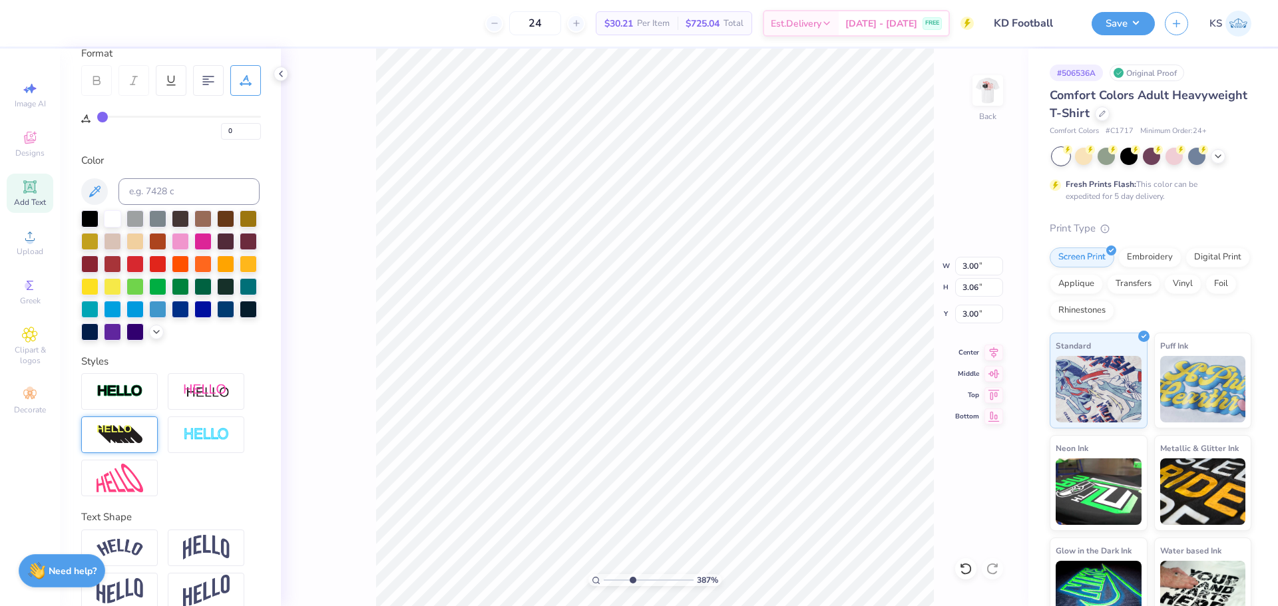
scroll to position [200, 0]
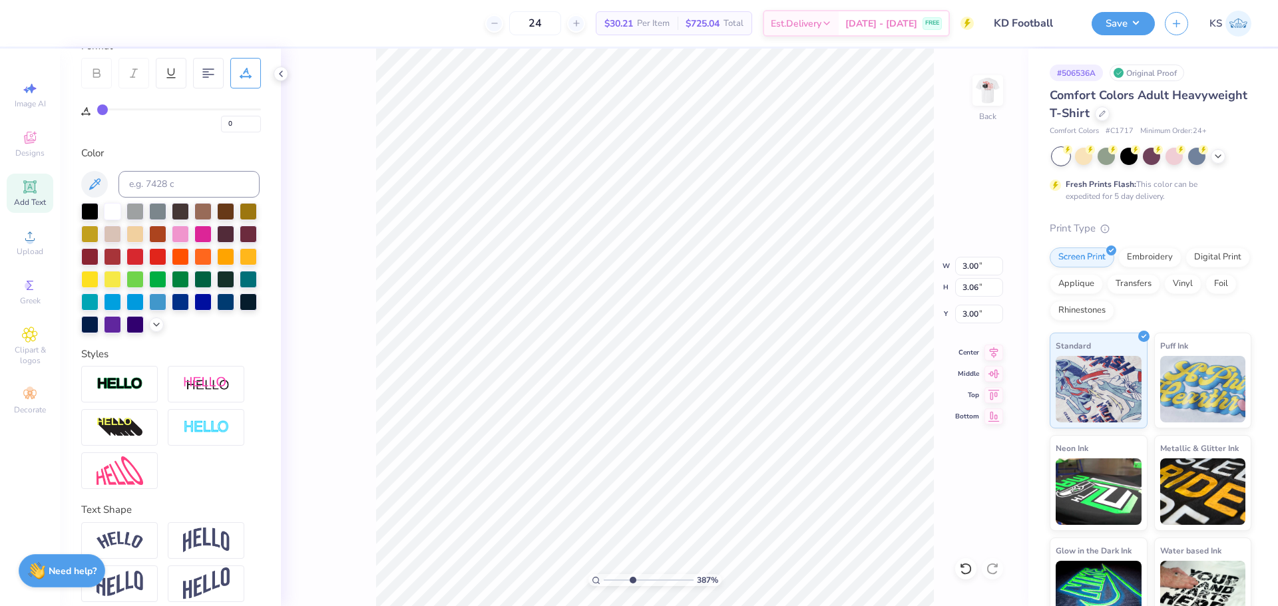
click at [130, 394] on div at bounding box center [119, 384] width 77 height 37
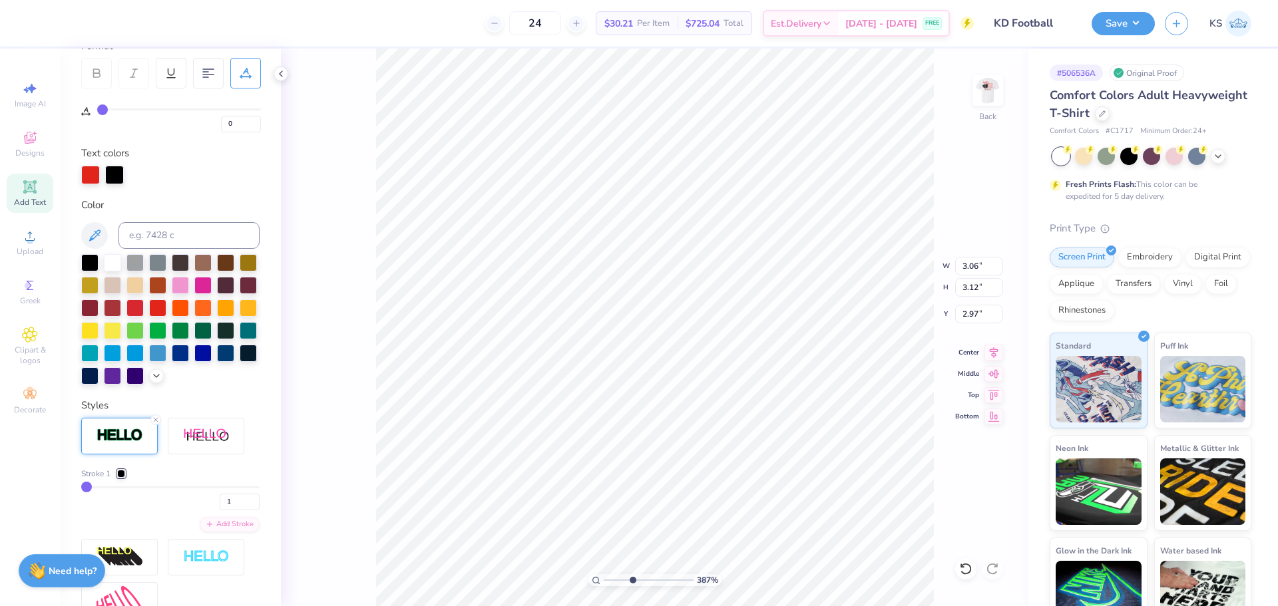
type input "3.06"
type input "3.12"
type input "2.97"
click at [121, 478] on div at bounding box center [121, 474] width 8 height 8
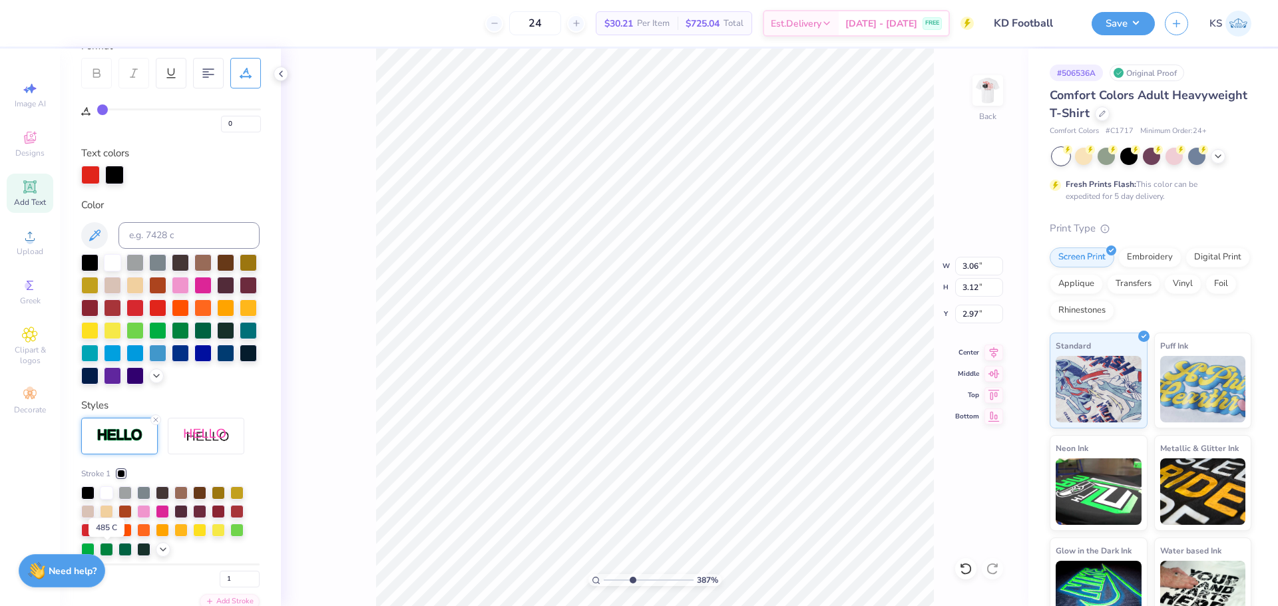
click at [106, 536] on div at bounding box center [106, 528] width 13 height 13
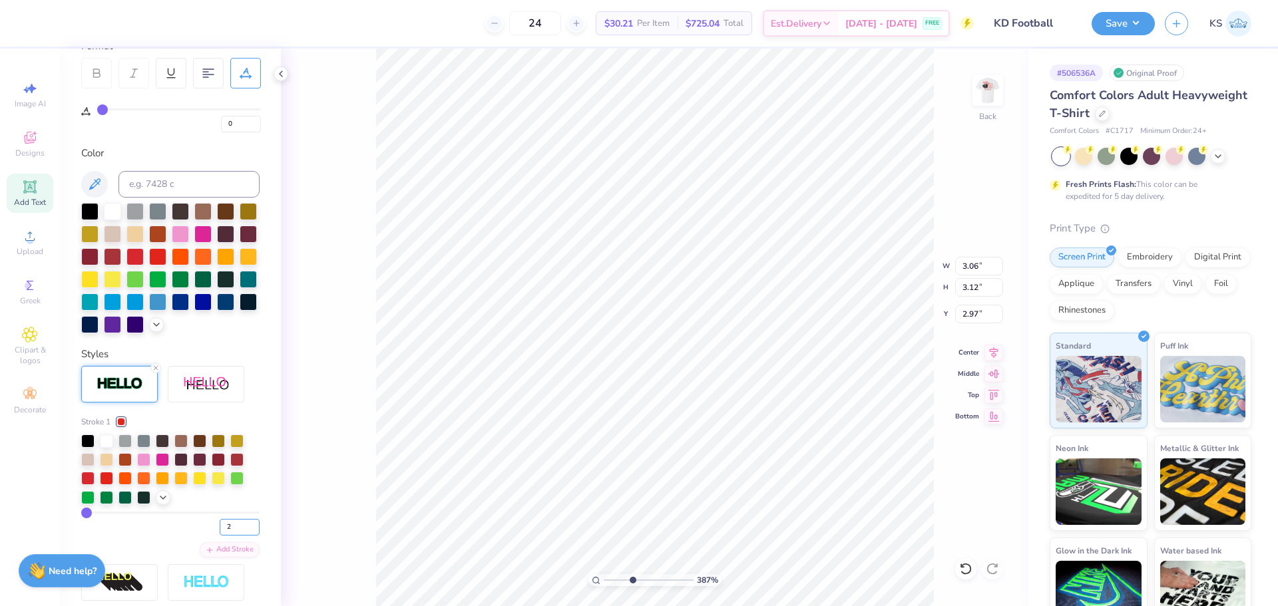
type input "2"
click at [244, 536] on input "2" at bounding box center [240, 527] width 40 height 17
type input "2"
click at [257, 543] on div "Personalized Names Personalized Numbers Text Tool Add Font Font GRK2ExcursionsW…" at bounding box center [170, 328] width 221 height 558
type input "3.11"
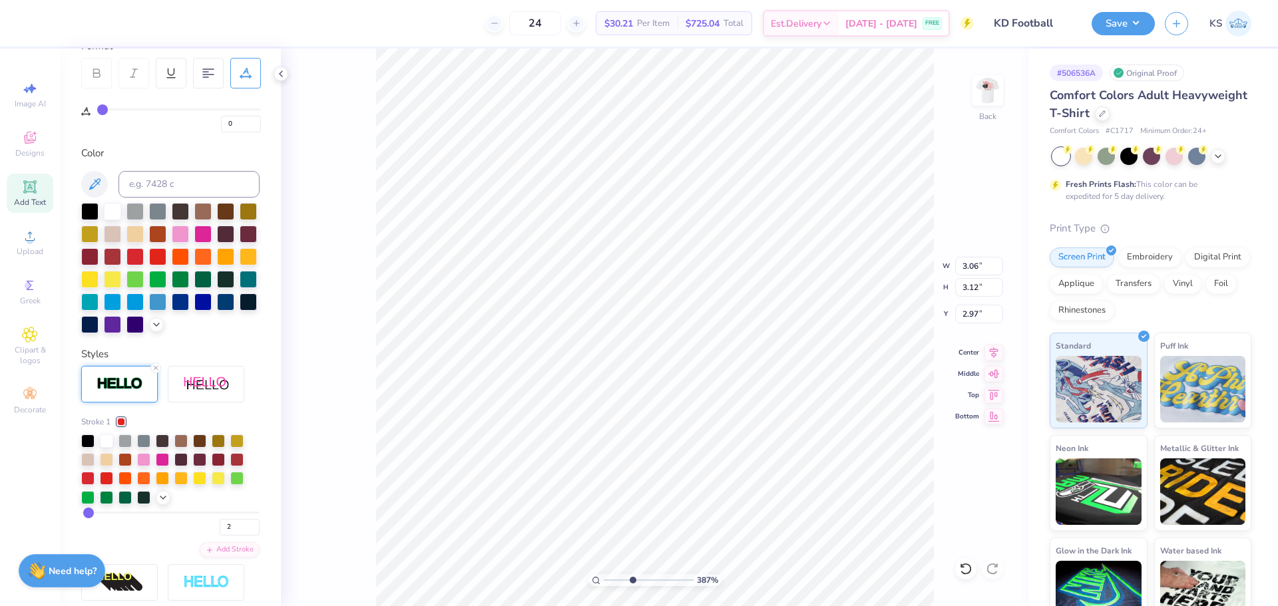
type input "3.18"
type input "2.94"
click at [980, 266] on input "3.11" at bounding box center [979, 266] width 48 height 19
type input "2.50"
type input "2.55"
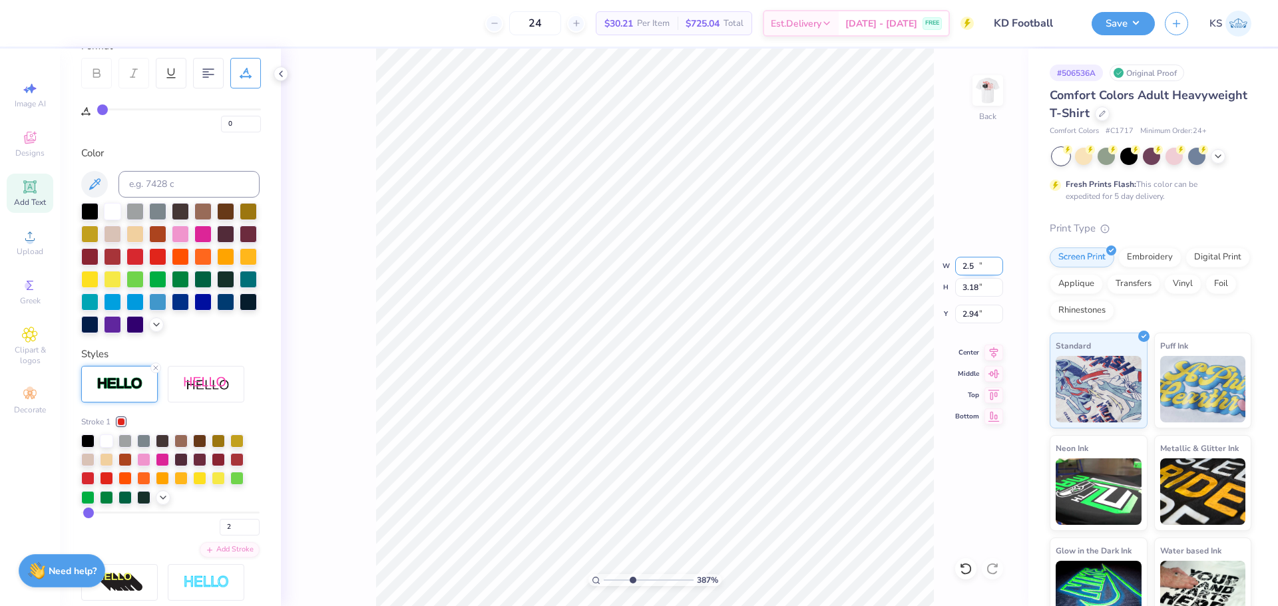
type input "3.26"
type input "5.53"
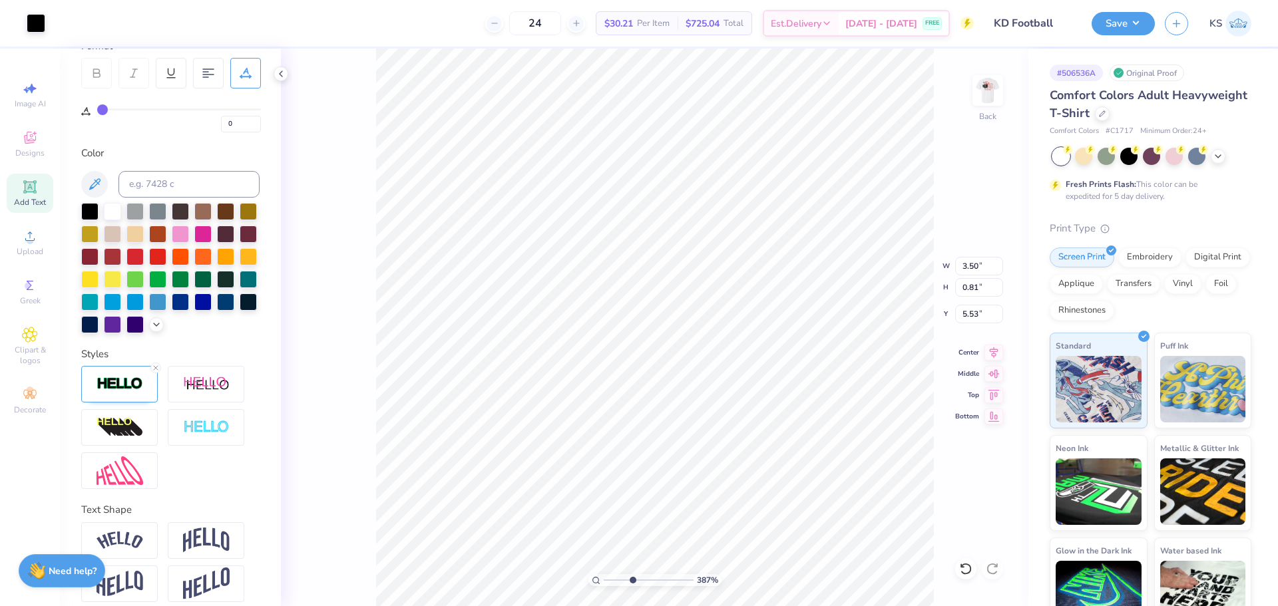
type input "3.51"
type input "0.82"
click at [978, 267] on input "3.74" at bounding box center [979, 266] width 48 height 19
type input "4.00"
type input "3.31"
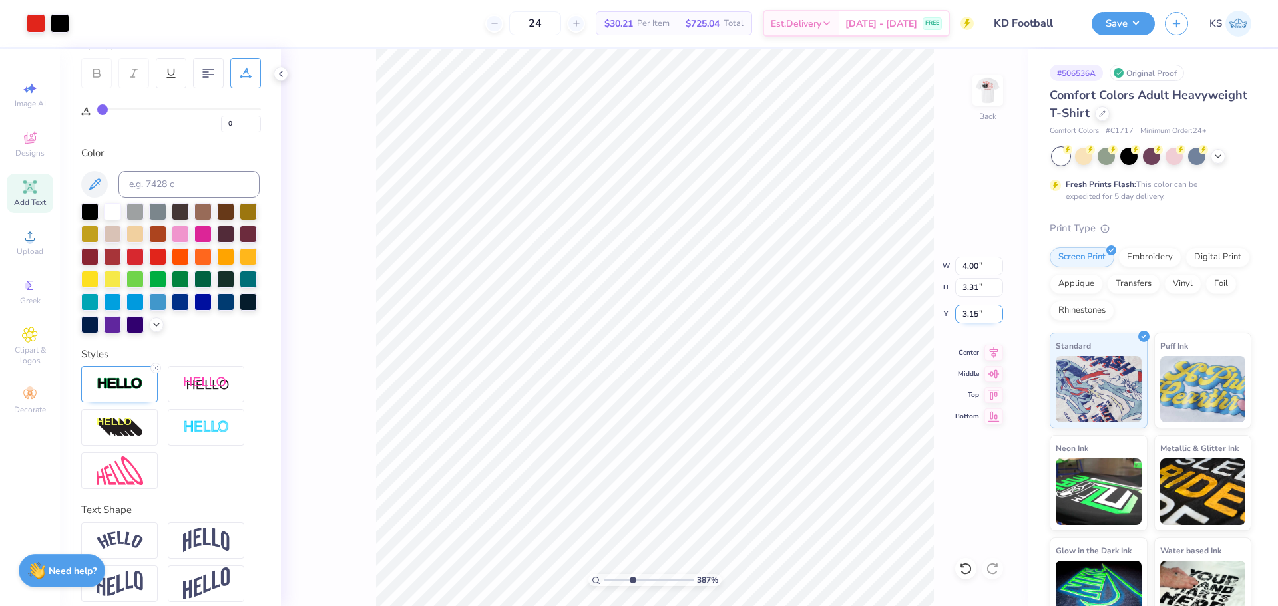
click at [966, 316] on input "3.15" at bounding box center [979, 314] width 48 height 19
type input "3.00"
drag, startPoint x: 632, startPoint y: 576, endPoint x: 622, endPoint y: 569, distance: 11.4
click at [622, 574] on input "range" at bounding box center [649, 580] width 90 height 12
drag, startPoint x: 600, startPoint y: 578, endPoint x: 585, endPoint y: 578, distance: 15.3
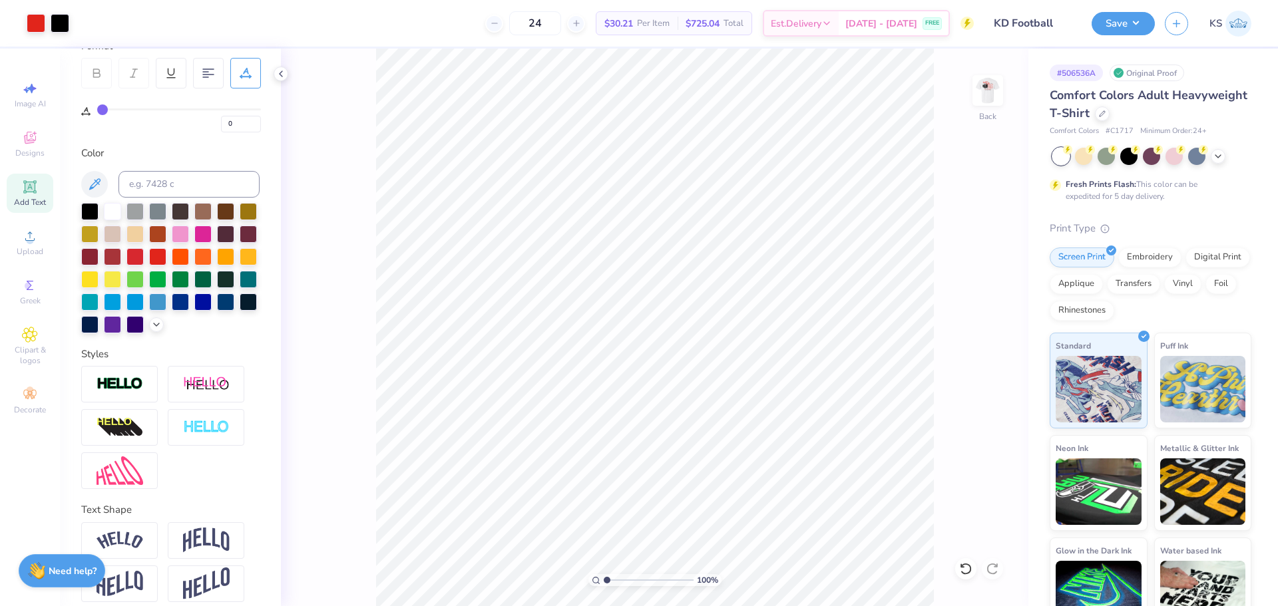
click at [604, 578] on input "range" at bounding box center [649, 580] width 90 height 12
click at [981, 96] on img at bounding box center [987, 90] width 53 height 53
drag, startPoint x: 630, startPoint y: 582, endPoint x: 622, endPoint y: 582, distance: 8.7
click at [622, 582] on input "range" at bounding box center [649, 580] width 90 height 12
drag, startPoint x: 612, startPoint y: 579, endPoint x: 636, endPoint y: 578, distance: 24.0
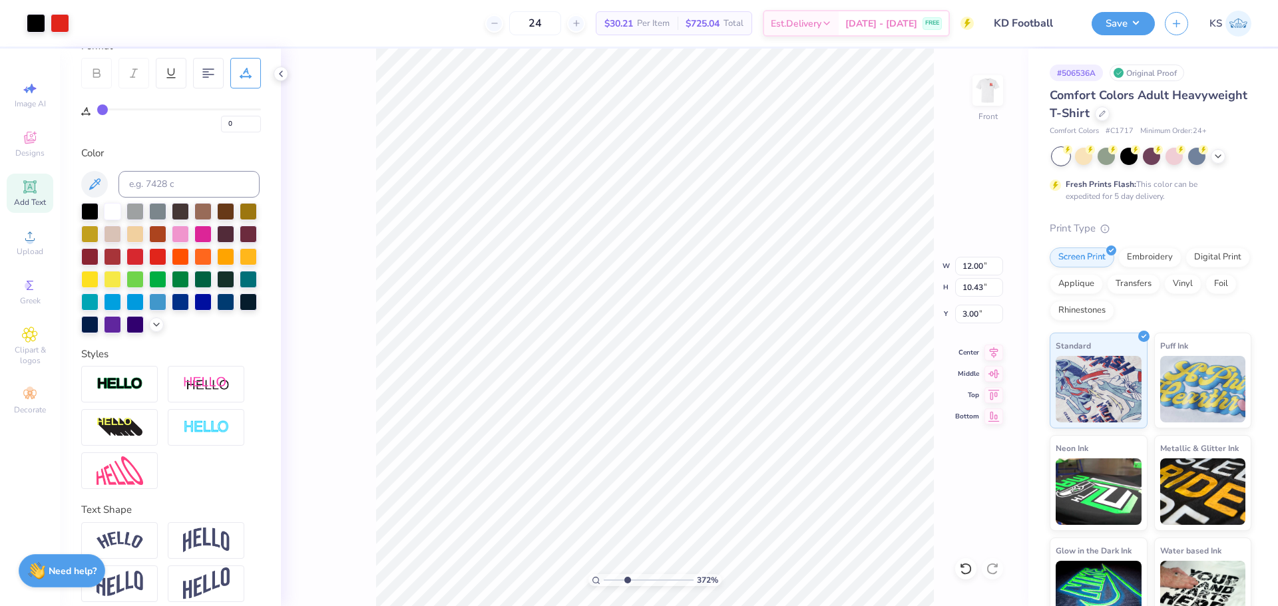
click at [627, 584] on input "range" at bounding box center [649, 580] width 90 height 12
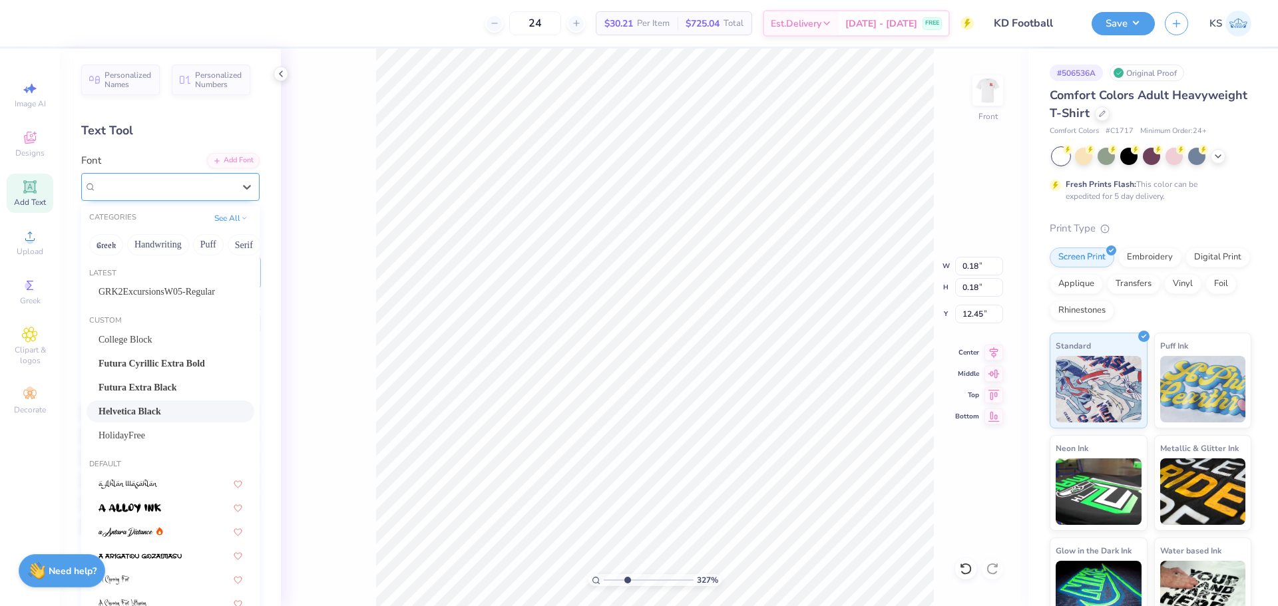
click at [166, 184] on div "Helvetica Black" at bounding box center [165, 186] width 140 height 21
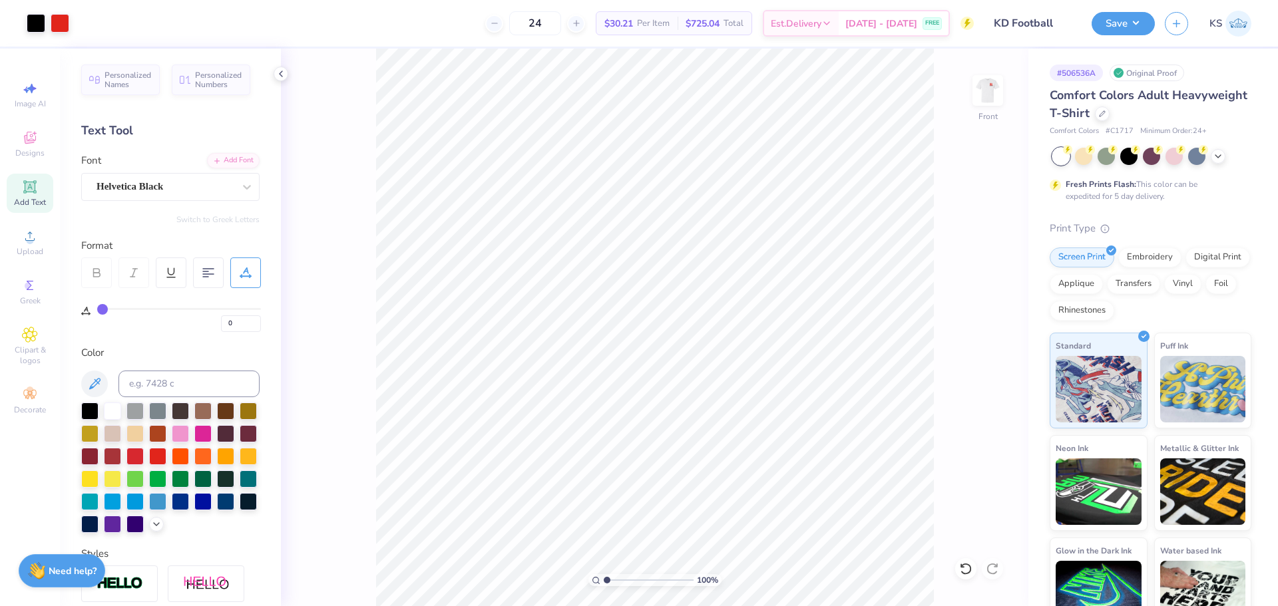
drag, startPoint x: 582, startPoint y: 574, endPoint x: 568, endPoint y: 569, distance: 14.1
type input "1"
click at [604, 574] on input "range" at bounding box center [649, 580] width 90 height 12
click at [1113, 24] on button "Save" at bounding box center [1122, 21] width 63 height 23
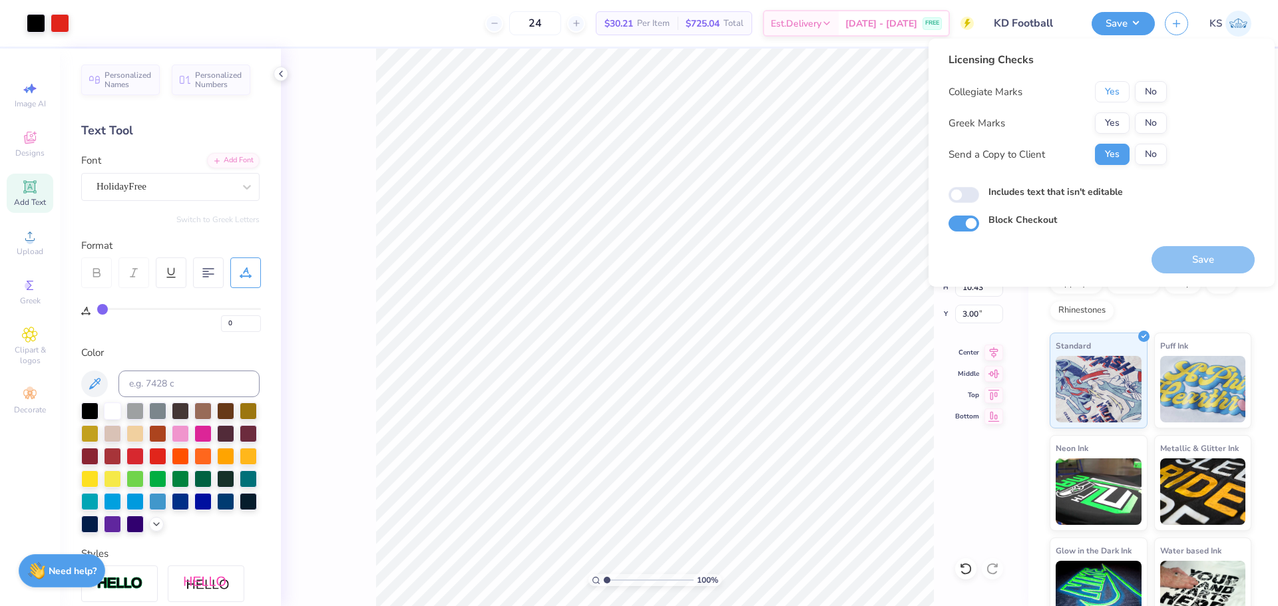
drag, startPoint x: 1123, startPoint y: 84, endPoint x: 1121, endPoint y: 102, distance: 18.8
click at [1123, 84] on button "Yes" at bounding box center [1112, 91] width 35 height 21
click at [1119, 120] on button "Yes" at bounding box center [1112, 122] width 35 height 21
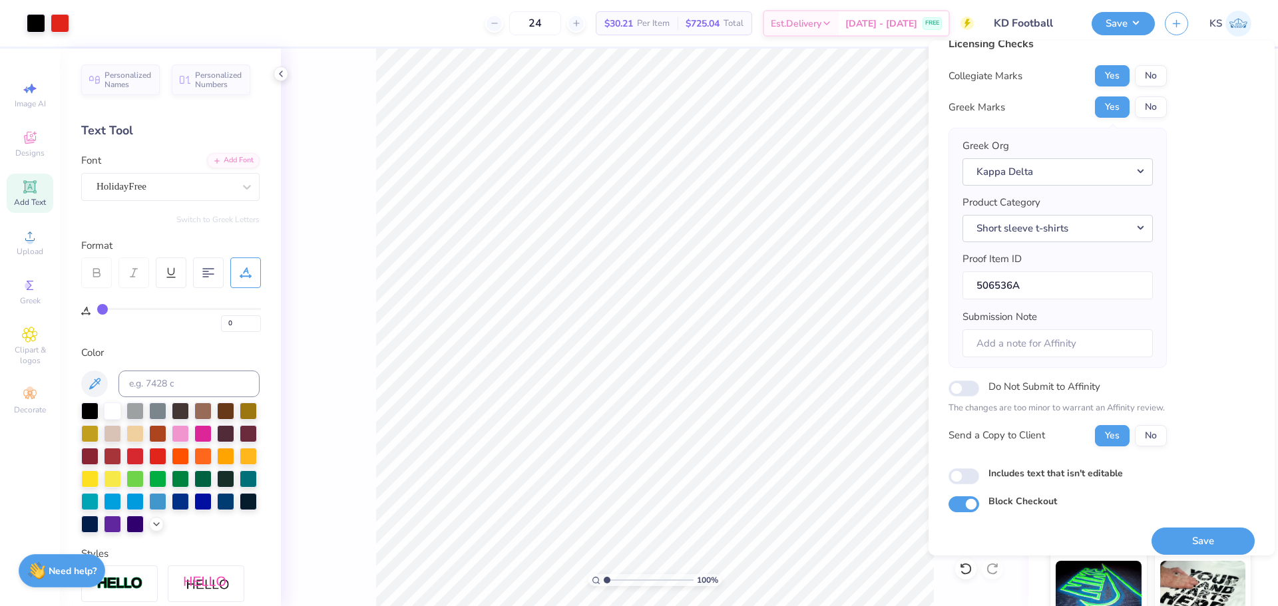
scroll to position [30, 0]
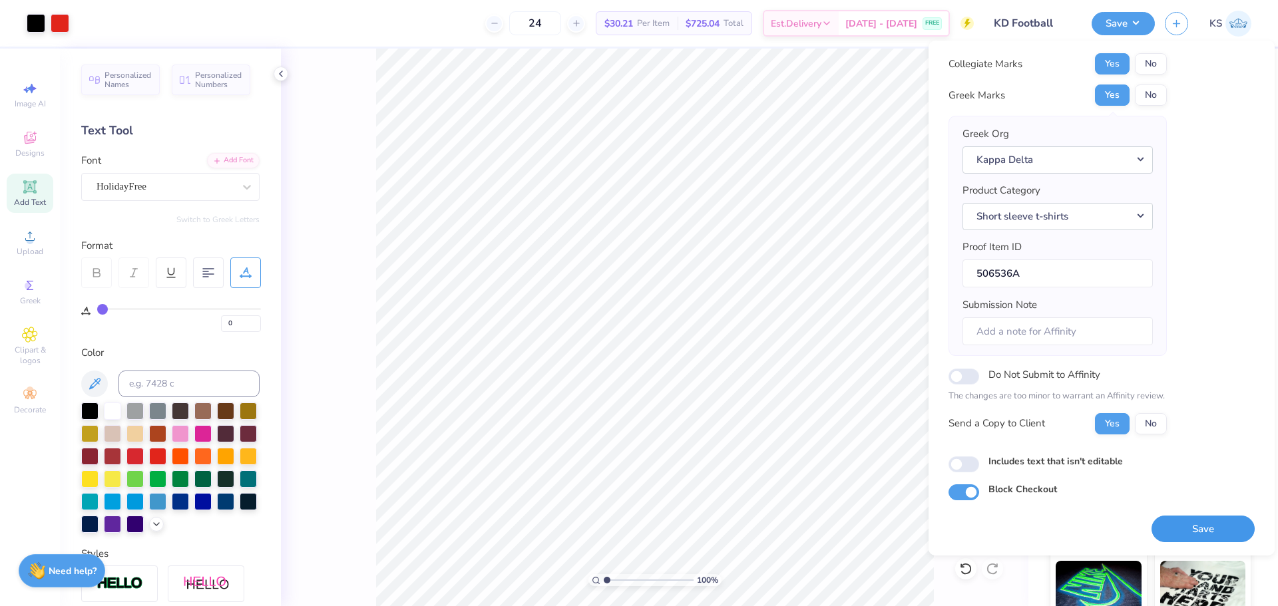
click at [1191, 529] on button "Save" at bounding box center [1202, 529] width 103 height 27
